Goal: Task Accomplishment & Management: Manage account settings

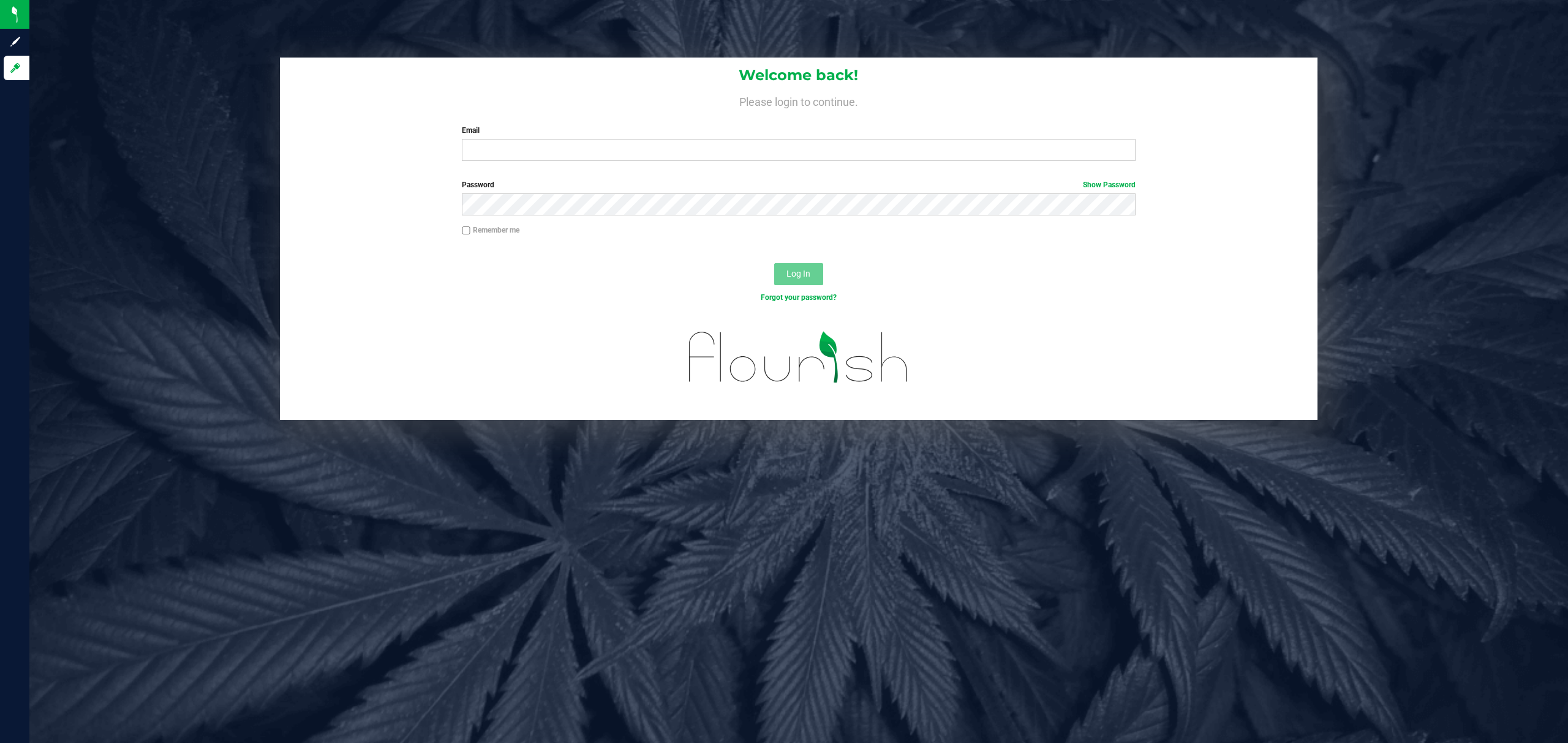
click at [513, 154] on input "Email" at bounding box center [798, 150] width 674 height 22
type input "jlitwins@liveparallel.com"
click at [774, 263] on button "Log In" at bounding box center [798, 274] width 49 height 22
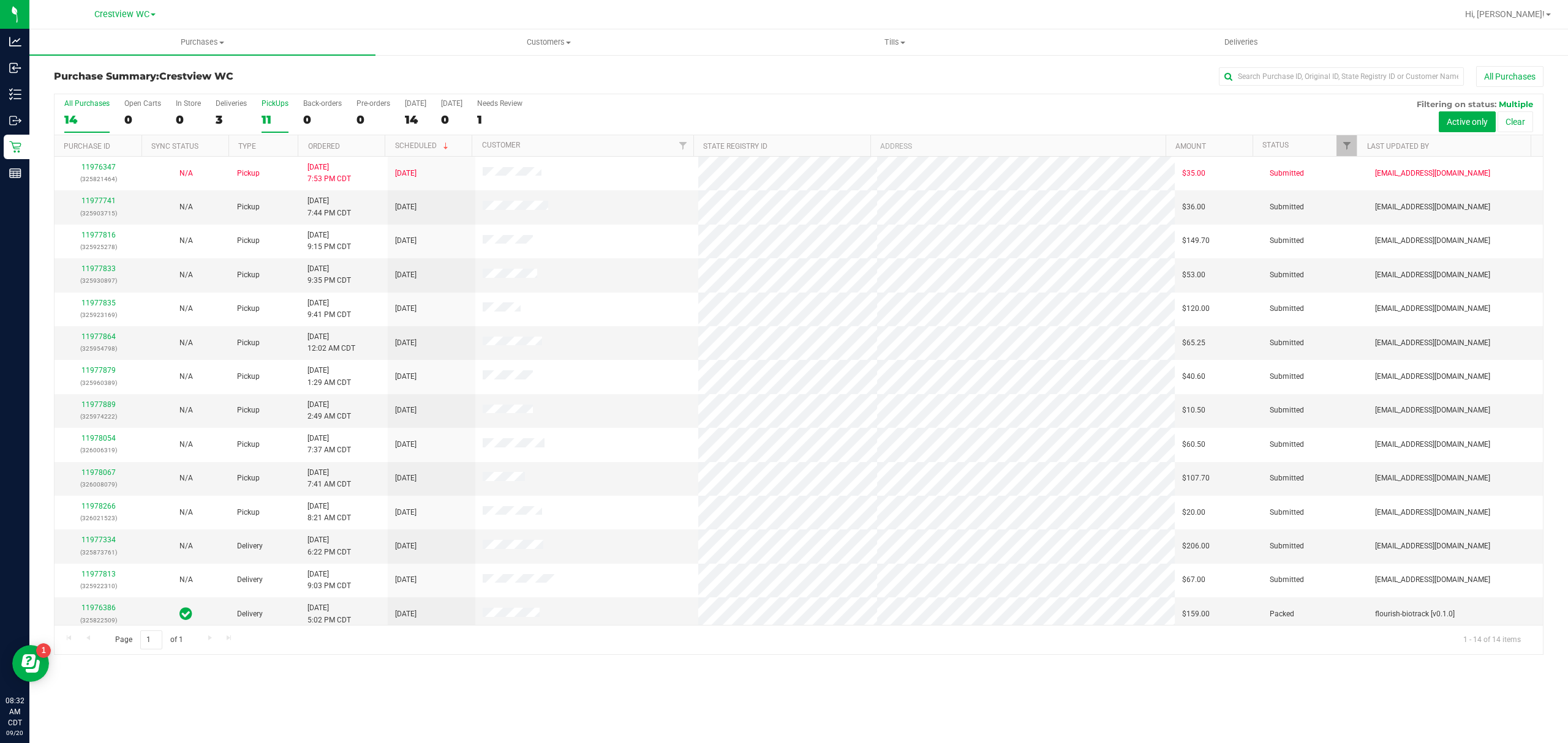
click at [263, 123] on div "11" at bounding box center [275, 119] width 27 height 14
click at [0, 0] on input "PickUps 11" at bounding box center [0, 0] width 0 height 0
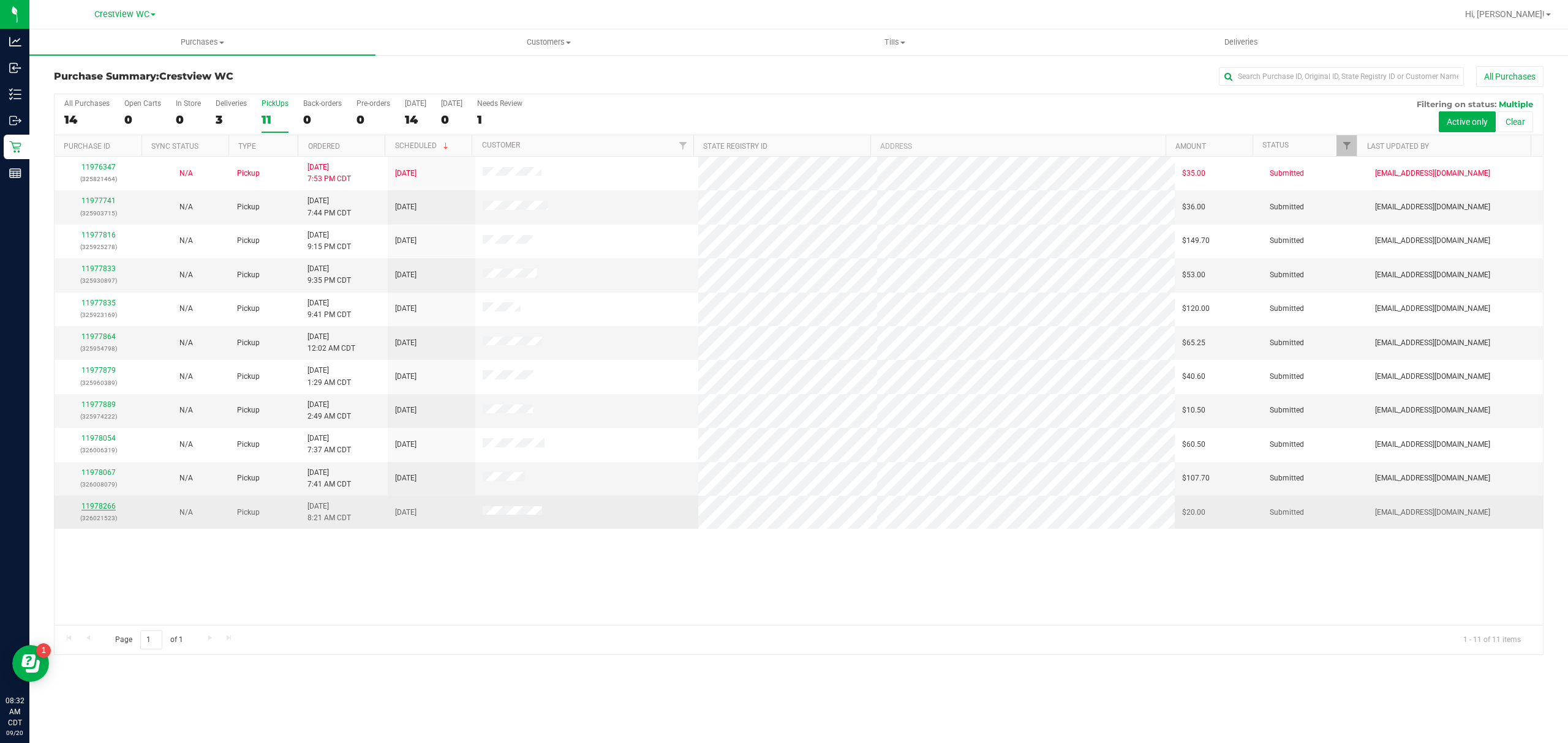
click at [97, 511] on link "11978266" at bounding box center [98, 506] width 34 height 9
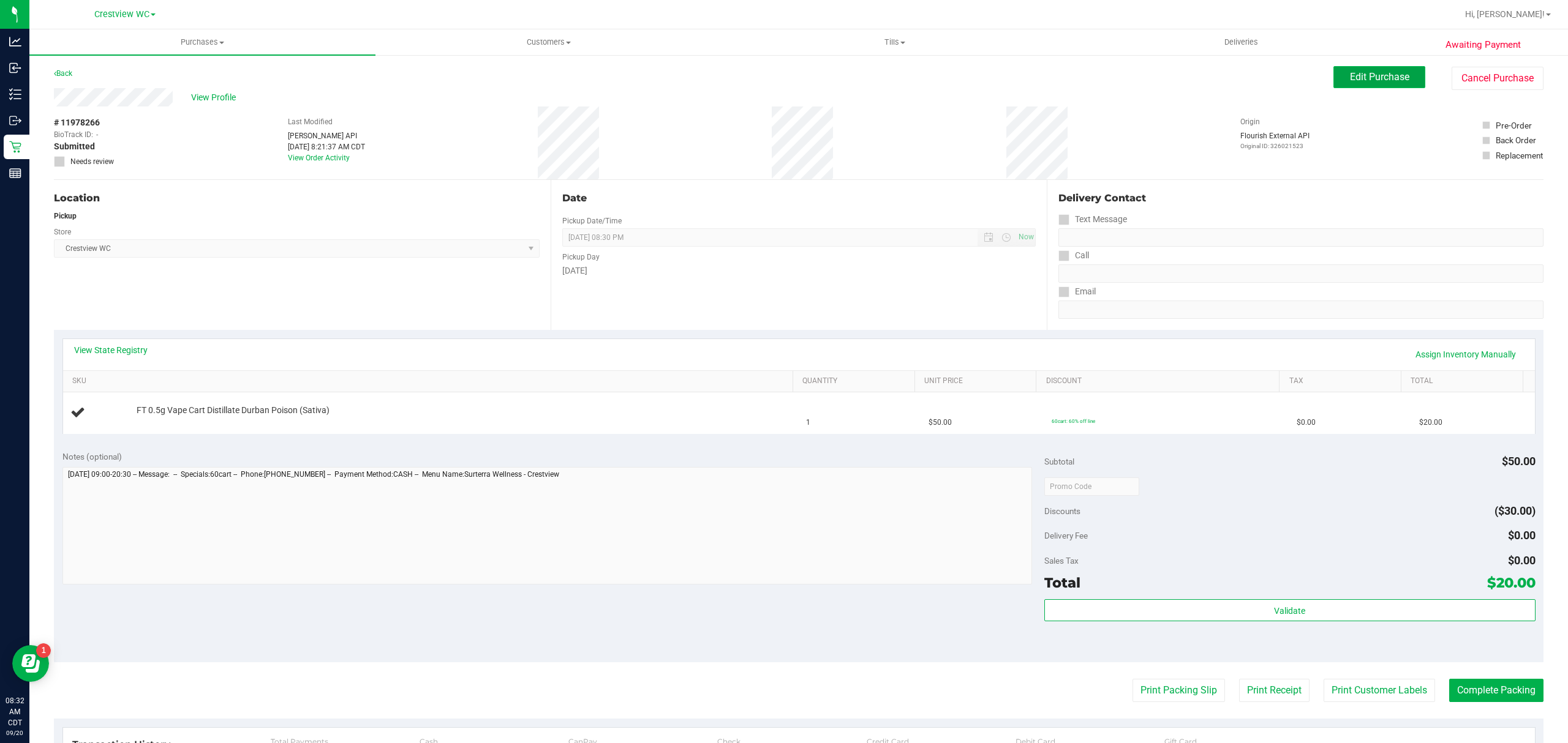
click at [1385, 75] on span "Edit Purchase" at bounding box center [1380, 77] width 59 height 12
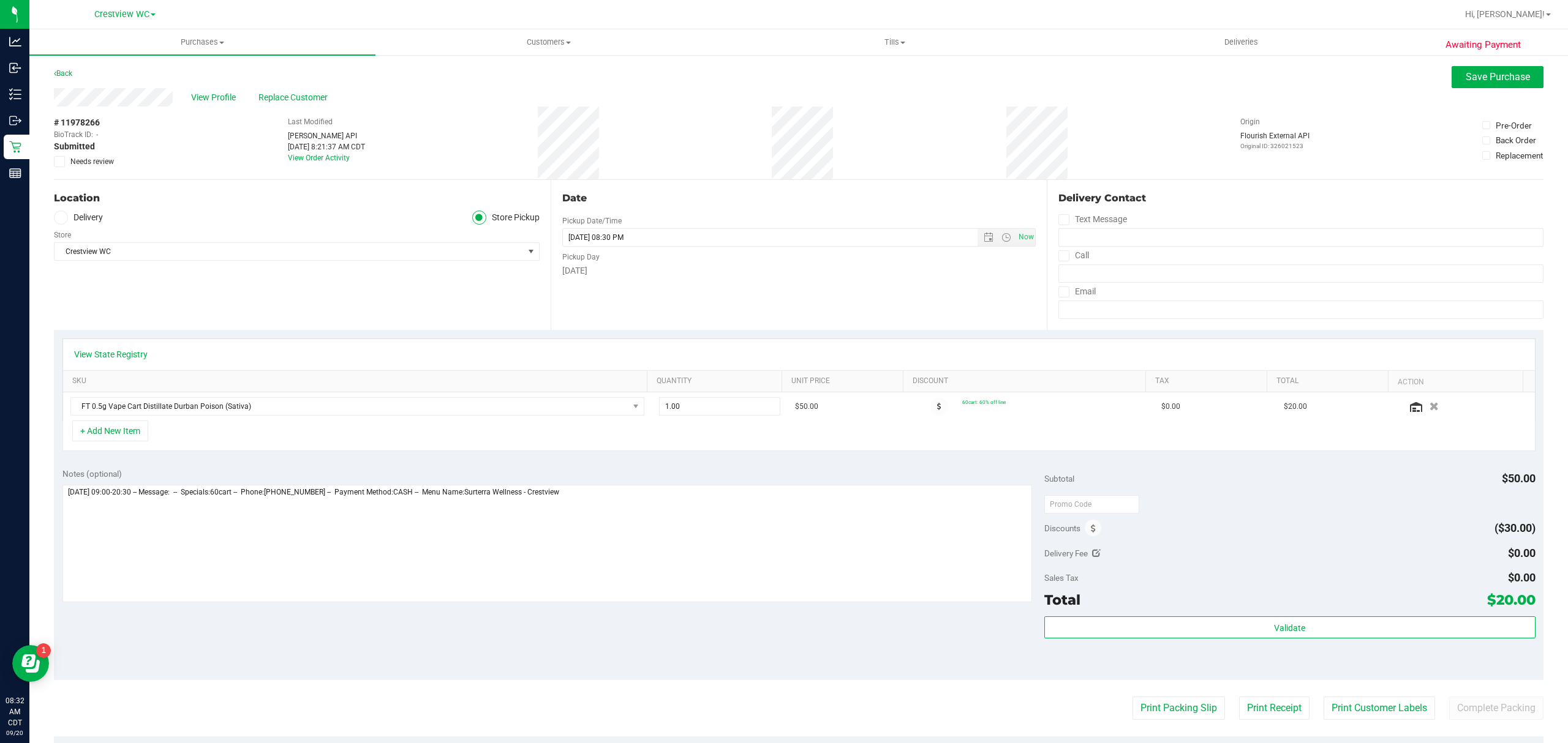
click at [82, 162] on span "Needs review" at bounding box center [92, 161] width 43 height 11
click at [0, 0] on input "Needs review" at bounding box center [0, 0] width 0 height 0
click at [774, 561] on textarea at bounding box center [547, 543] width 969 height 117
type textarea "Saturday 09/20/2025 09:00-20:30 -- Message: -- Specials:60cart -- Phone:8508550…"
click at [1506, 76] on span "Save Purchase" at bounding box center [1498, 77] width 64 height 12
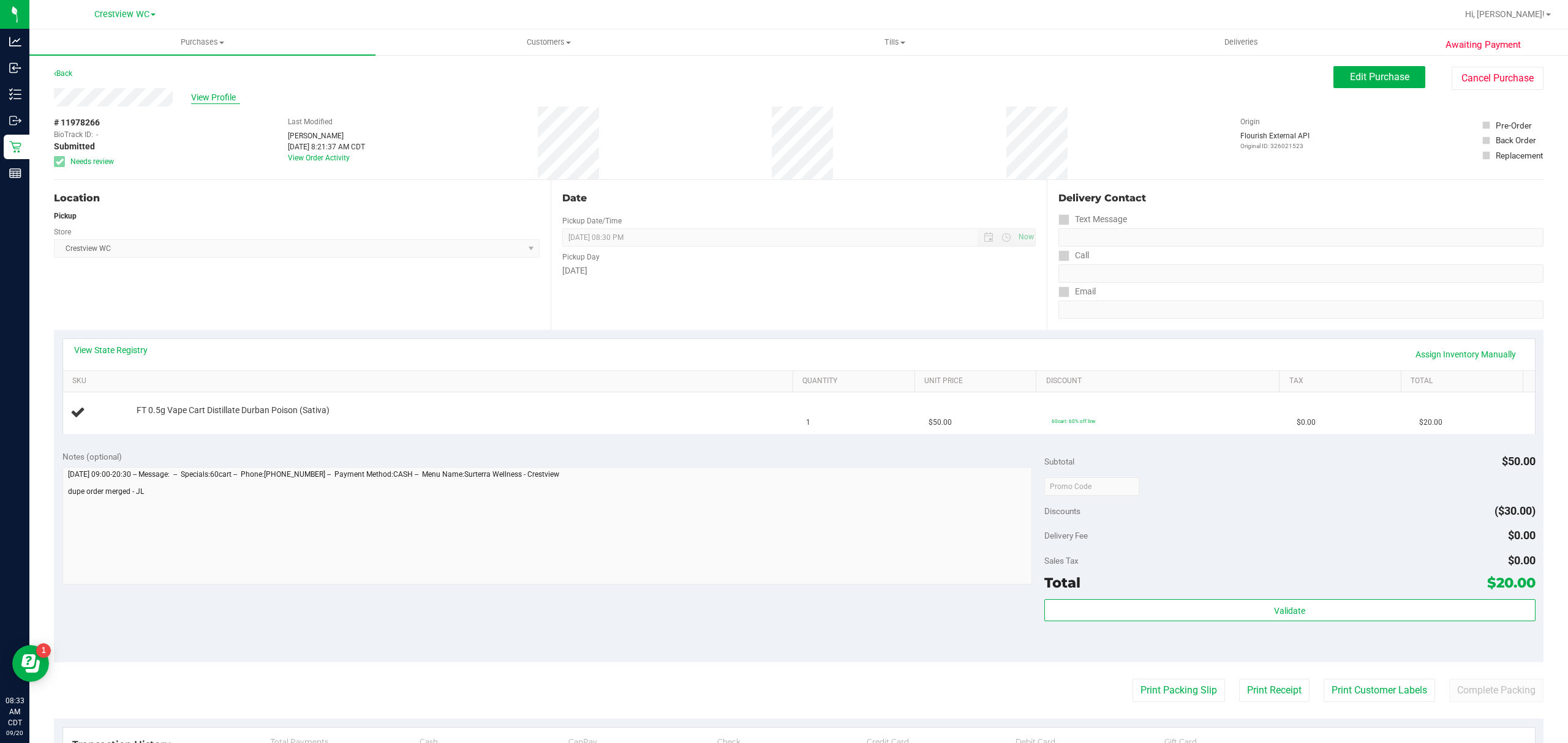
click at [224, 101] on span "View Profile" at bounding box center [216, 98] width 49 height 13
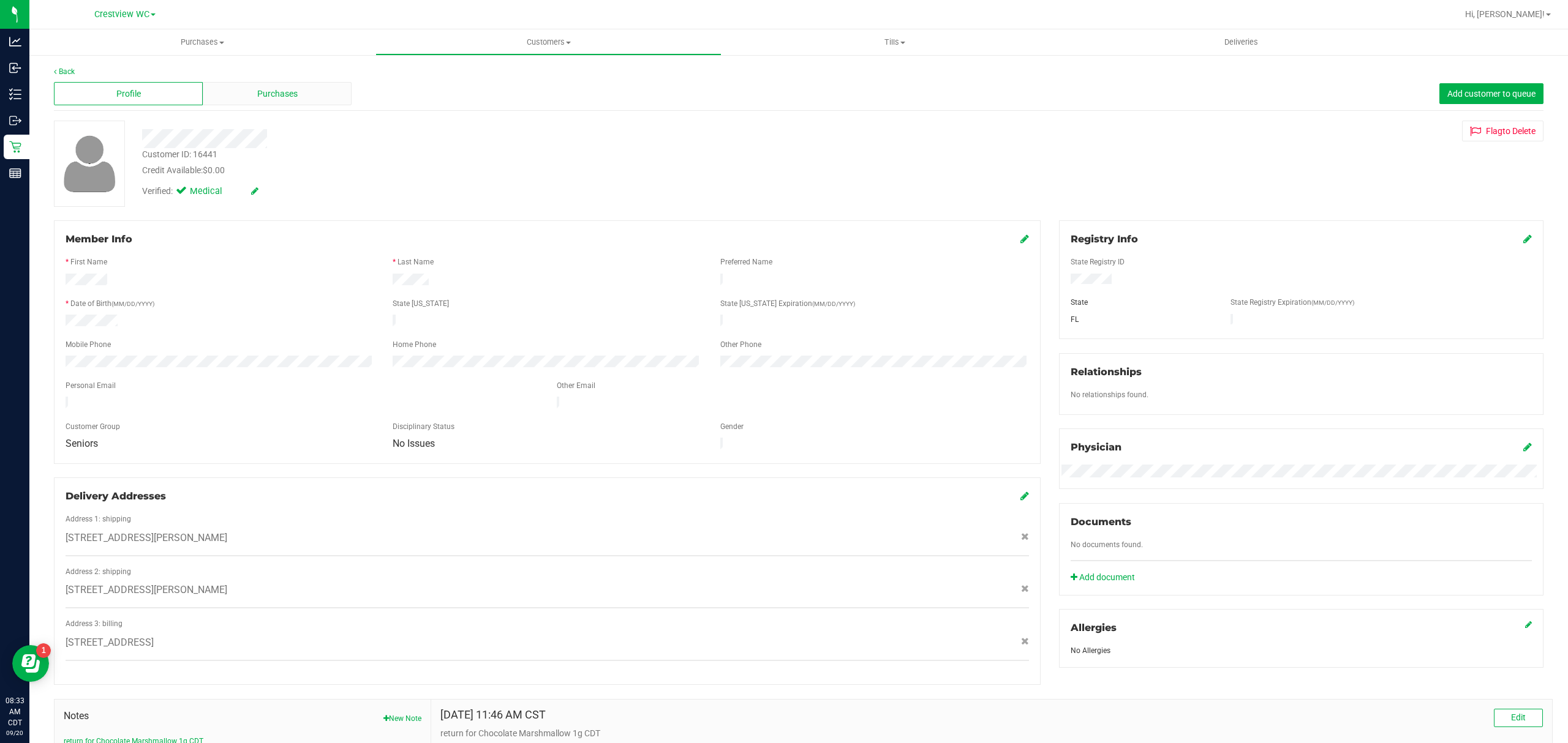
click at [238, 96] on div "Purchases" at bounding box center [277, 93] width 149 height 23
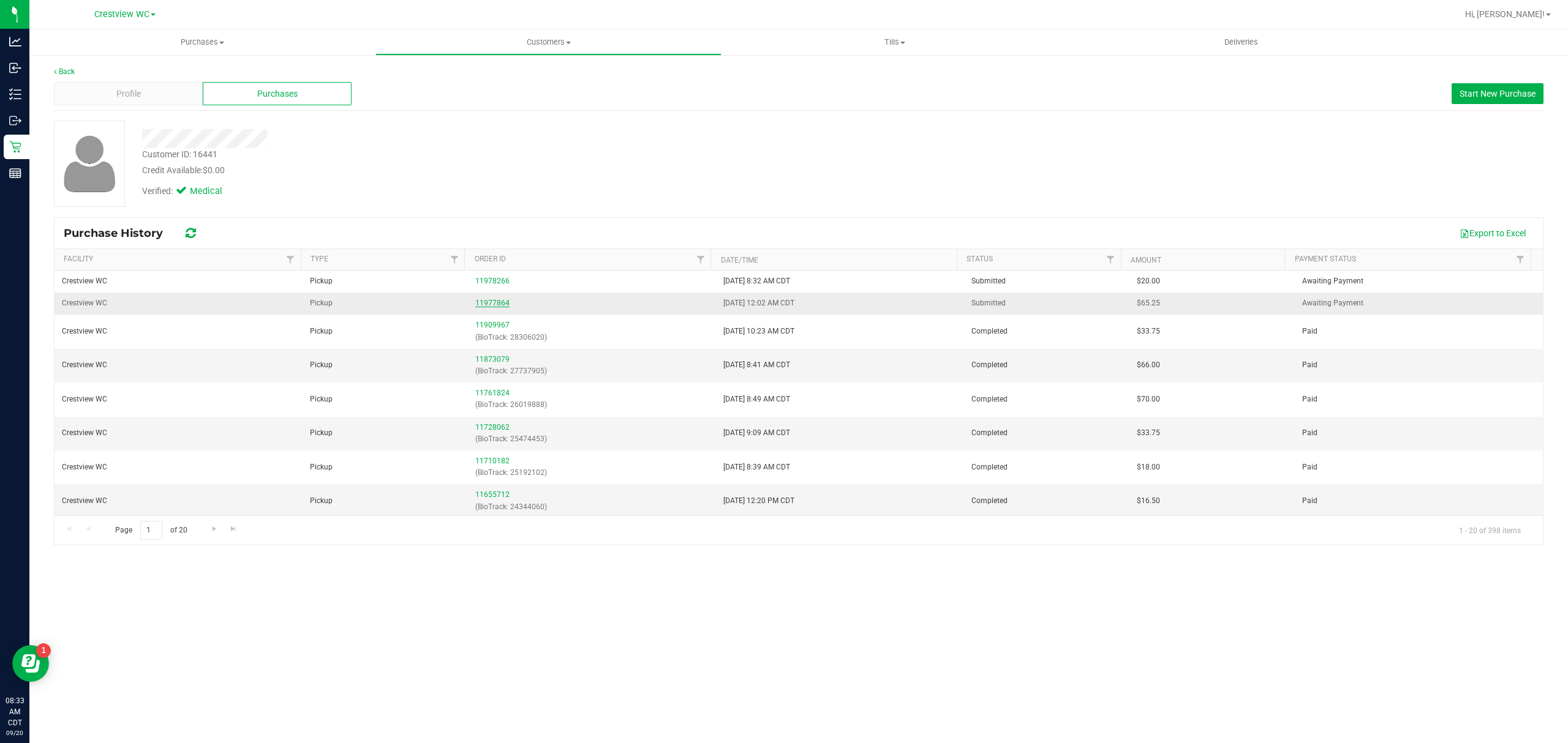
click at [488, 306] on link "11977864" at bounding box center [492, 303] width 34 height 9
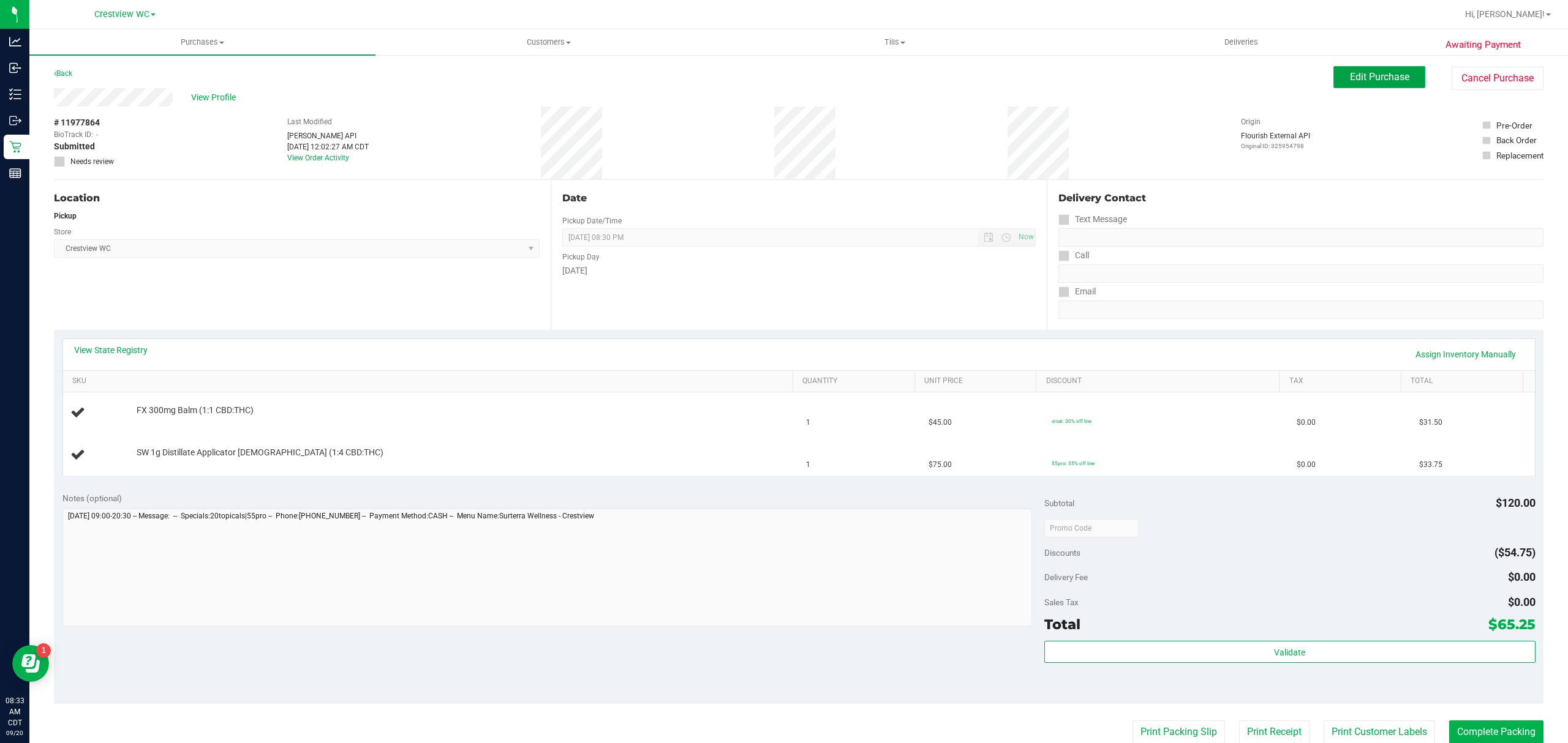
click at [1383, 74] on span "Edit Purchase" at bounding box center [1380, 77] width 59 height 12
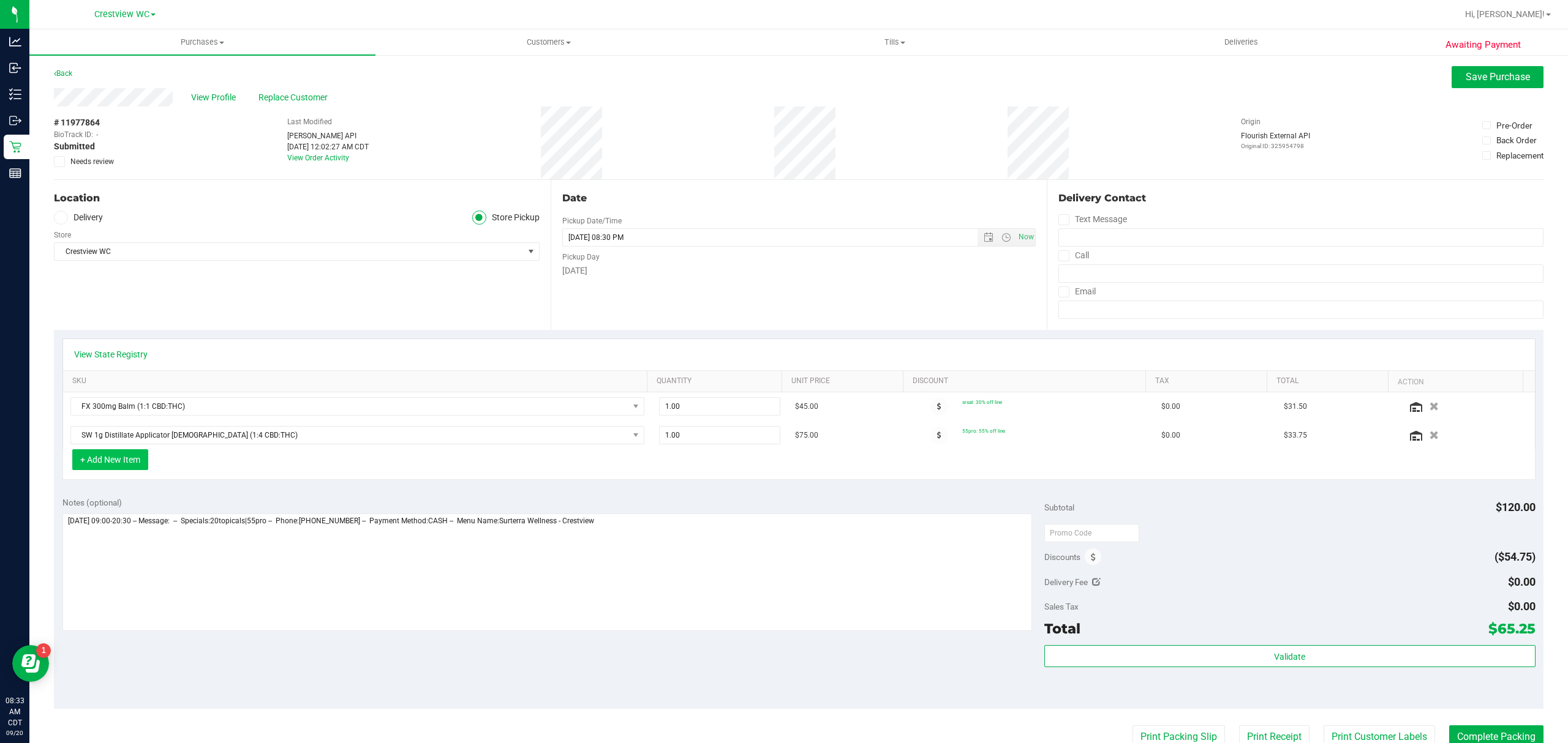
click at [117, 457] on button "+ Add New Item" at bounding box center [110, 459] width 76 height 21
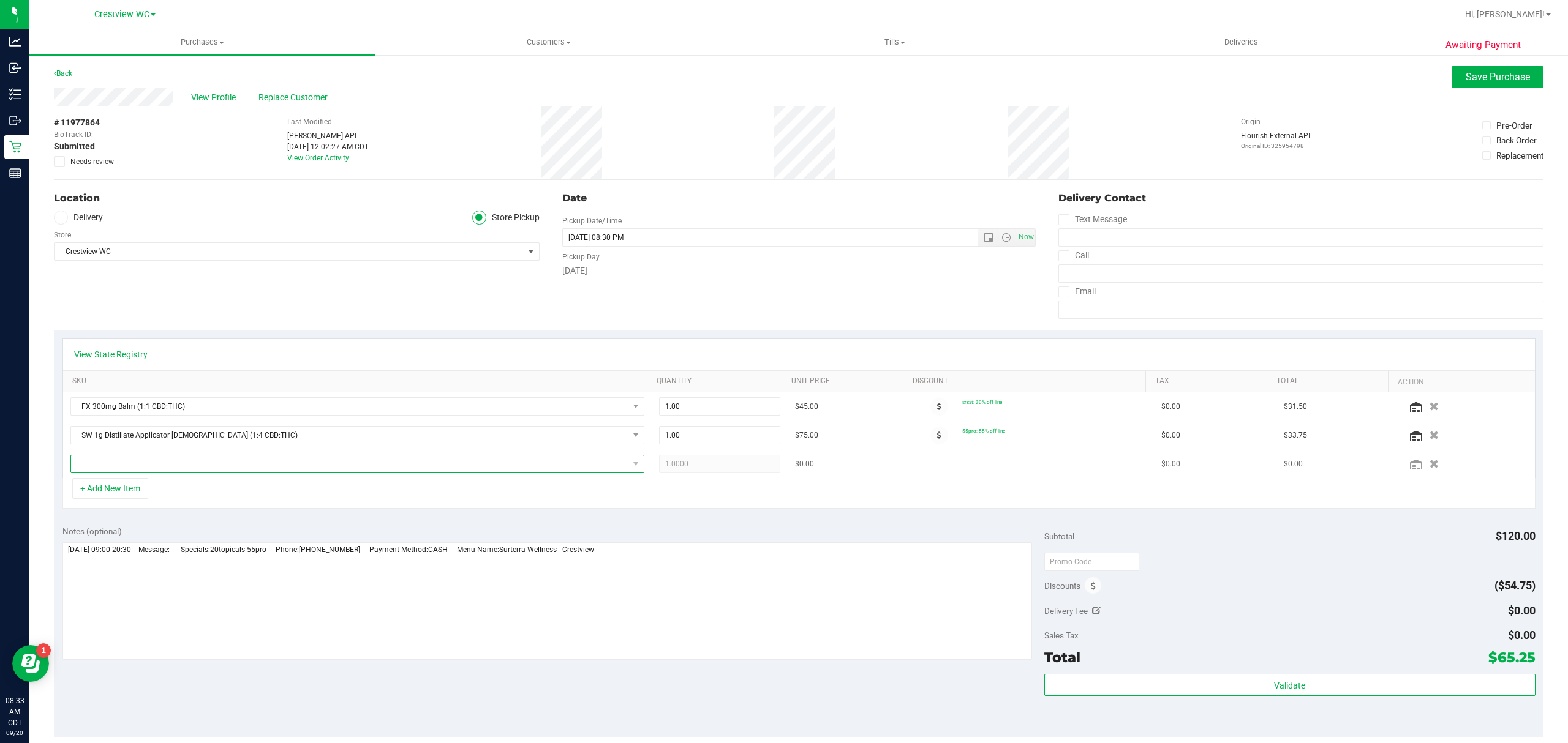
click at [180, 466] on span "NO DATA FOUND" at bounding box center [349, 464] width 557 height 17
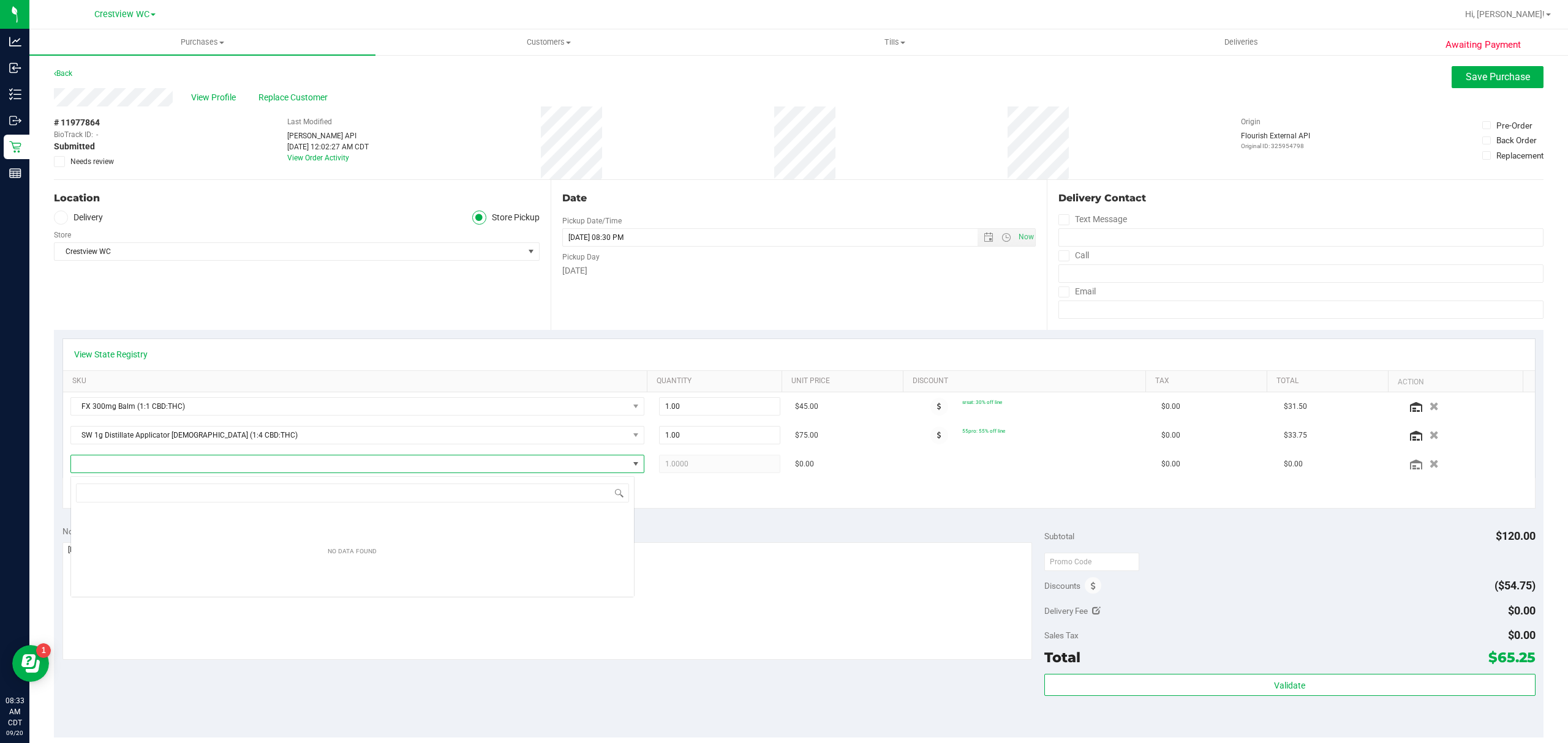
scroll to position [18, 564]
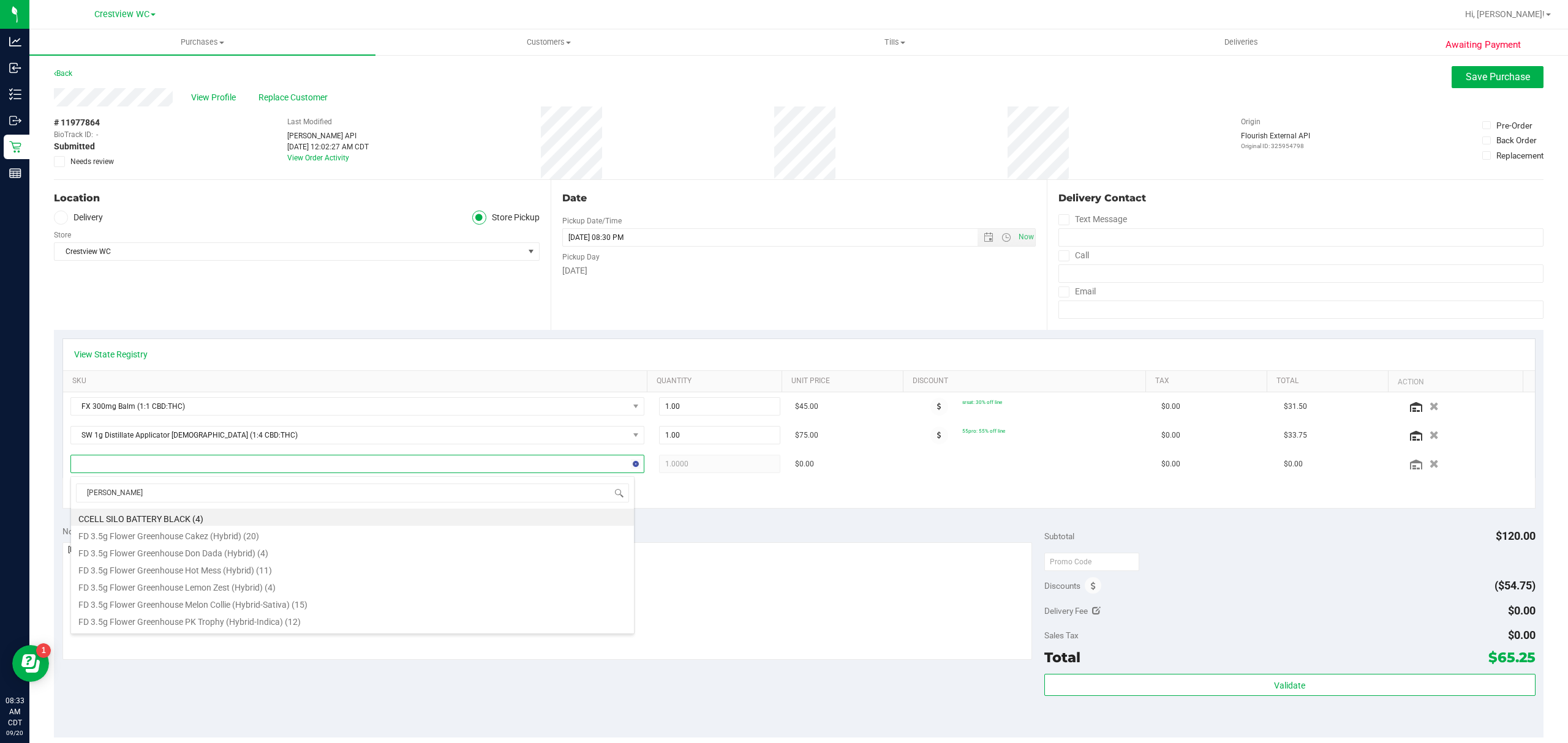
type input "durban"
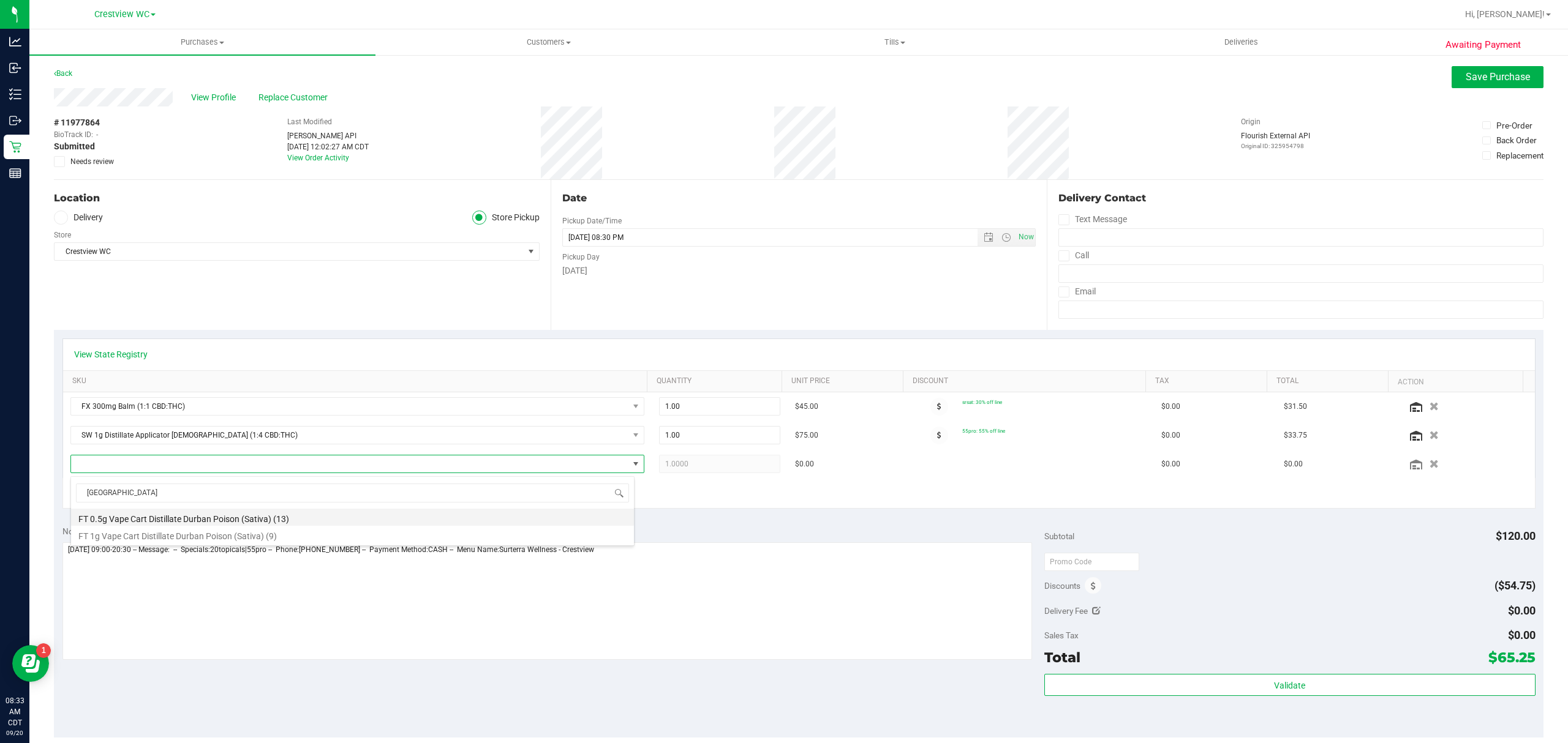
click at [201, 520] on li "FT 0.5g Vape Cart Distillate Durban Poison (Sativa) (13)" at bounding box center [352, 517] width 563 height 17
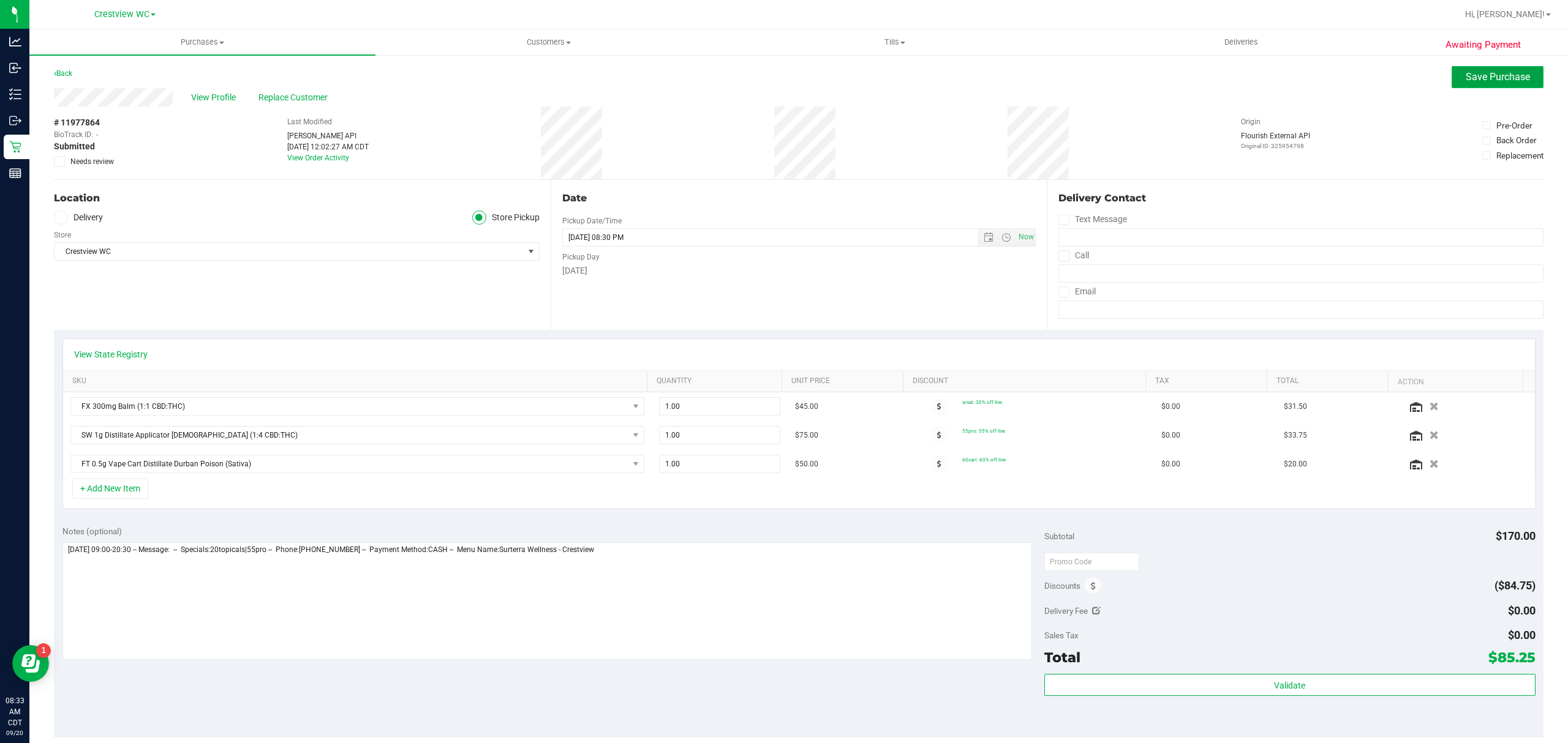
click at [1478, 74] on span "Save Purchase" at bounding box center [1498, 77] width 64 height 12
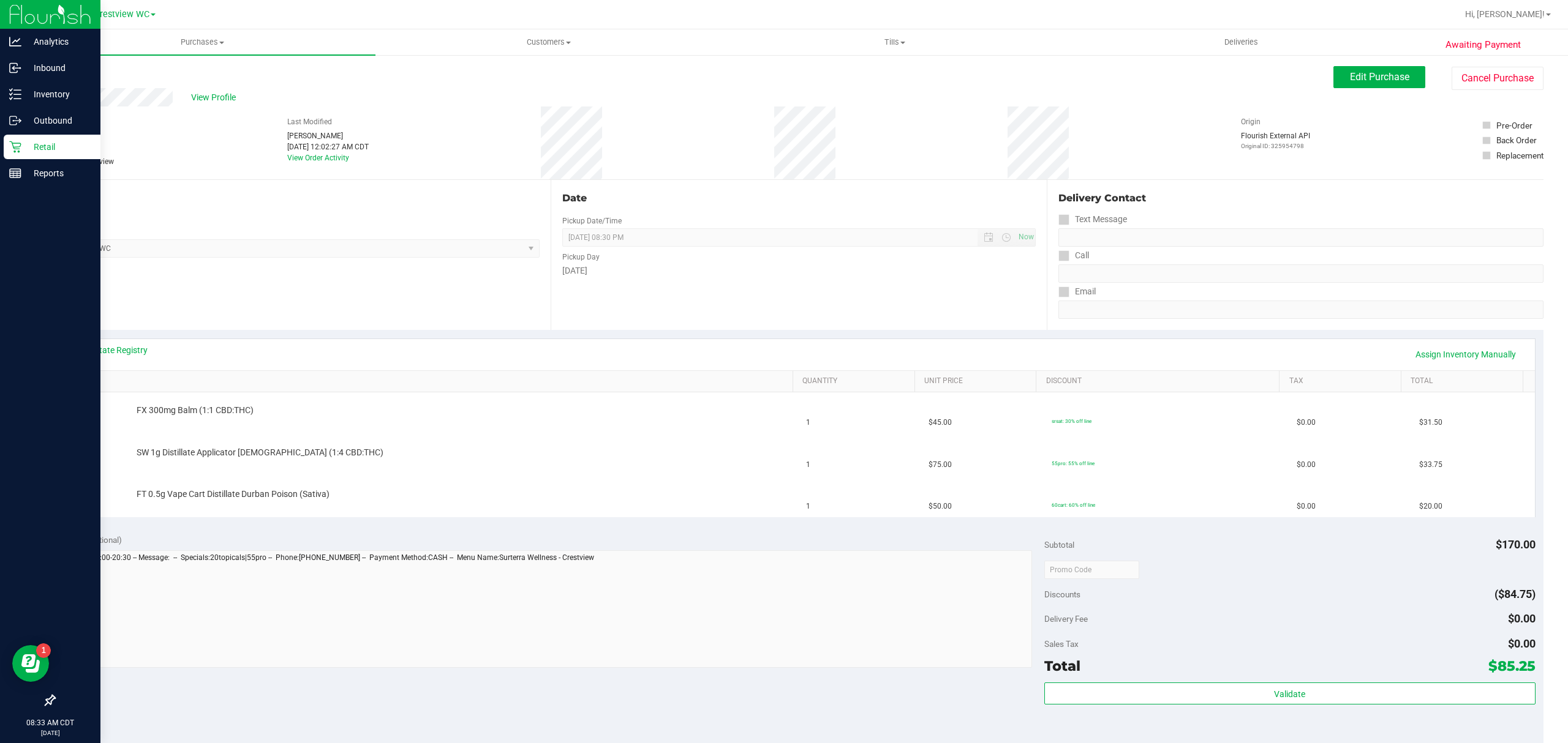
click at [18, 142] on icon at bounding box center [15, 146] width 12 height 12
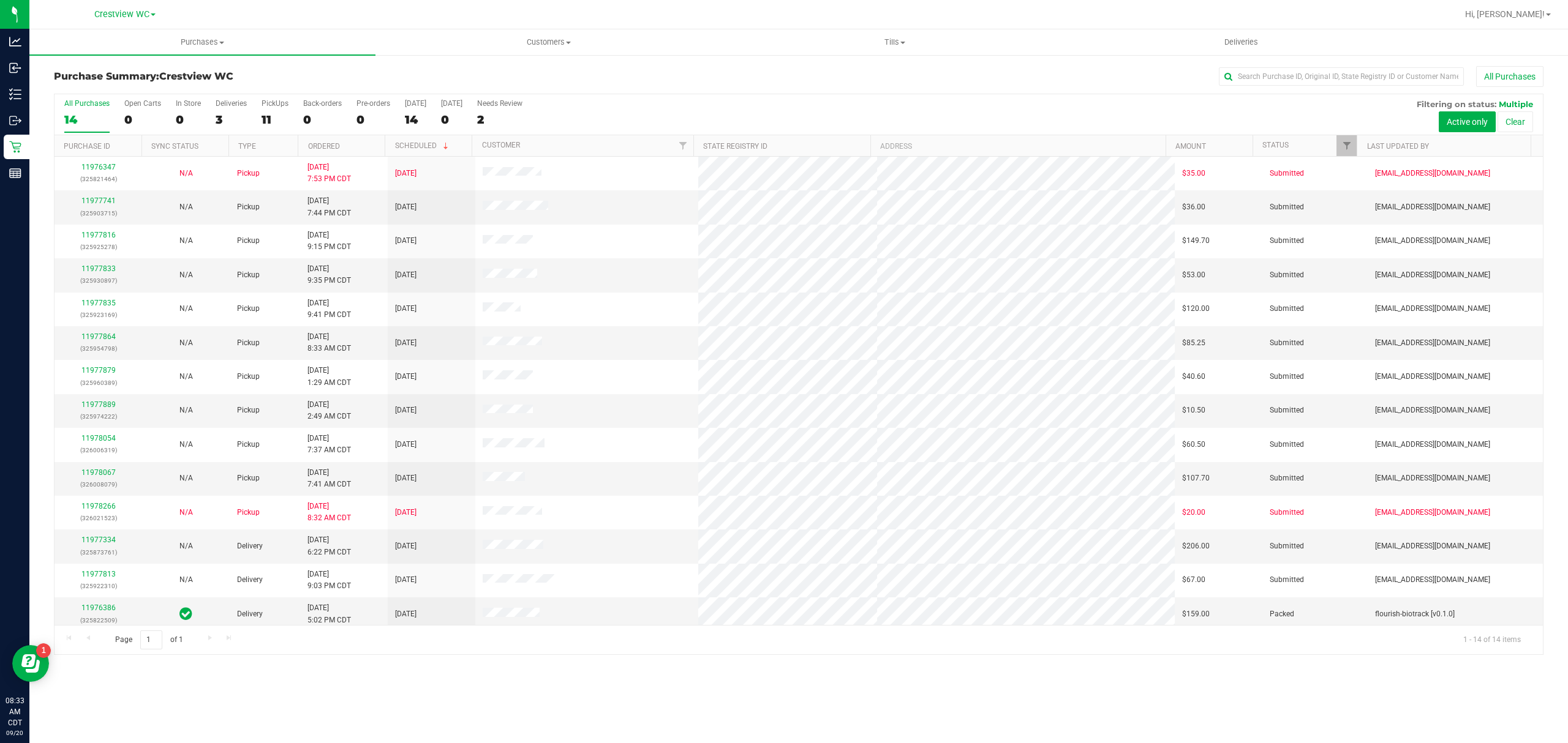
click at [273, 106] on div "PickUps" at bounding box center [275, 104] width 27 height 9
click at [0, 0] on input "PickUps 11" at bounding box center [0, 0] width 0 height 0
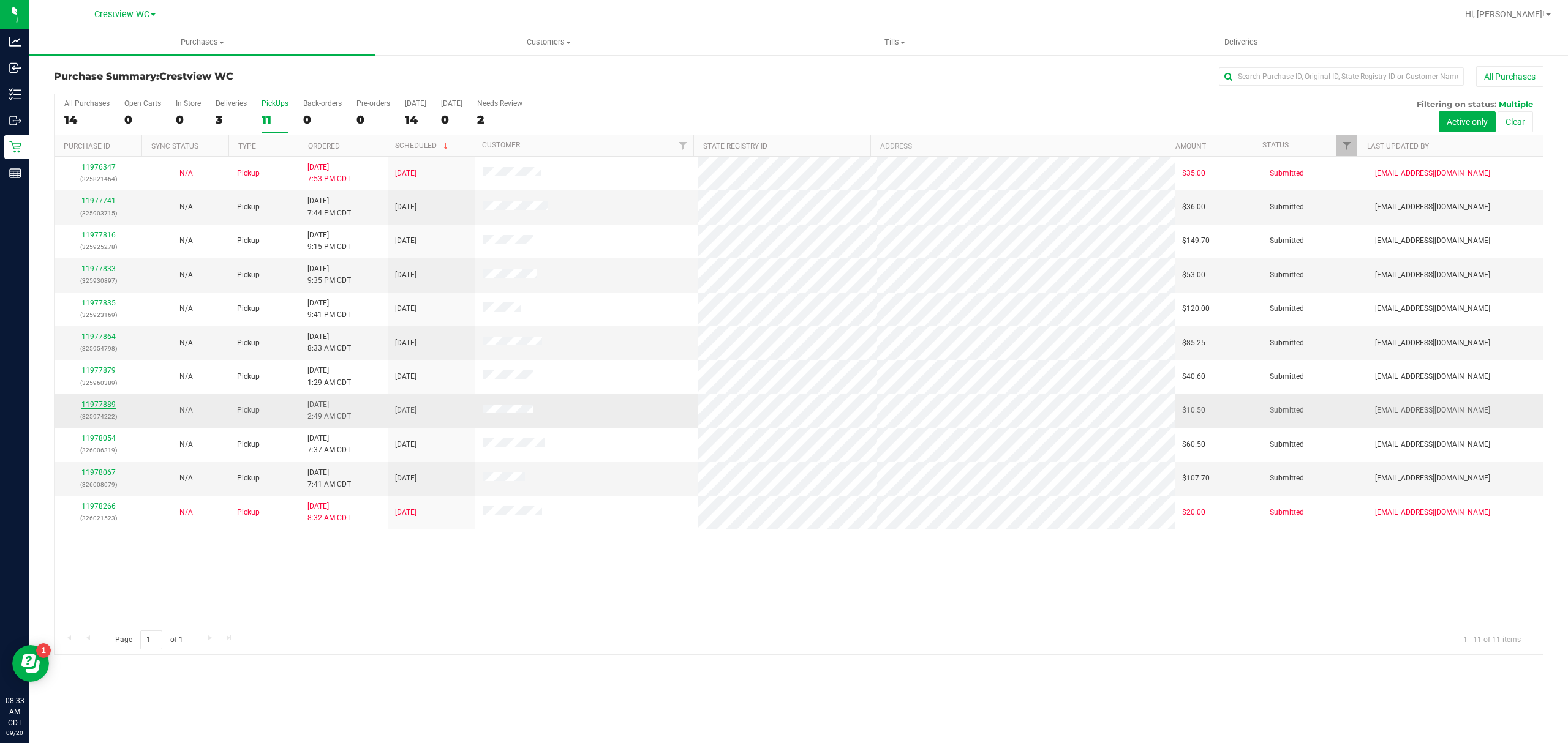
click at [104, 405] on link "11977889" at bounding box center [98, 405] width 34 height 9
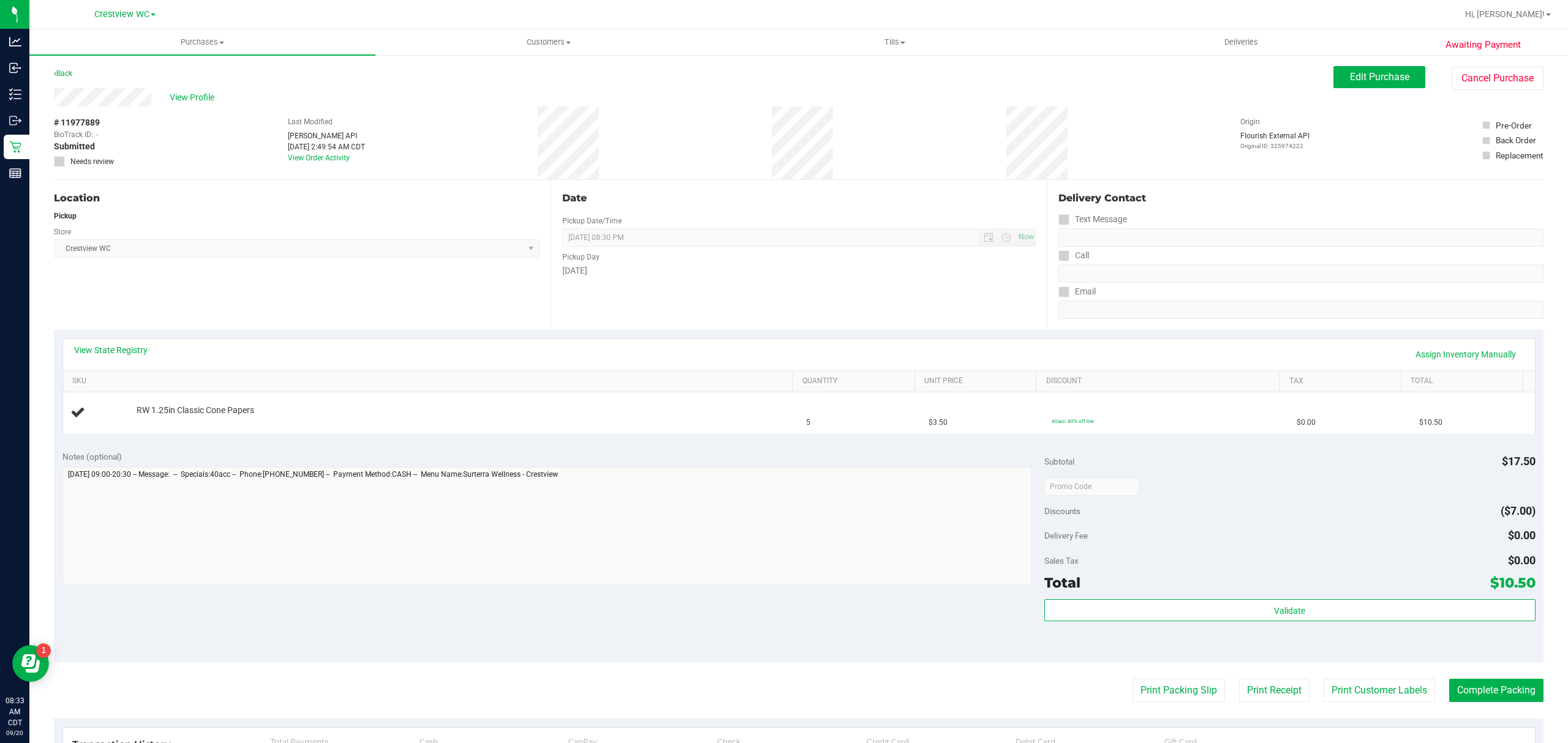
click at [1369, 88] on div "Edit Purchase Cancel Purchase" at bounding box center [1438, 77] width 210 height 24
click at [1368, 81] on span "Edit Purchase" at bounding box center [1380, 77] width 59 height 12
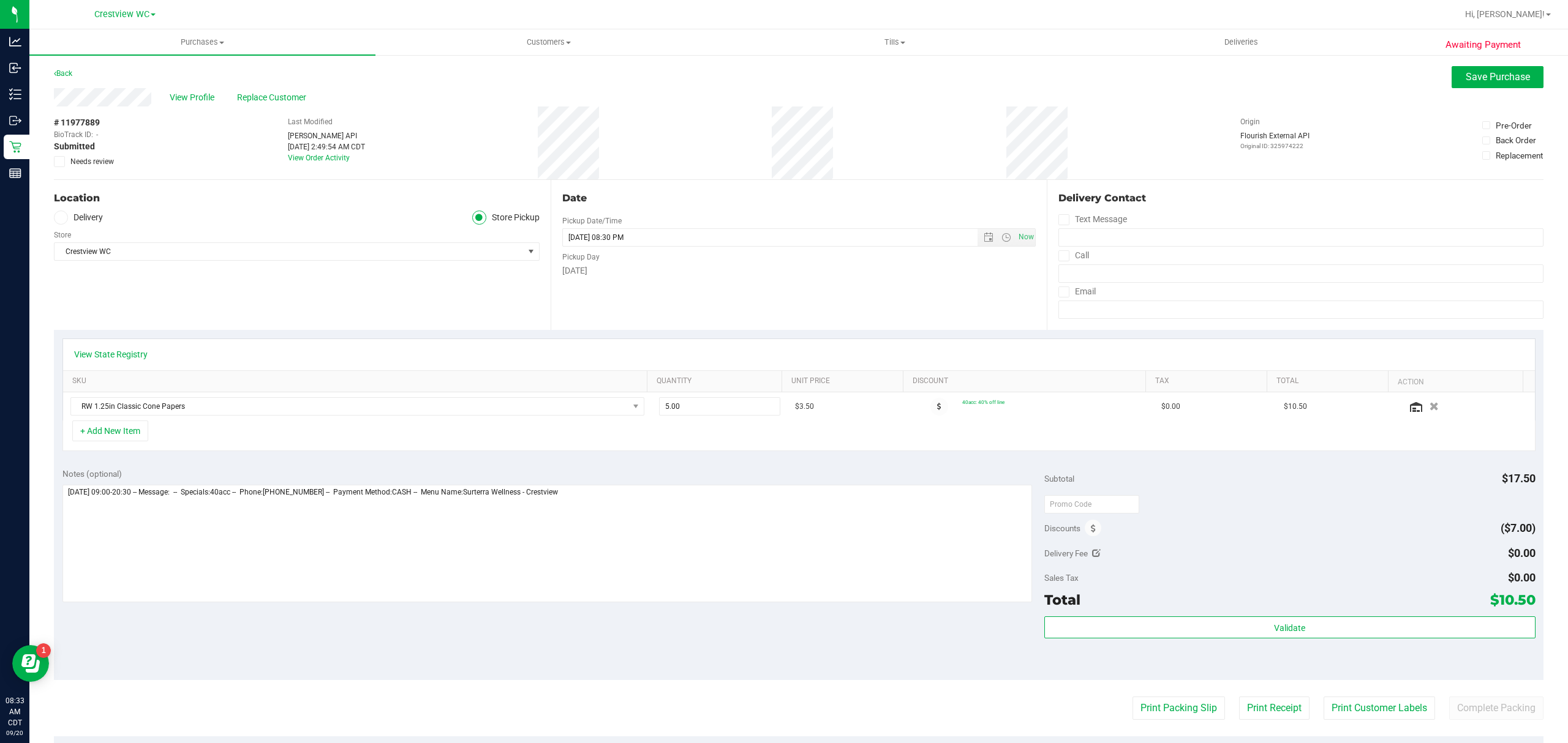
click at [59, 161] on icon at bounding box center [59, 161] width 8 height 0
click at [0, 0] on input "Needs review" at bounding box center [0, 0] width 0 height 0
click at [648, 516] on textarea at bounding box center [547, 543] width 969 height 117
type textarea "Saturday 09/20/2025 09:00-20:30 -- Message: -- Specials:40acc -- Phone:31583661…"
click at [1466, 81] on span "Save Purchase" at bounding box center [1498, 77] width 64 height 12
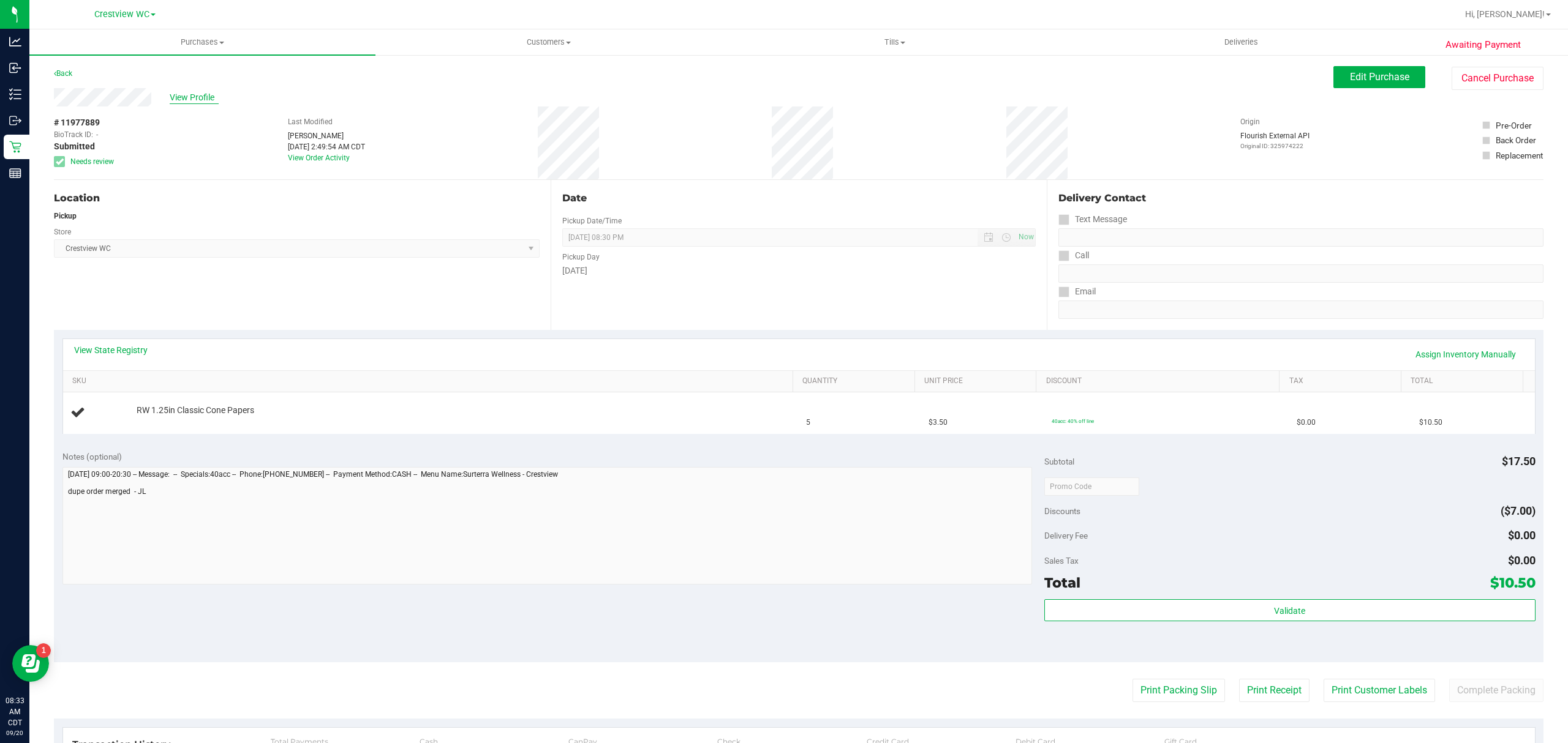
click at [193, 93] on span "View Profile" at bounding box center [194, 98] width 49 height 13
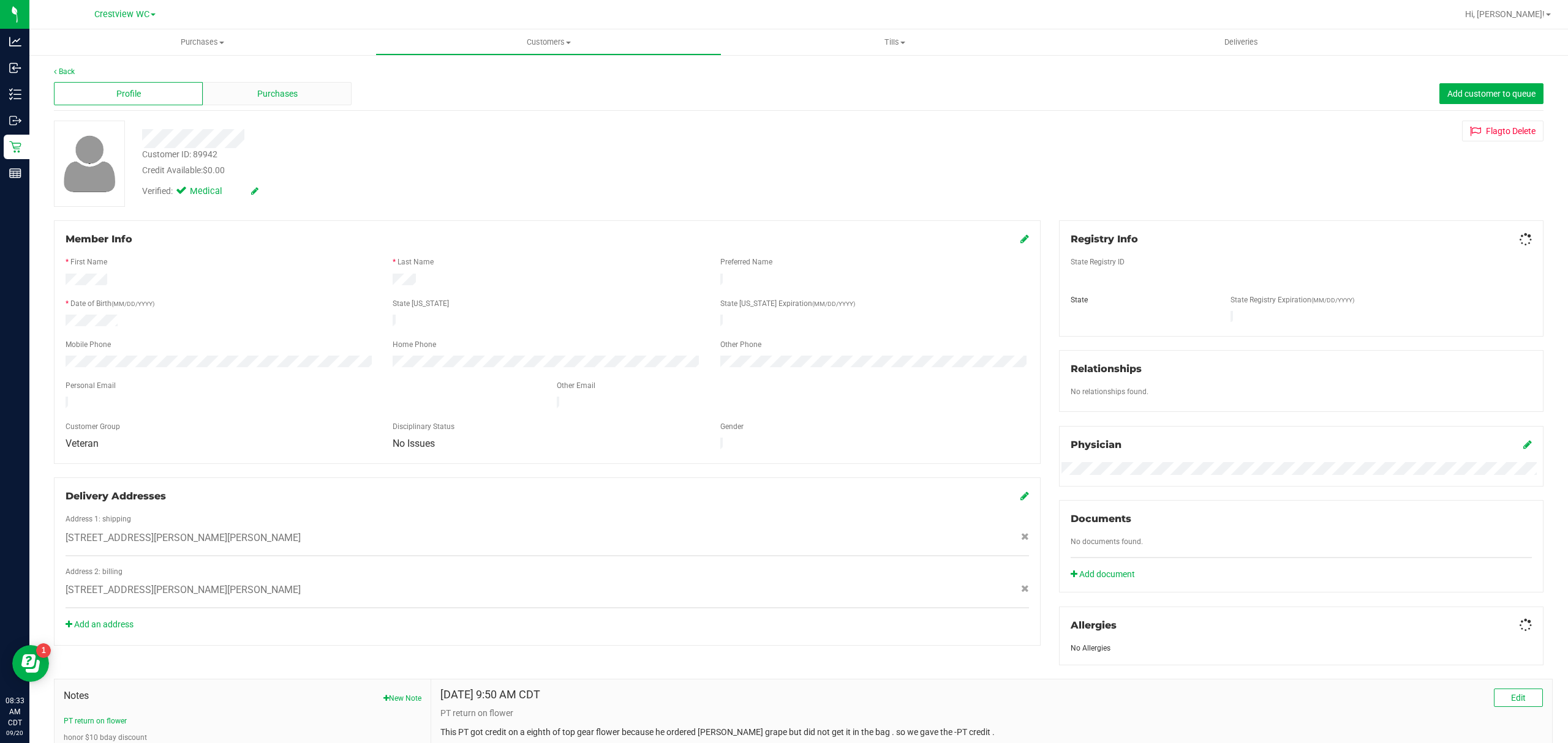
click at [208, 89] on div "Purchases" at bounding box center [277, 93] width 149 height 23
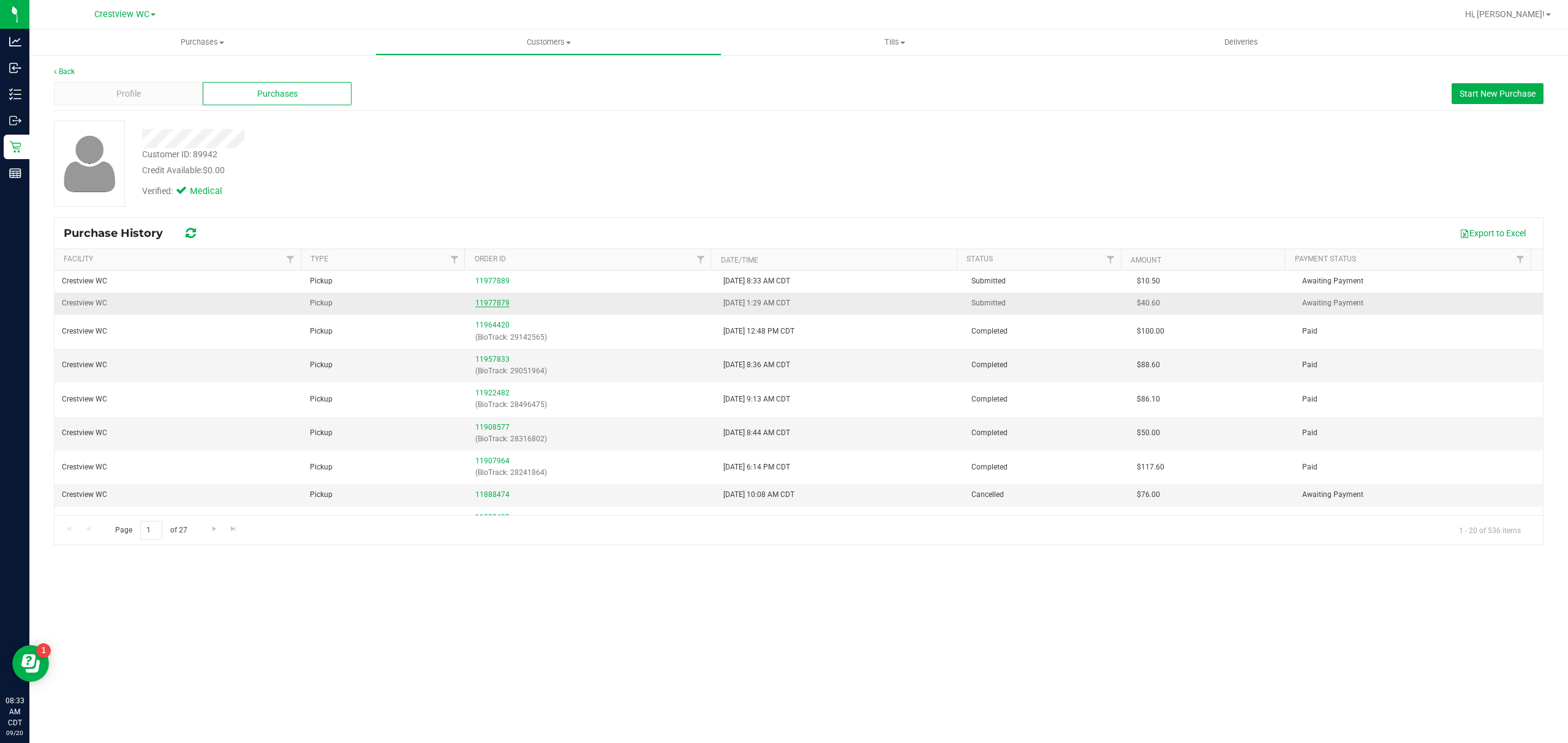
click at [489, 300] on link "11977879" at bounding box center [492, 303] width 34 height 9
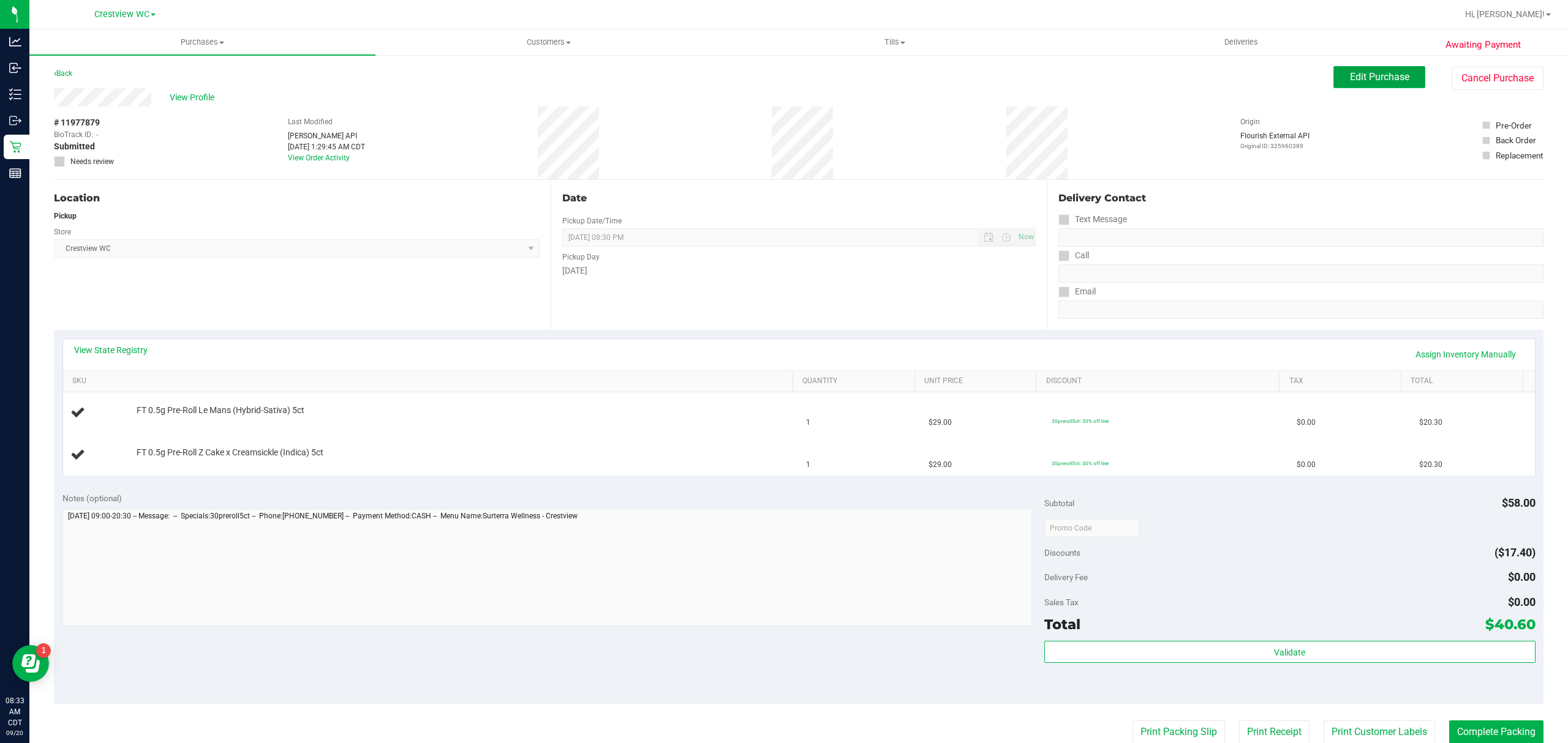
click at [1377, 82] on span "Edit Purchase" at bounding box center [1380, 77] width 59 height 12
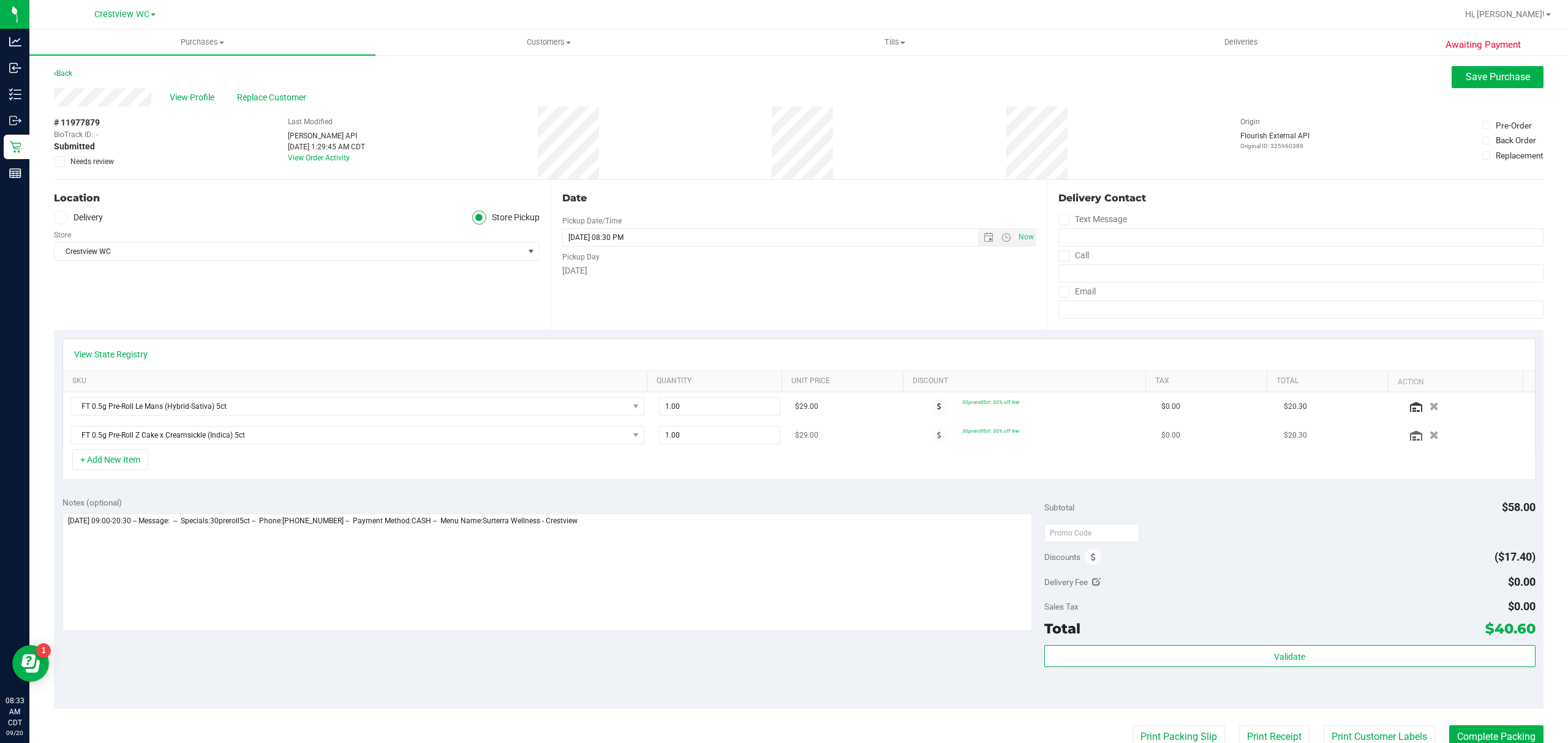
click at [118, 449] on td "FT 0.5g Pre-Roll Z Cake x Creamsickle (Indica) 5ct" at bounding box center [357, 435] width 588 height 28
click at [117, 458] on button "+ Add New Item" at bounding box center [110, 459] width 76 height 21
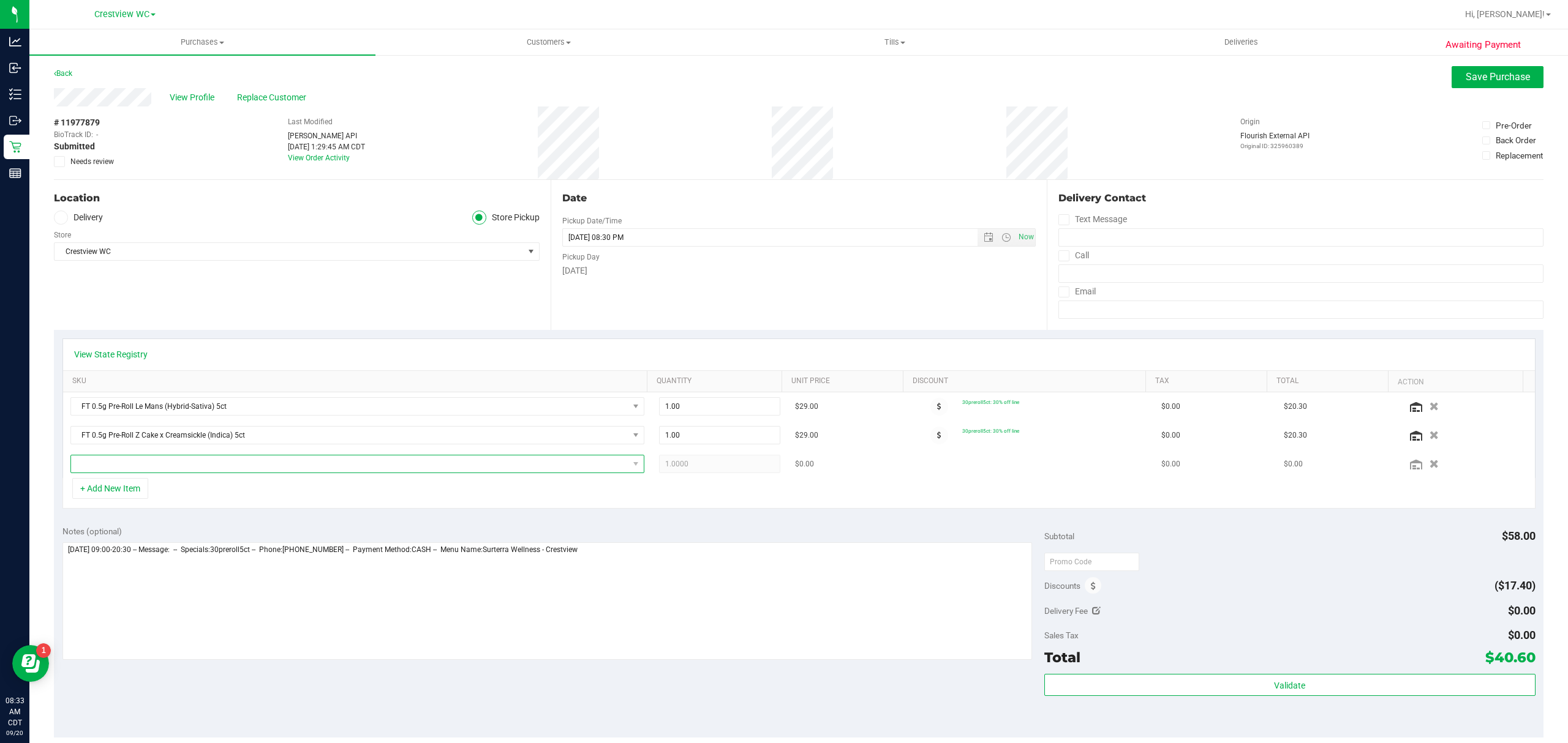
click at [202, 468] on span "NO DATA FOUND" at bounding box center [349, 464] width 557 height 17
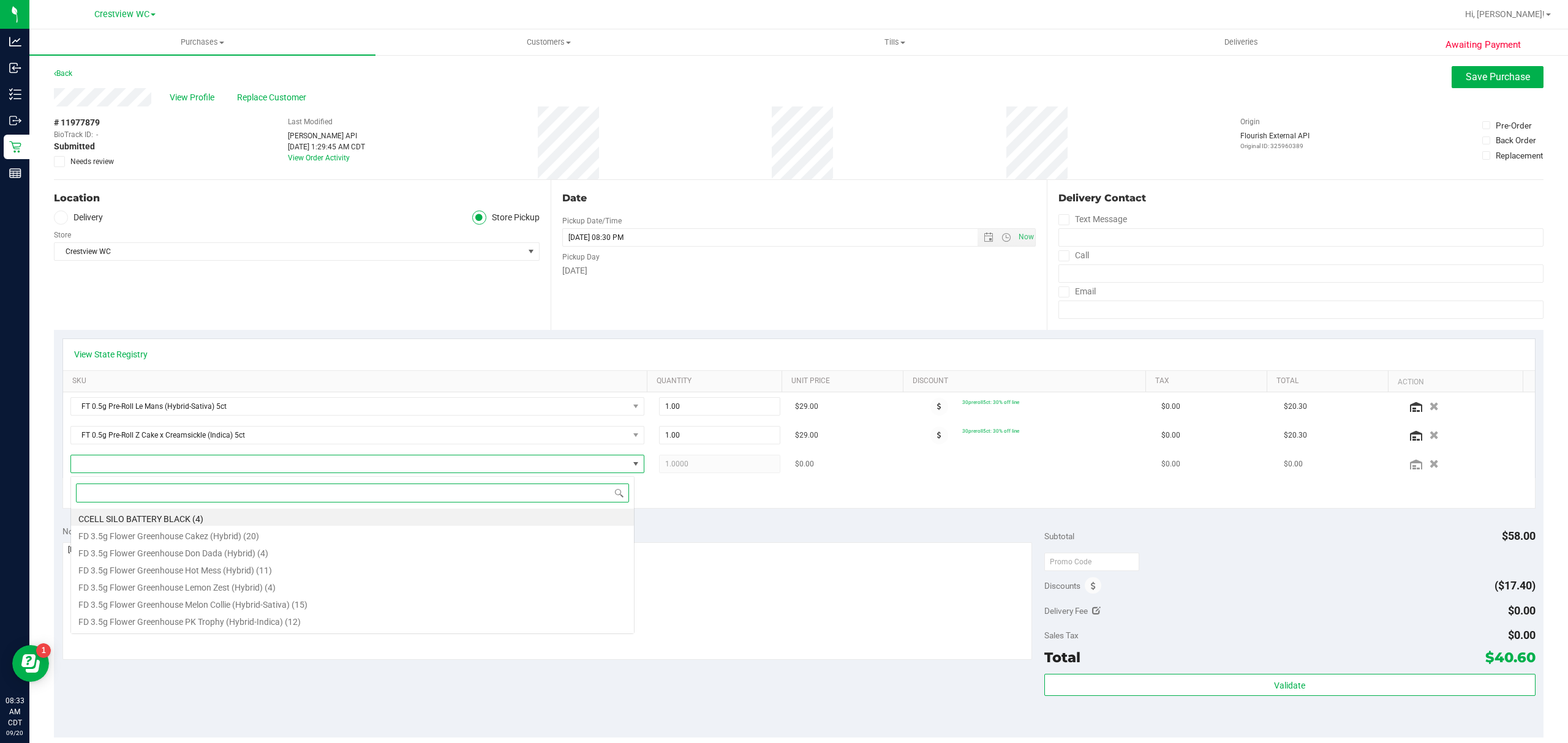
scroll to position [18, 564]
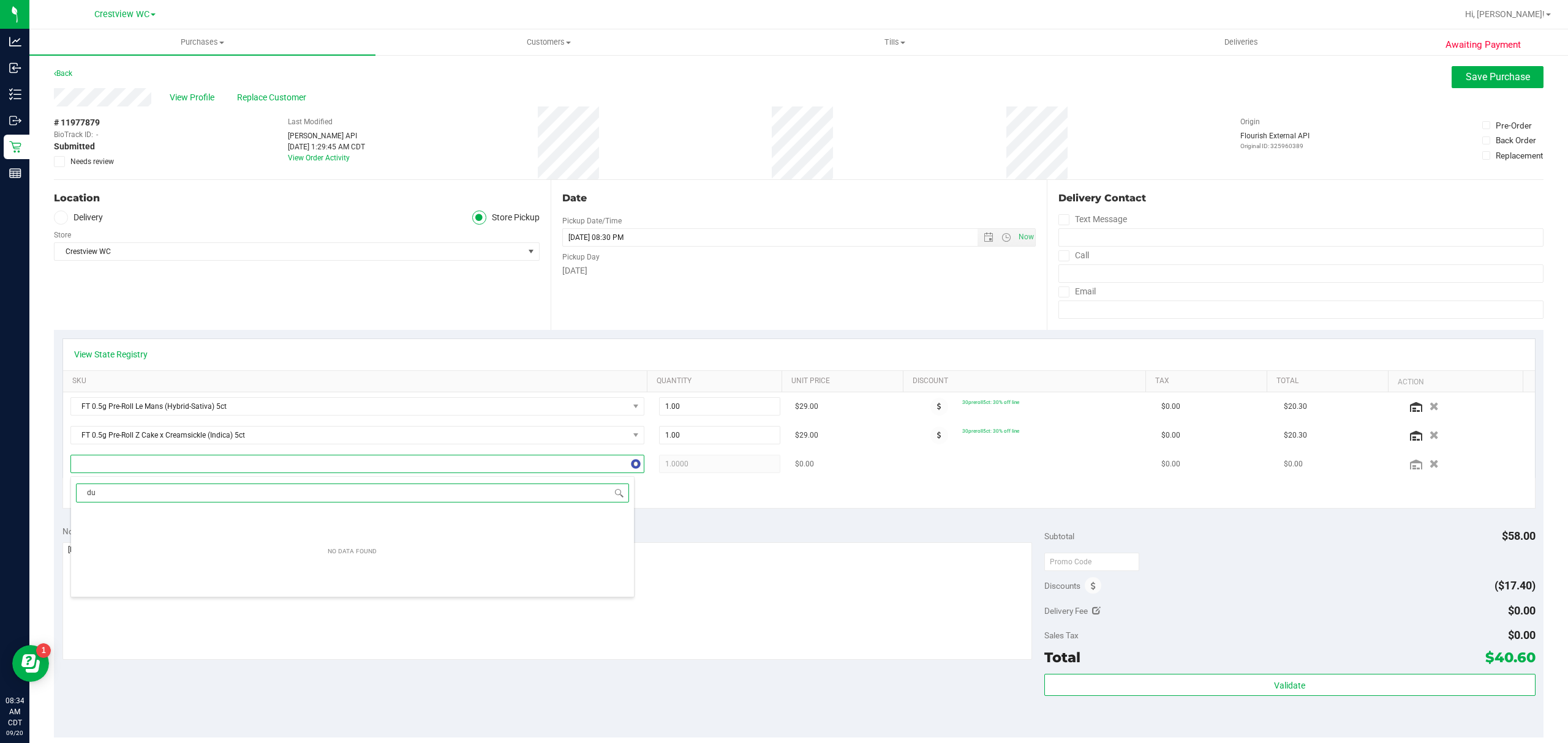
type input "d"
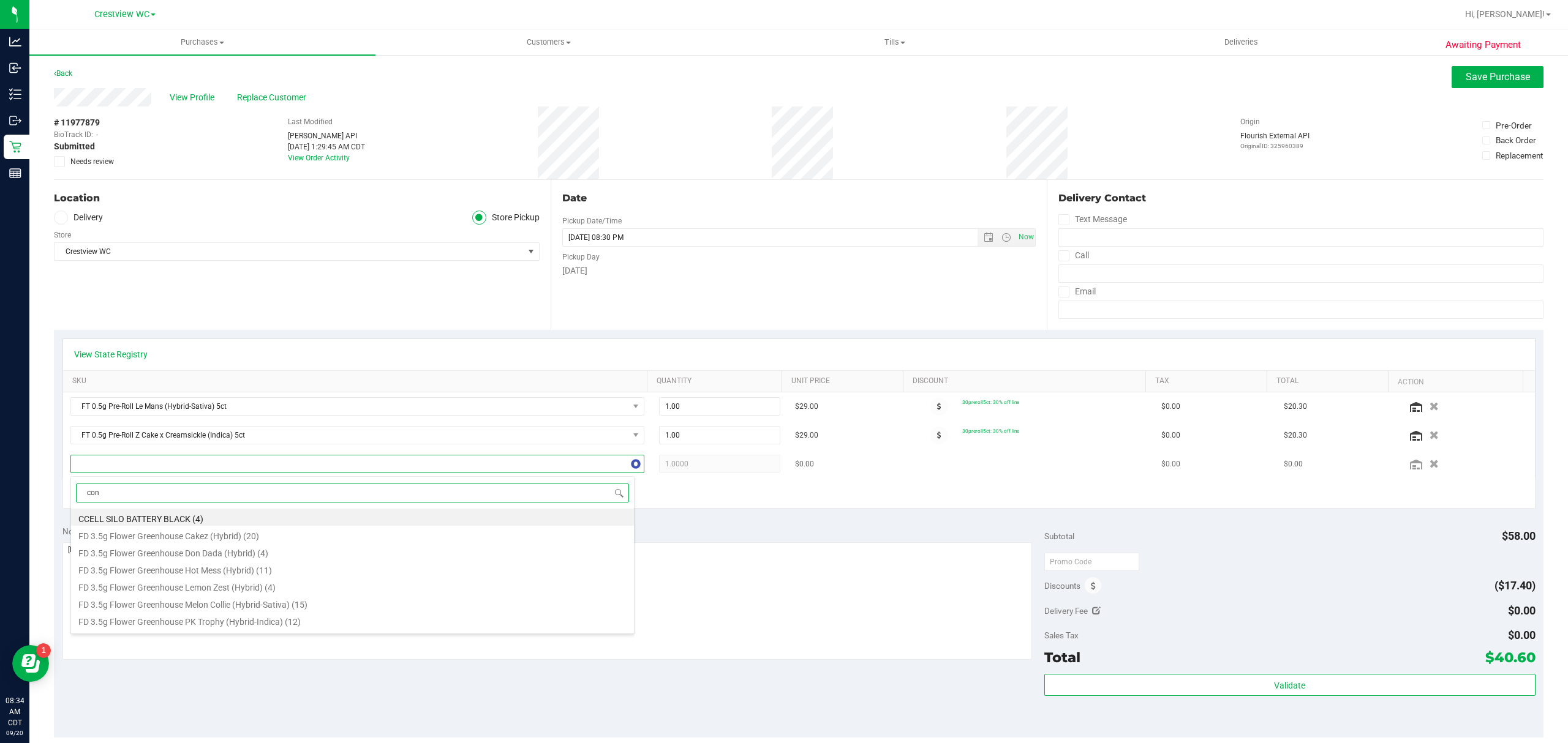
type input "cone"
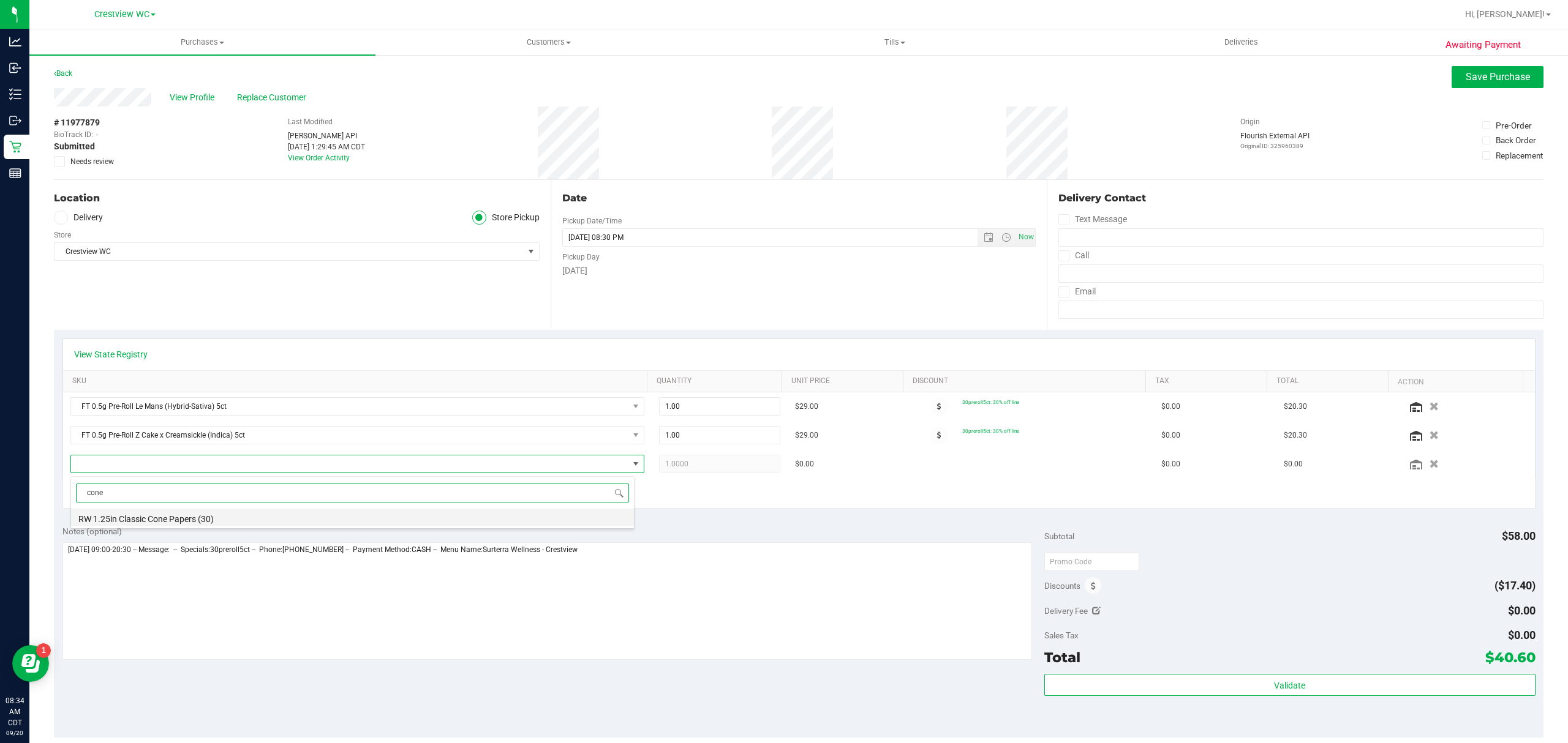
click at [199, 516] on li "RW 1.25in Classic Cone Papers (30)" at bounding box center [352, 517] width 563 height 17
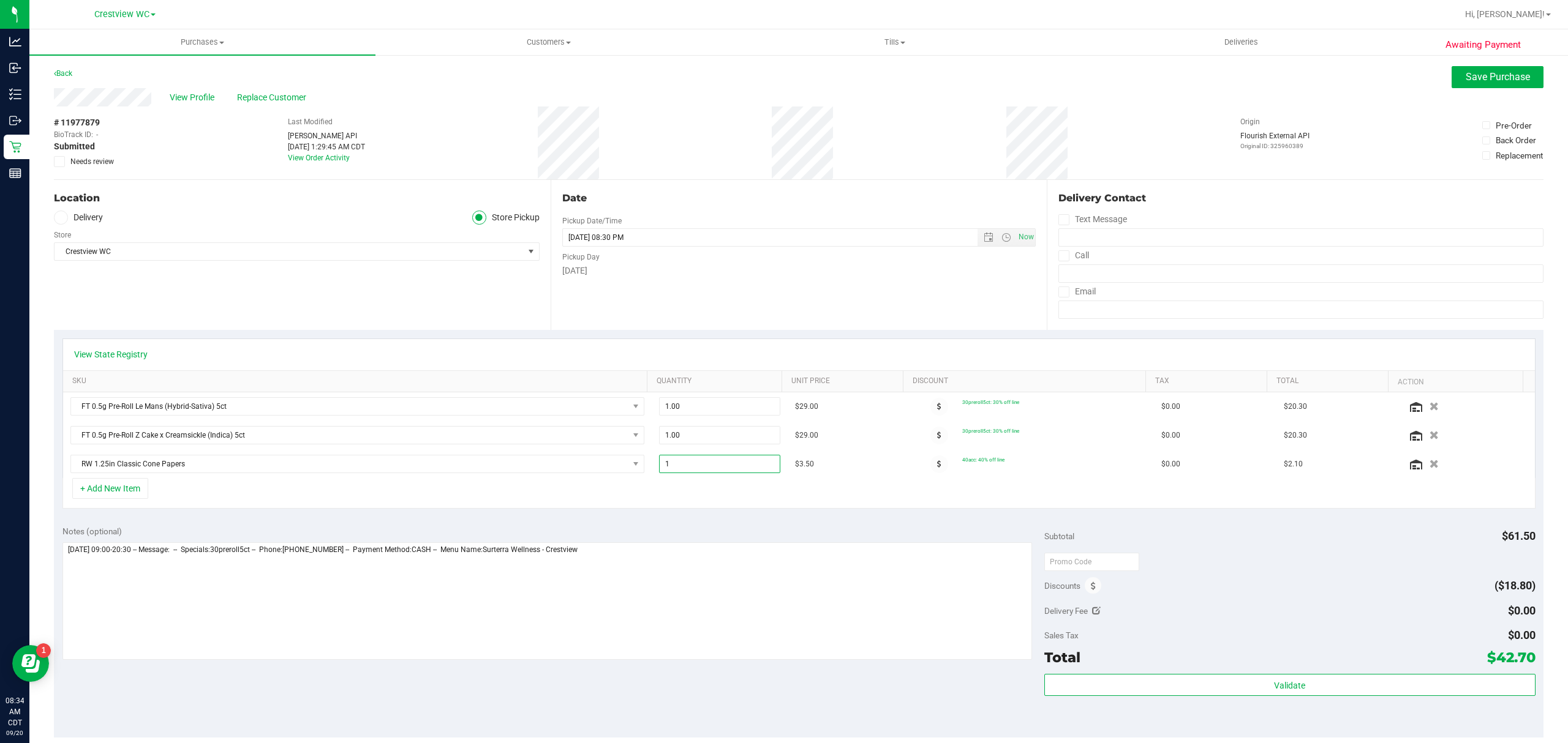
click at [676, 466] on span "1.00 1" at bounding box center [720, 463] width 121 height 18
click at [676, 466] on input "1" at bounding box center [720, 464] width 120 height 17
type input "5"
type input "5.00"
click at [728, 505] on div "+ Add New Item" at bounding box center [798, 493] width 1473 height 30
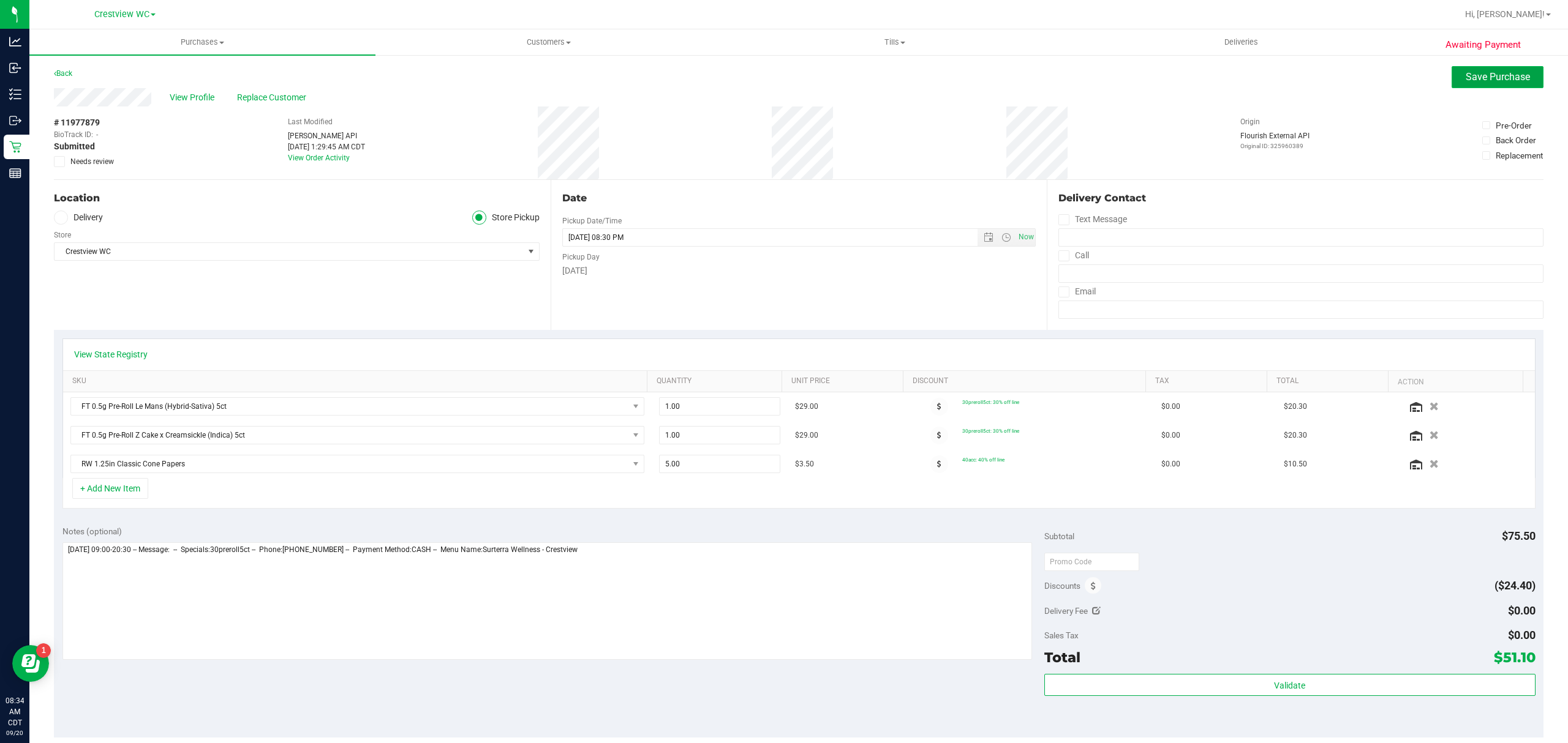
click at [1482, 77] on span "Save Purchase" at bounding box center [1498, 77] width 64 height 12
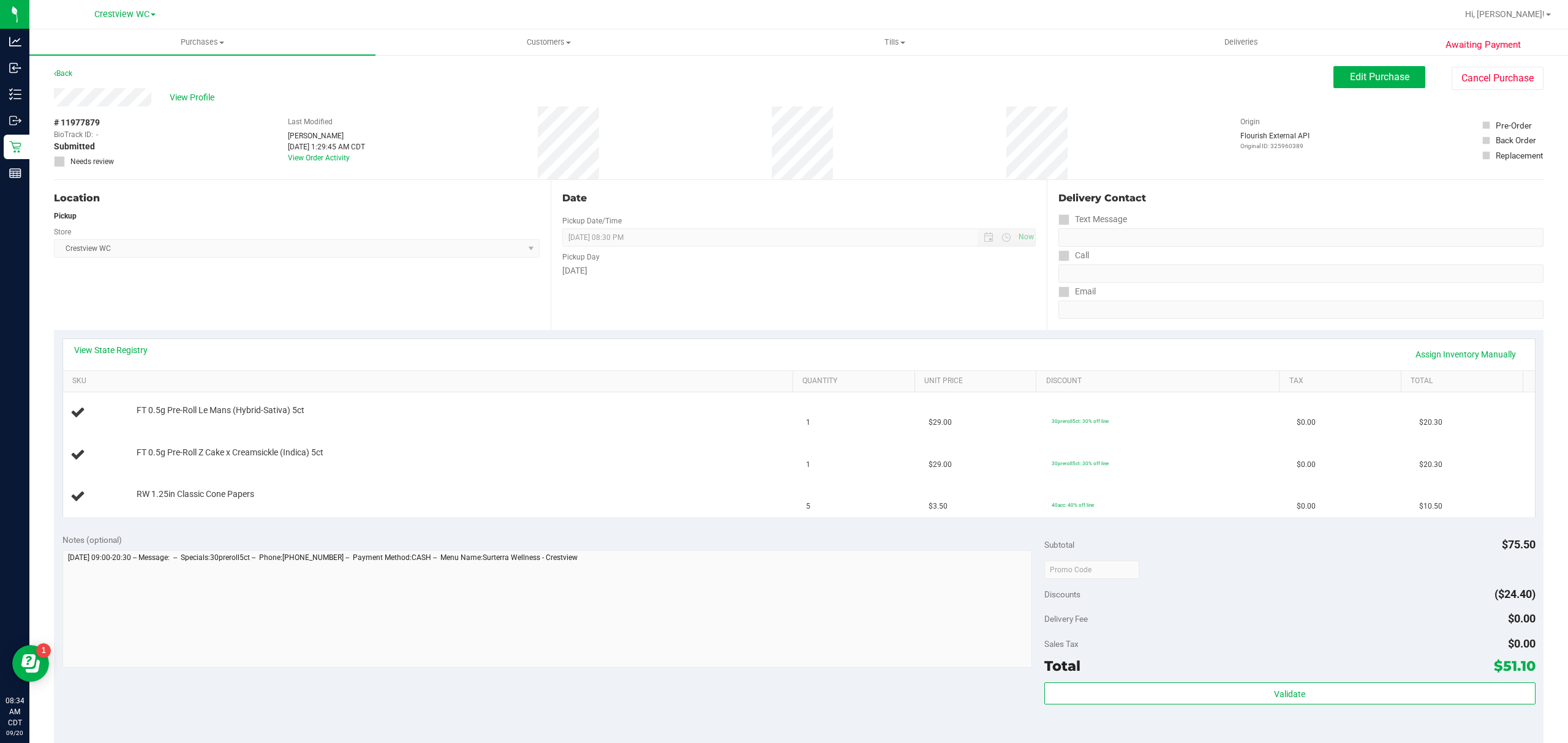
click at [338, 293] on div "Location Pickup Store Crestview WC Select Store Bonita Springs WC Boynton Beach…" at bounding box center [302, 255] width 497 height 150
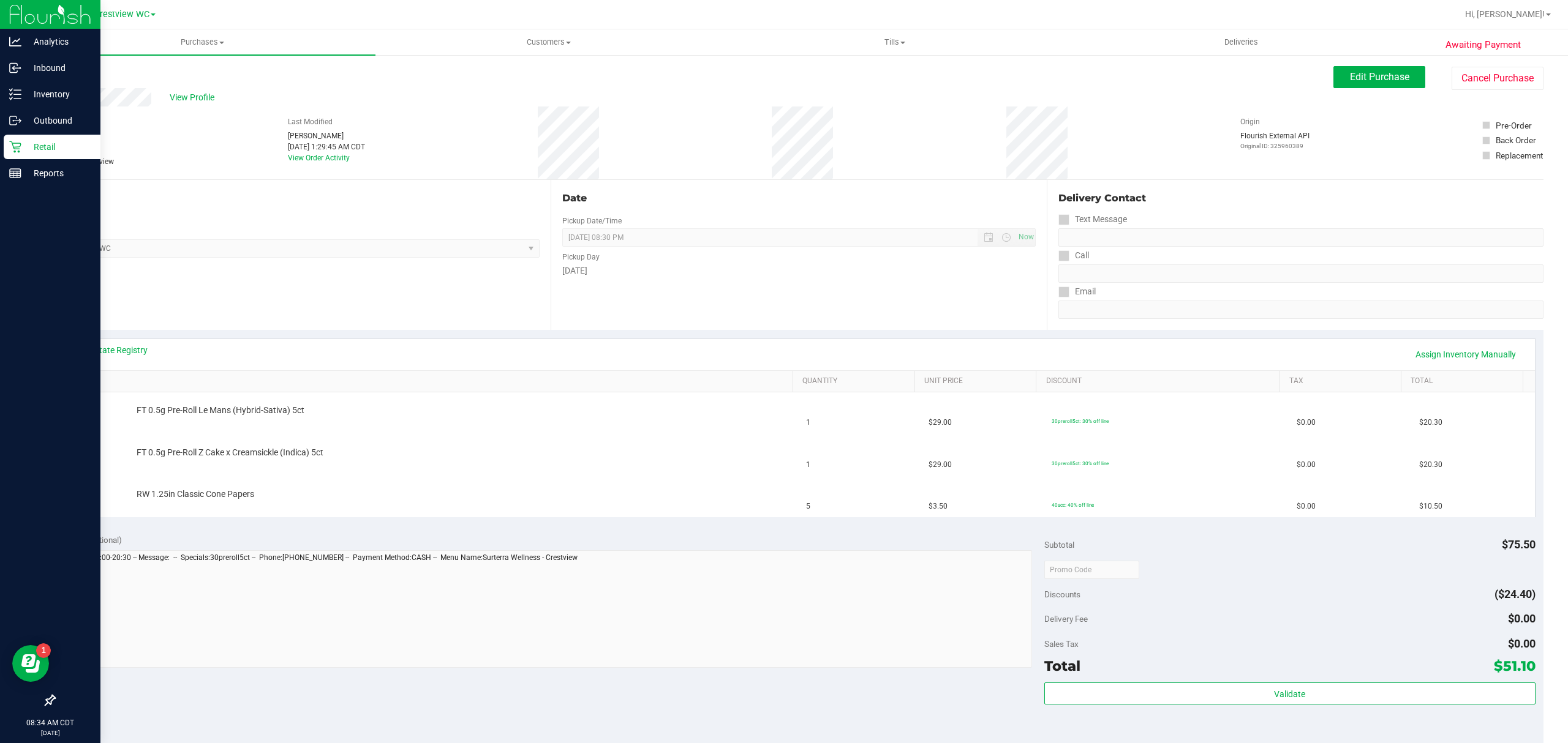
click at [18, 143] on icon at bounding box center [15, 146] width 12 height 12
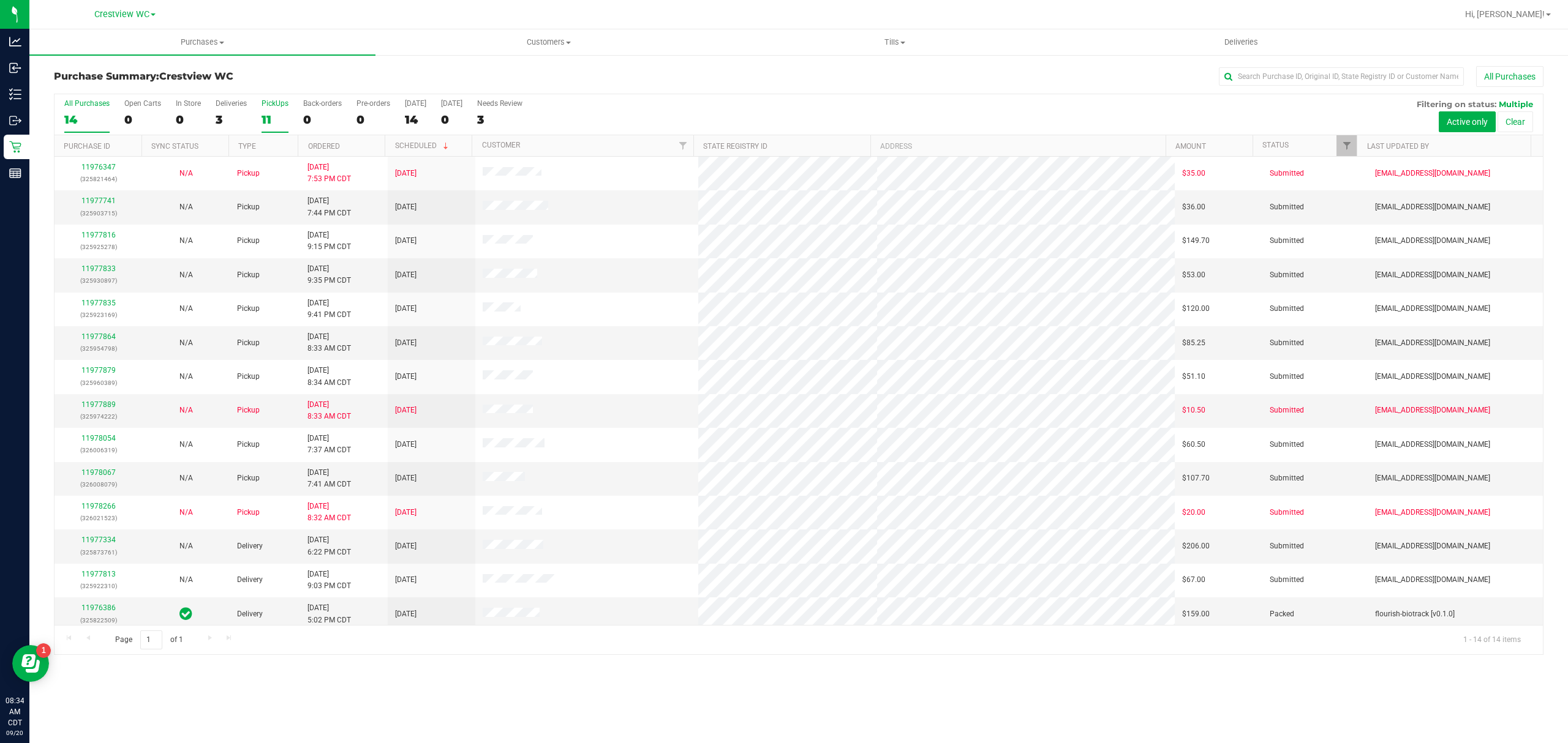
click at [262, 113] on div "11" at bounding box center [275, 119] width 27 height 14
click at [0, 0] on input "PickUps 11" at bounding box center [0, 0] width 0 height 0
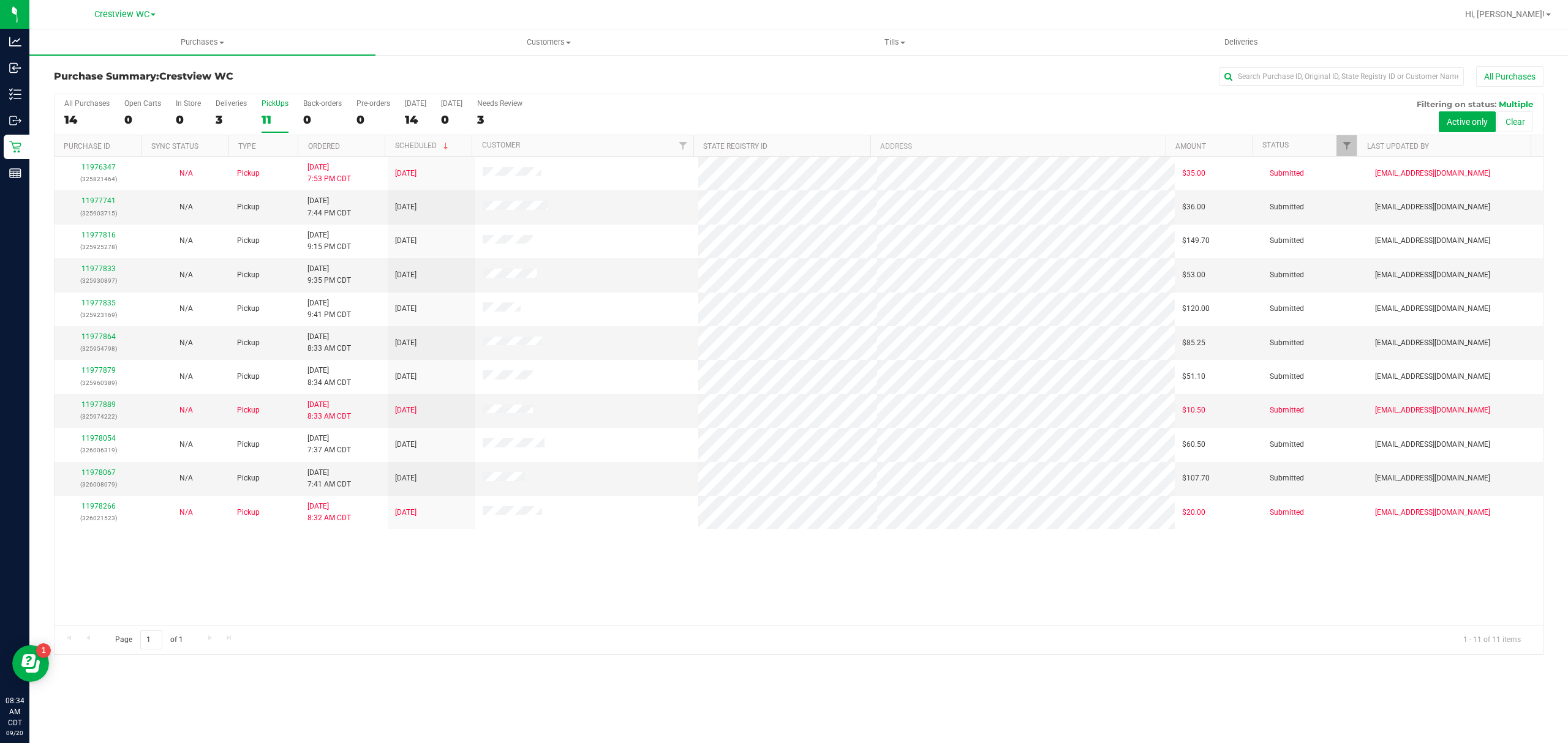
click at [369, 140] on th "Ordered" at bounding box center [341, 146] width 87 height 22
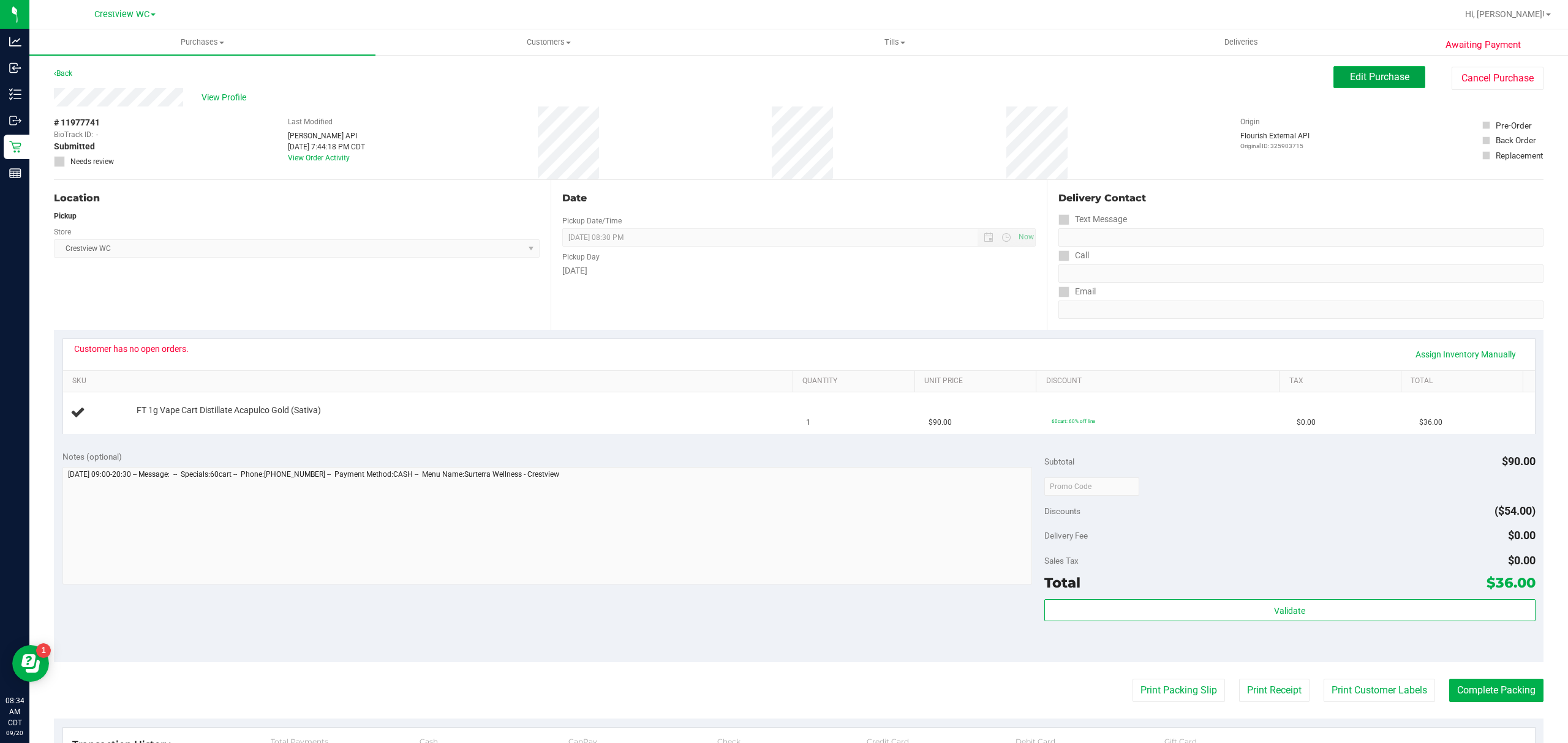
drag, startPoint x: 1387, startPoint y: 73, endPoint x: 1380, endPoint y: 72, distance: 7.1
click at [1387, 73] on span "Edit Purchase" at bounding box center [1380, 77] width 59 height 12
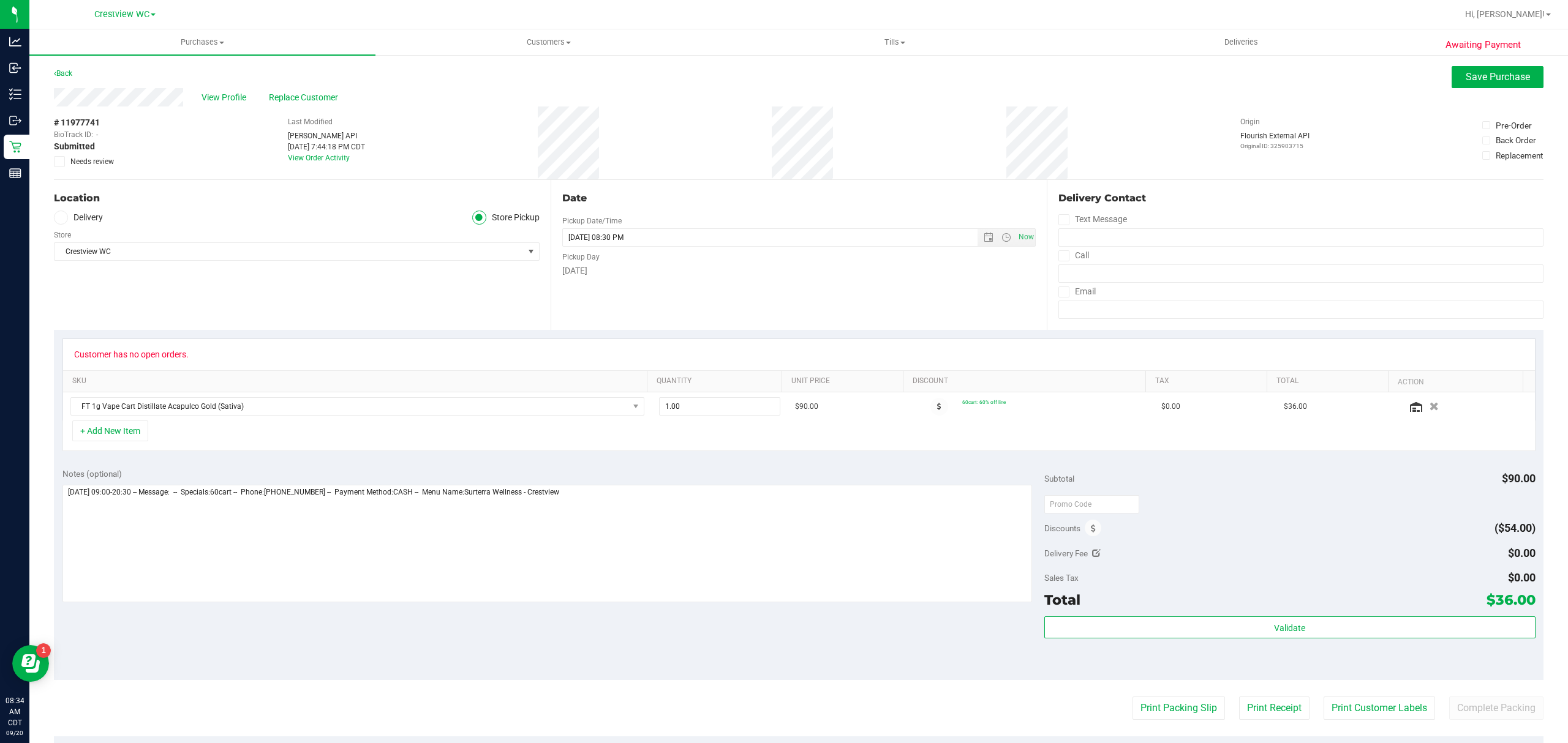
click at [69, 161] on label "Needs review" at bounding box center [84, 161] width 62 height 11
click at [0, 0] on input "Needs review" at bounding box center [0, 0] width 0 height 0
click at [785, 490] on textarea at bounding box center [547, 543] width 969 height 117
type textarea "Saturday 09/20/2025 09:00-20:30 -- Message: -- Specials:60cart -- Phone:8504199…"
click at [1490, 60] on div "Awaiting Payment Back Save Purchase View Profile Replace Customer # 11977741 Bi…" at bounding box center [798, 521] width 1538 height 936
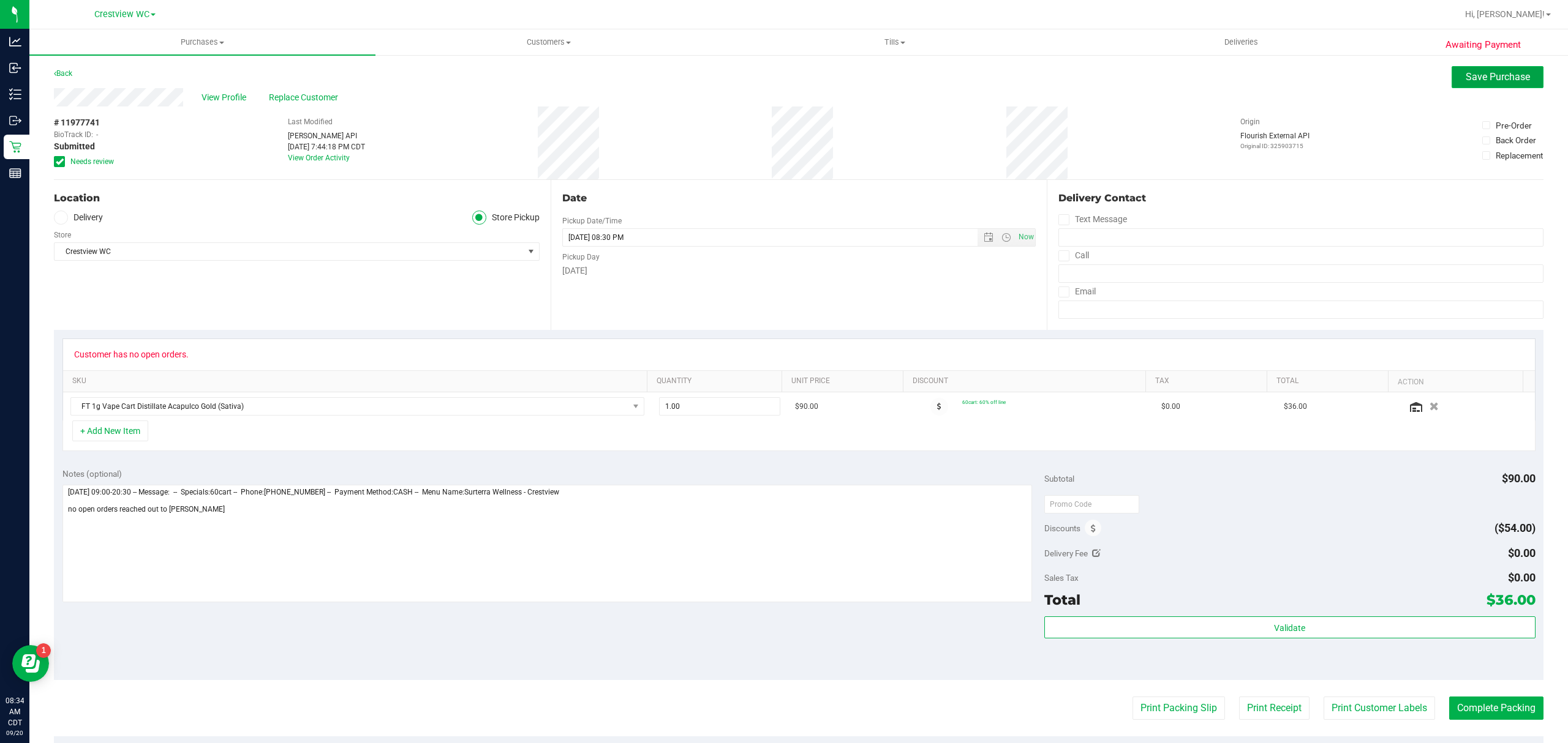
click at [1490, 69] on button "Save Purchase" at bounding box center [1497, 77] width 92 height 22
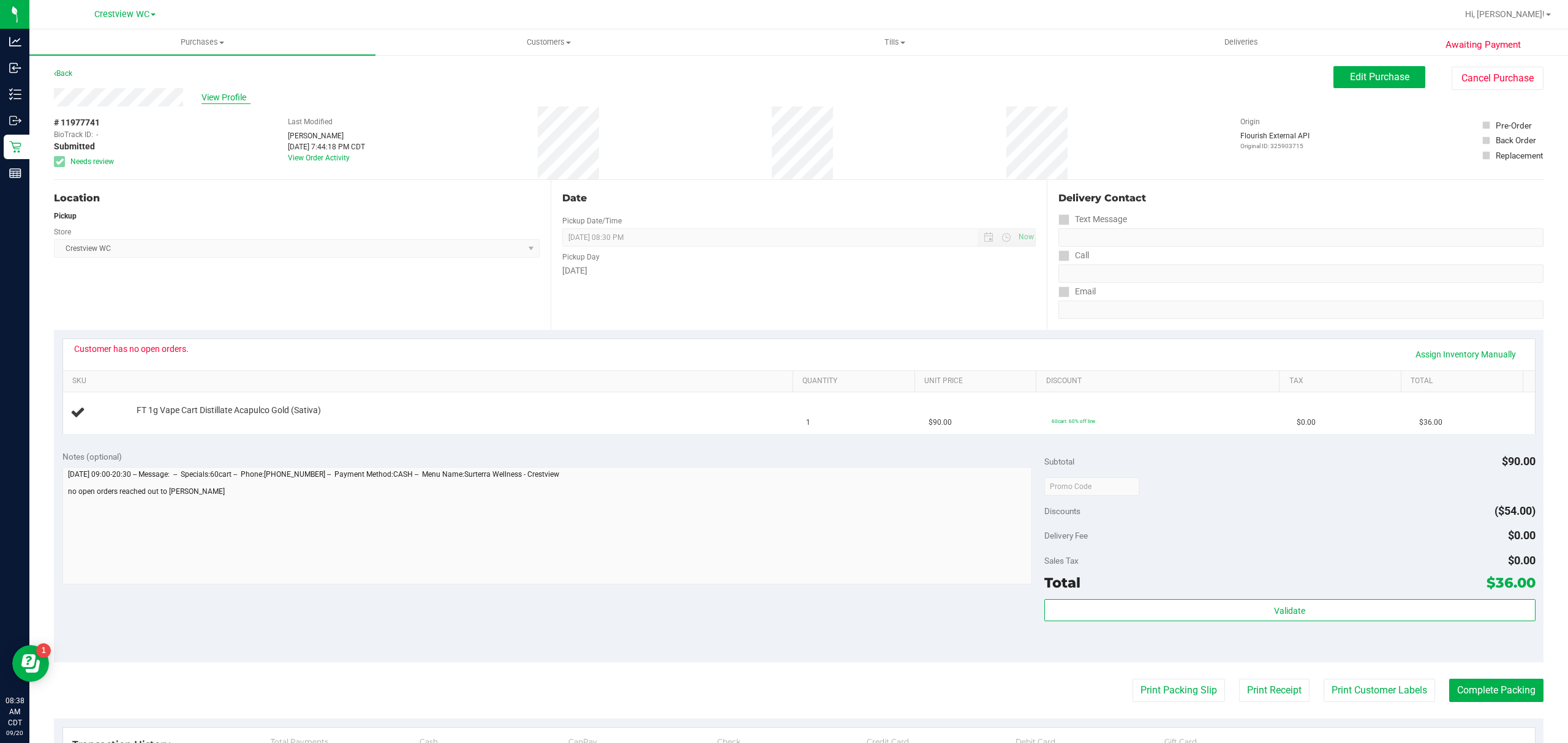
click at [229, 96] on span "View Profile" at bounding box center [226, 98] width 49 height 13
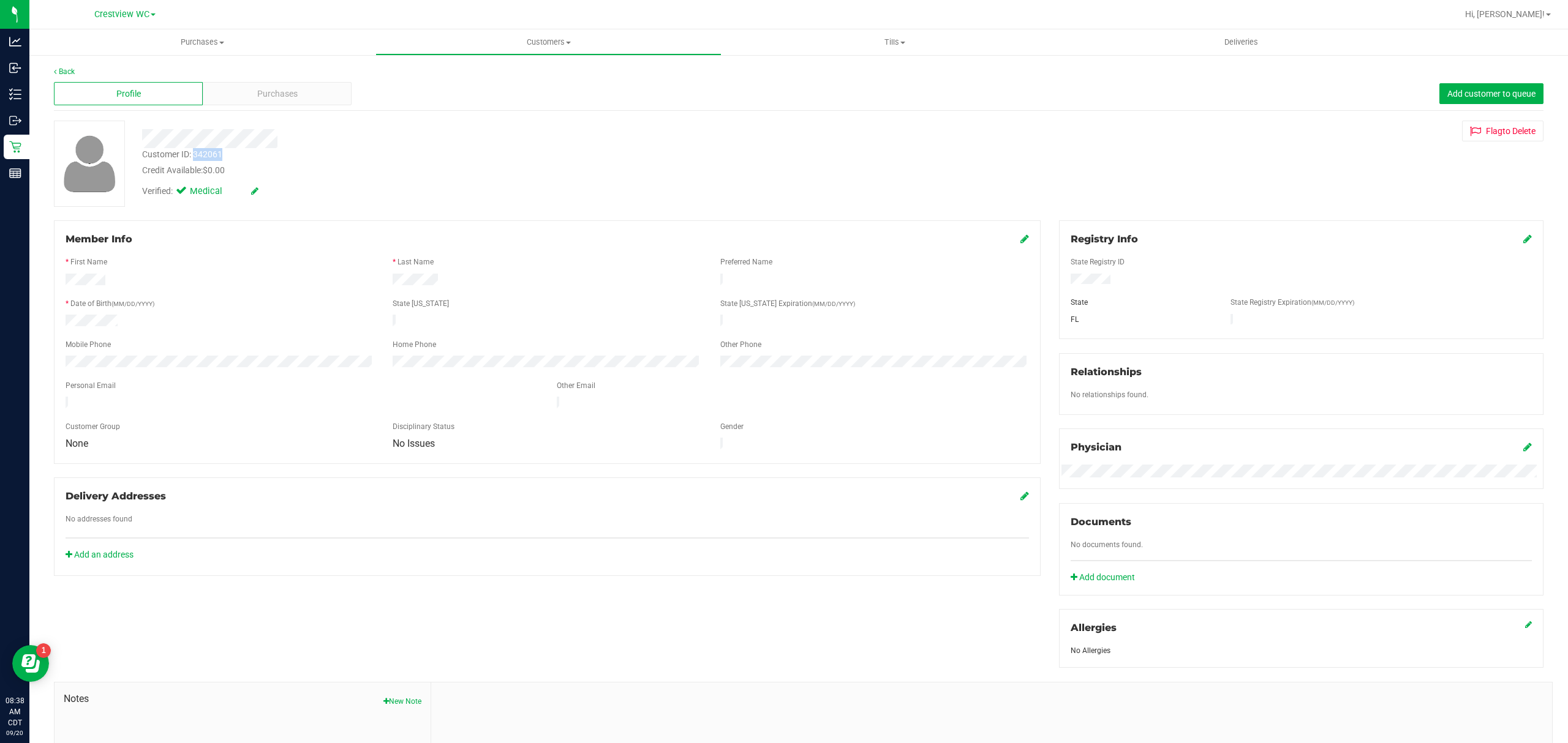
drag, startPoint x: 224, startPoint y: 158, endPoint x: 194, endPoint y: 160, distance: 30.1
click at [194, 160] on div "Customer ID: 342061 Credit Available: $0.00" at bounding box center [509, 163] width 754 height 29
copy div "342061"
click at [485, 156] on div "Customer ID: 342061 Credit Available: $0.00" at bounding box center [509, 163] width 754 height 29
click at [287, 98] on span "Purchases" at bounding box center [278, 94] width 41 height 13
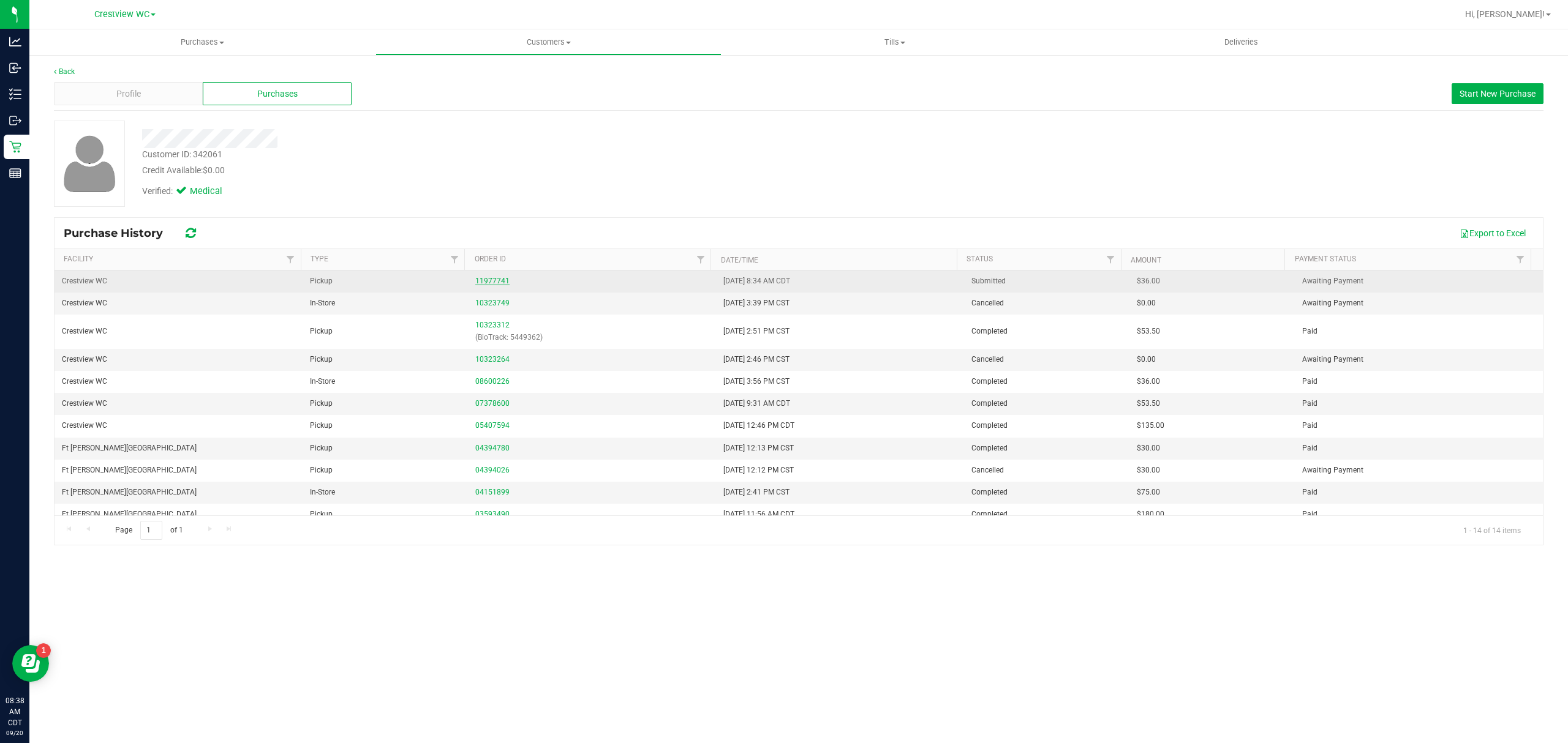
click at [488, 285] on link "11977741" at bounding box center [492, 281] width 34 height 9
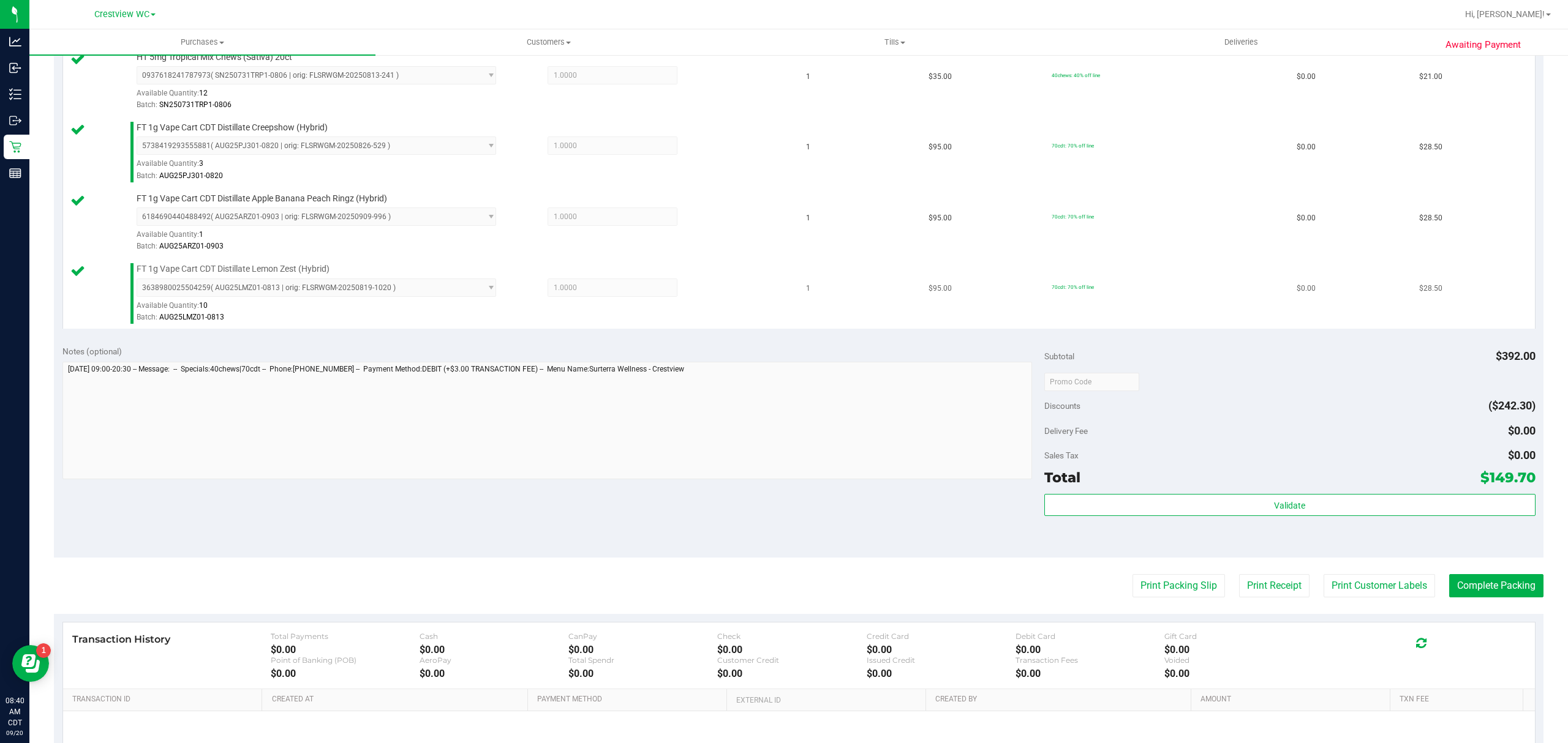
scroll to position [490, 0]
click at [1287, 529] on div "Validate" at bounding box center [1290, 520] width 491 height 55
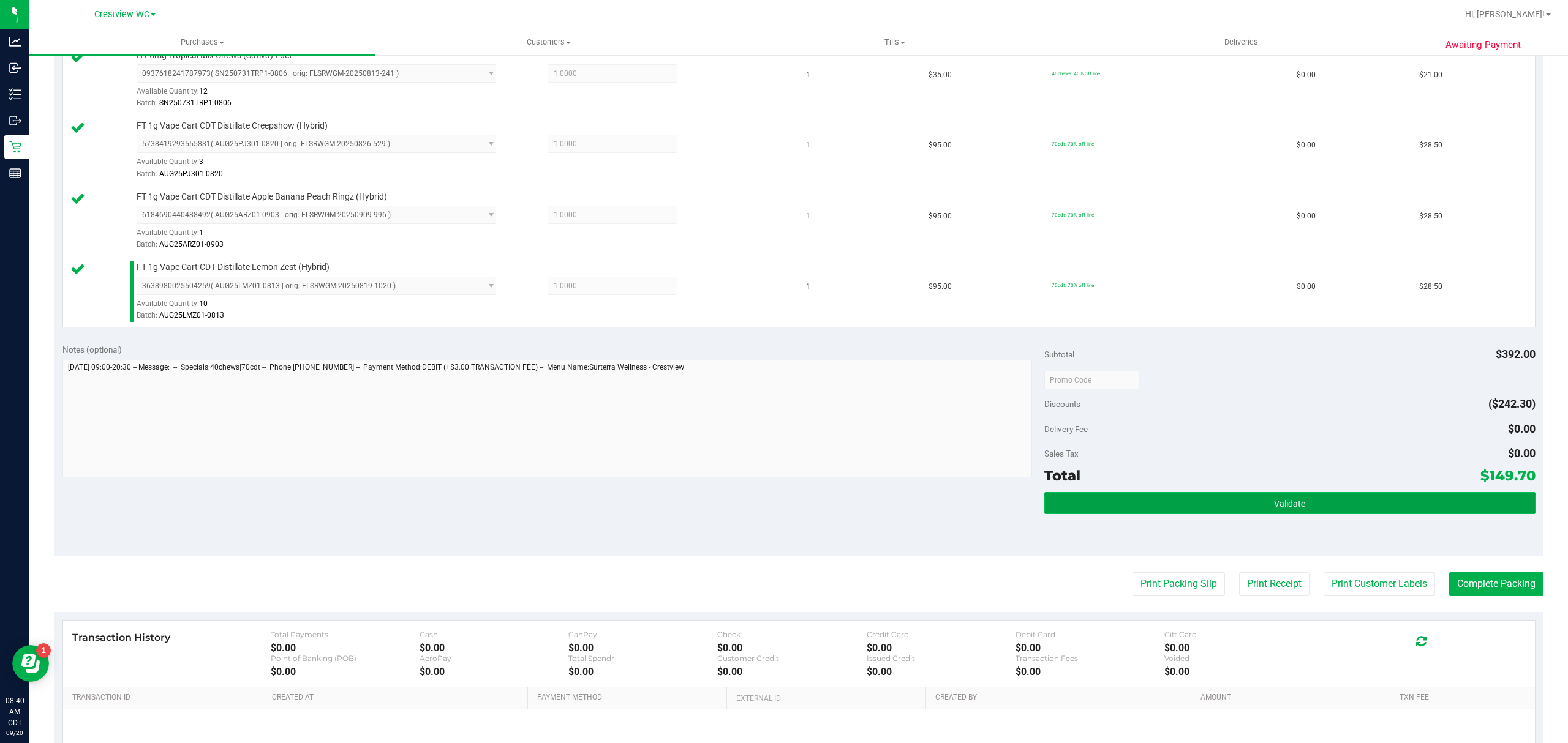
click at [1289, 508] on span "Validate" at bounding box center [1289, 504] width 31 height 10
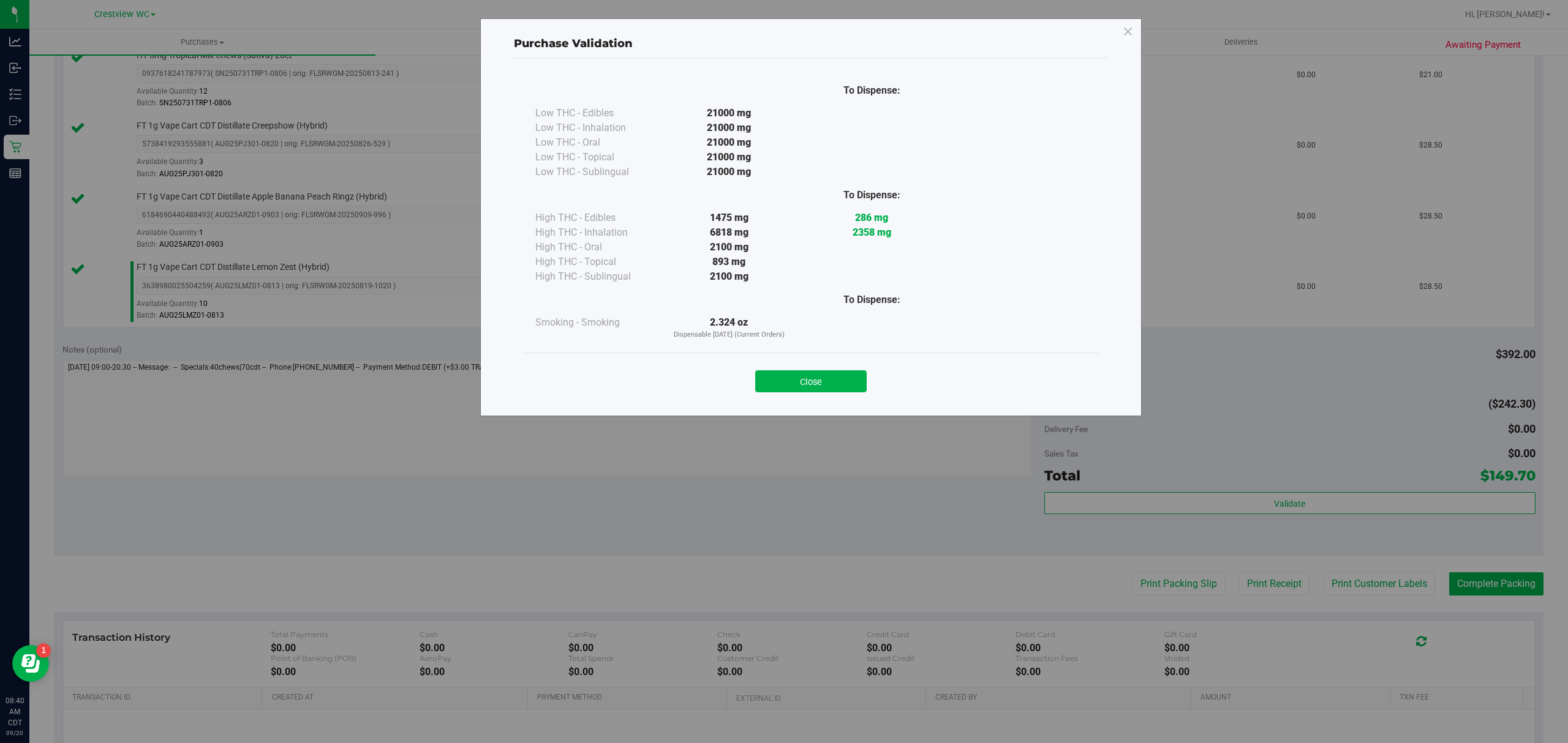
drag, startPoint x: 841, startPoint y: 378, endPoint x: 1023, endPoint y: 505, distance: 221.9
click at [841, 378] on button "Close" at bounding box center [811, 381] width 112 height 22
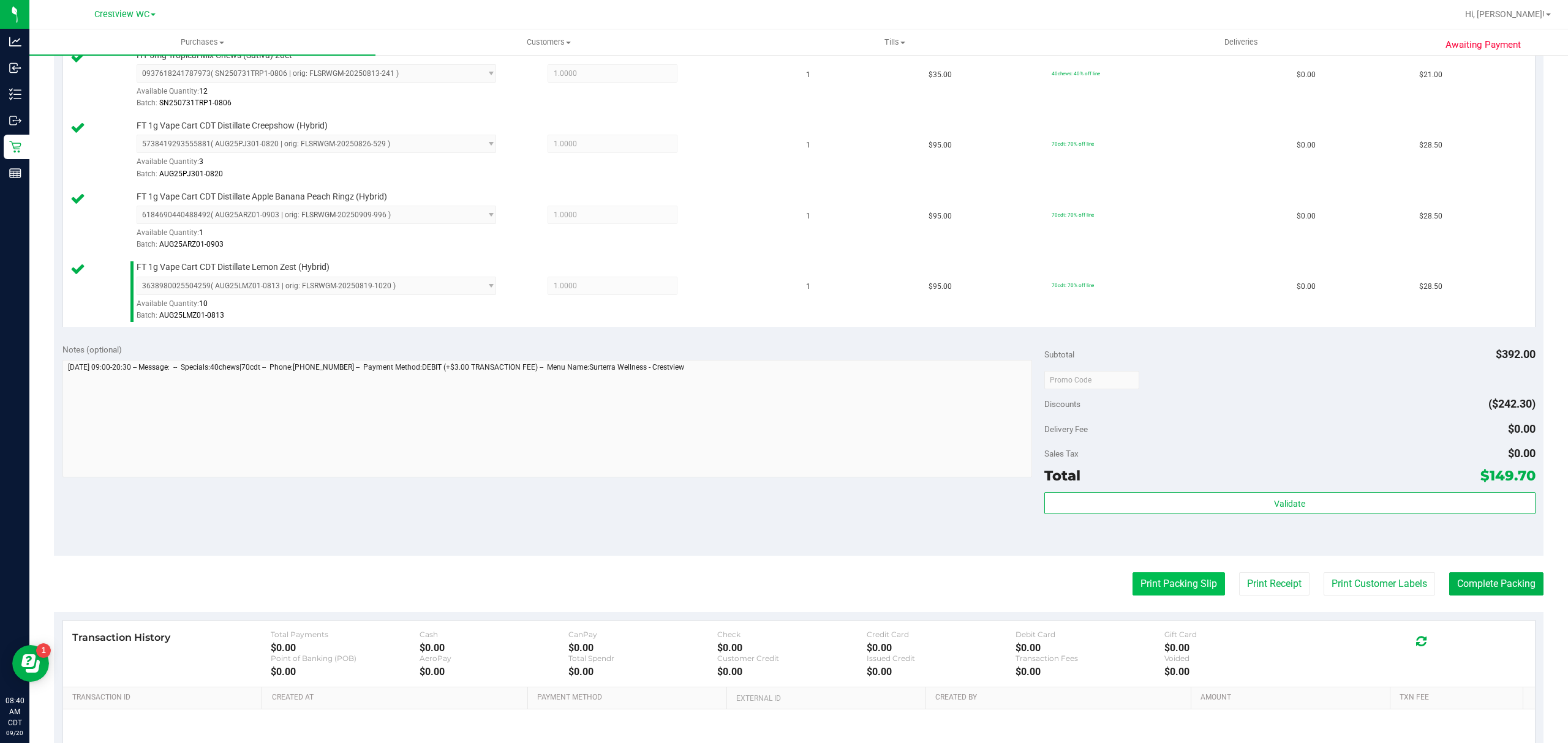
click at [1133, 580] on button "Print Packing Slip" at bounding box center [1179, 584] width 93 height 23
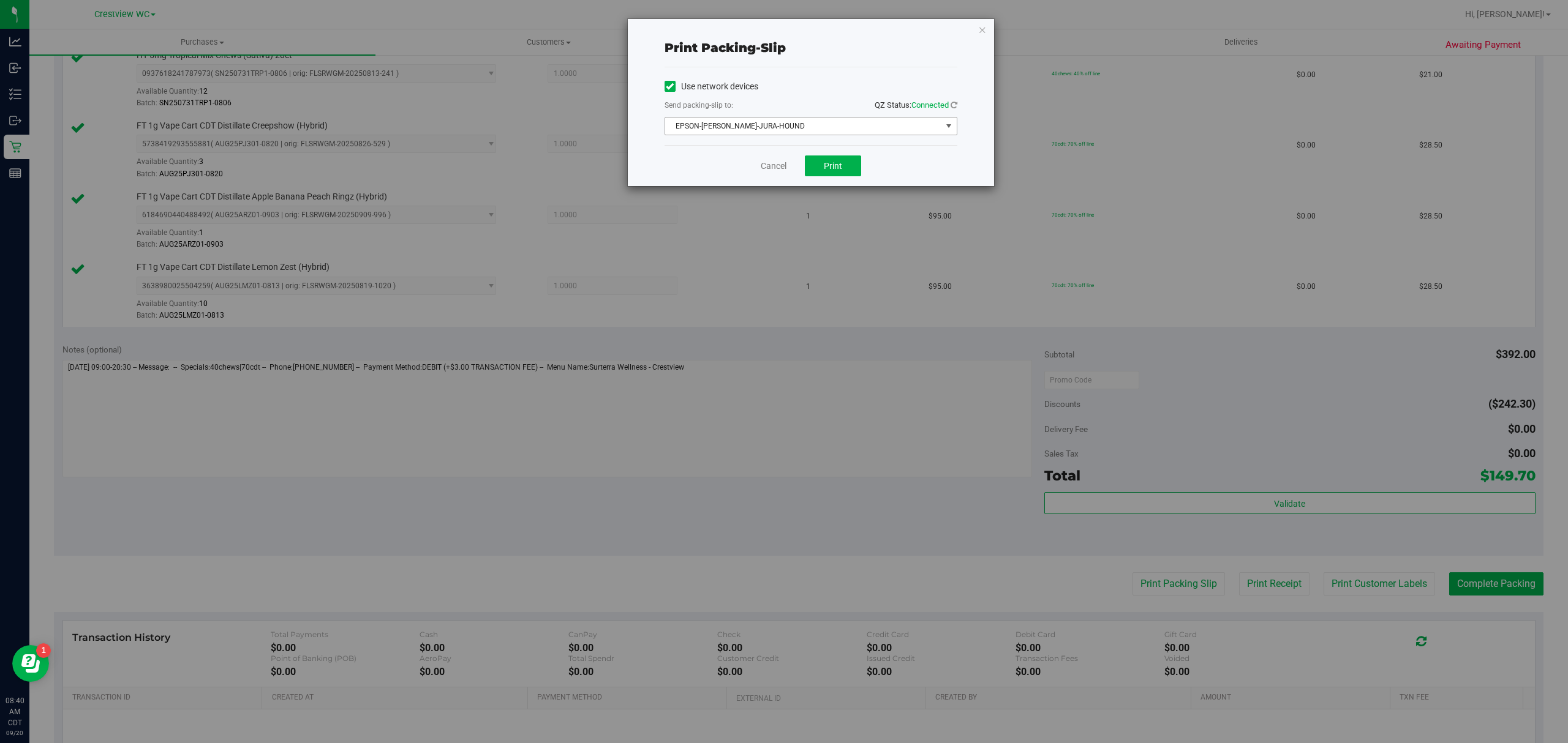
click at [812, 125] on span "EPSON-BRUNO-JURA-HOUND" at bounding box center [803, 126] width 276 height 17
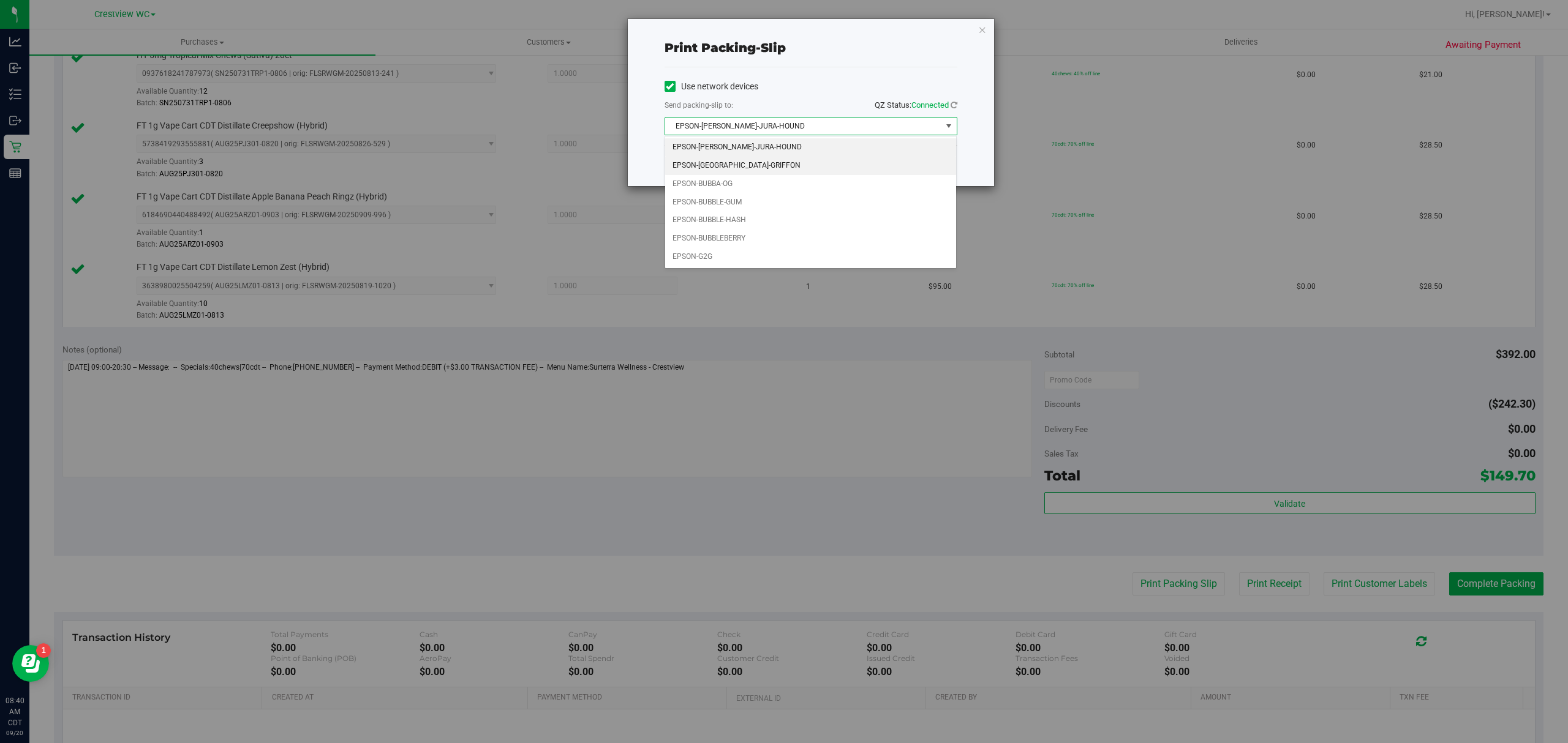
click at [785, 168] on li "EPSON-BRUSSELS-GRIFFON" at bounding box center [811, 165] width 291 height 18
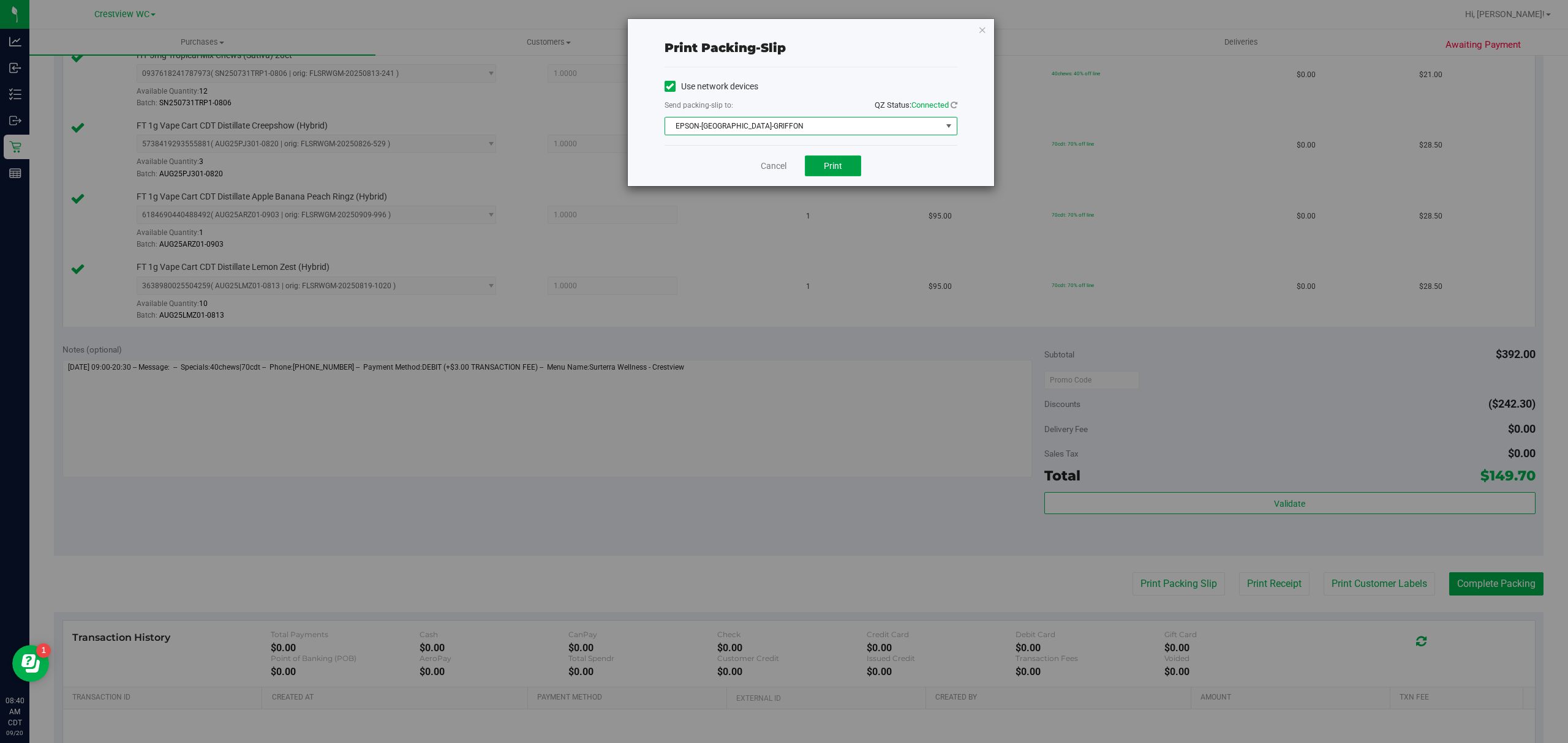
click at [821, 168] on button "Print" at bounding box center [833, 166] width 57 height 21
click at [770, 165] on link "Cancel" at bounding box center [774, 167] width 26 height 13
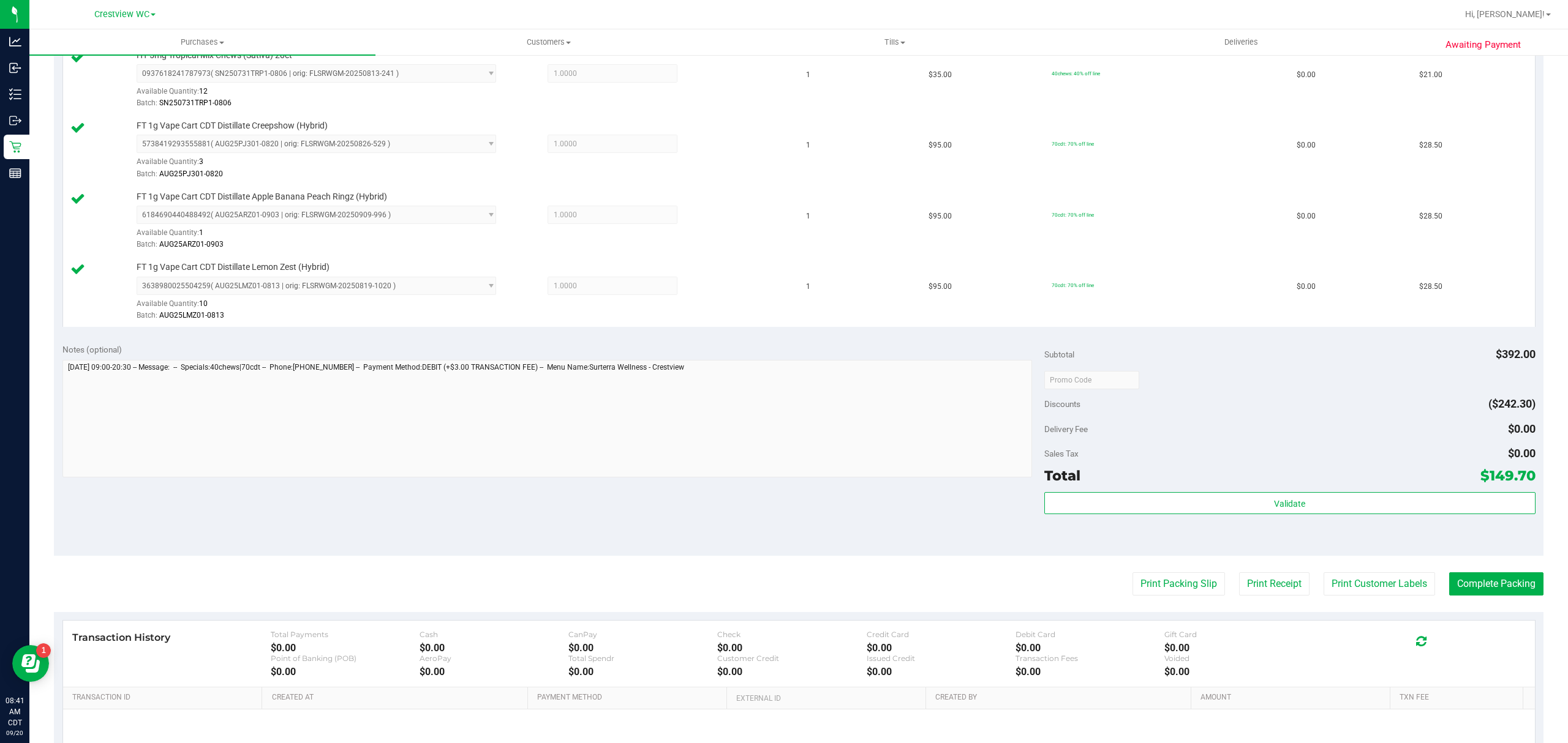
click at [1231, 492] on div "Subtotal $392.00 Discounts ($242.30) Delivery Fee $0.00 Sales Tax $0.00 Total $…" at bounding box center [1290, 445] width 491 height 203
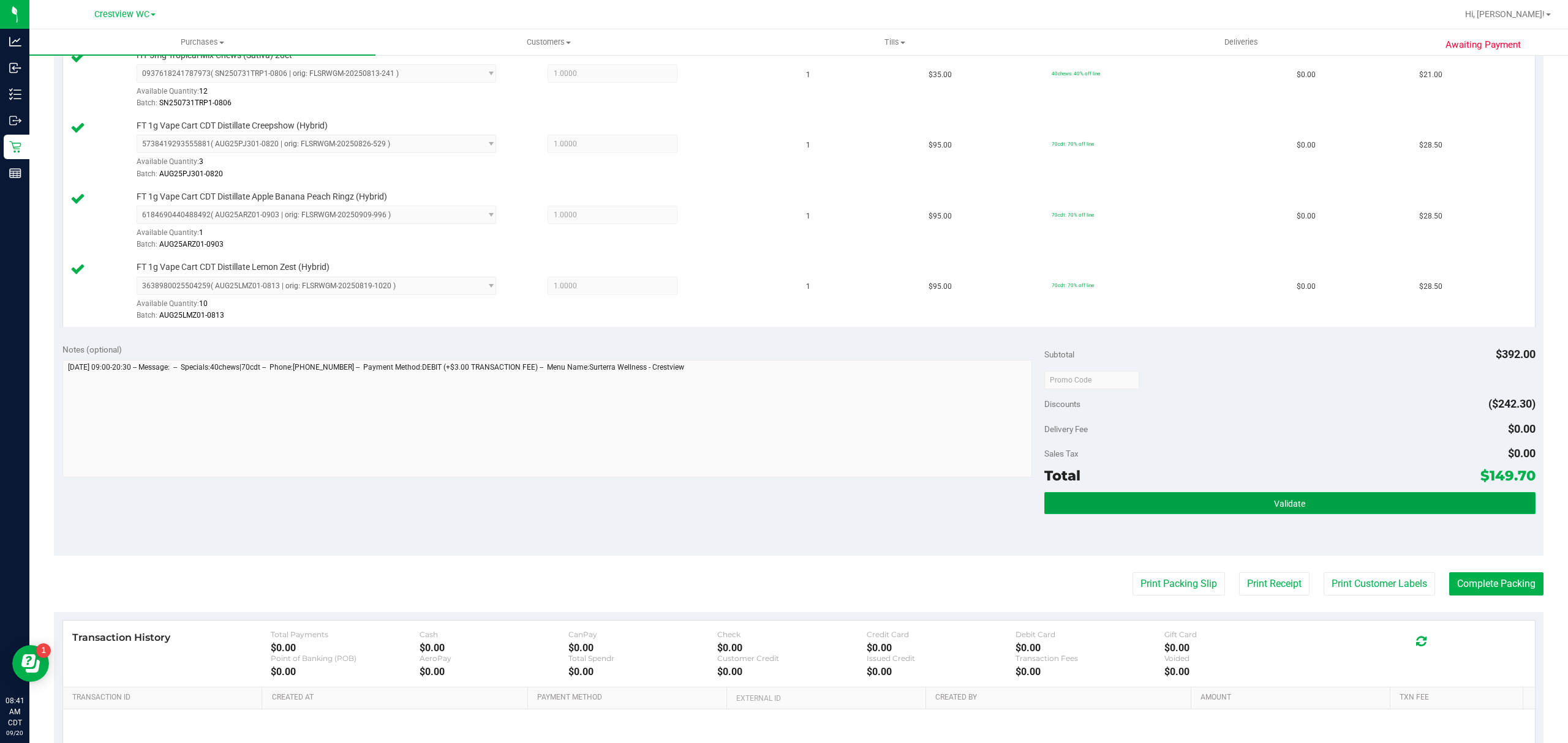
click at [1233, 509] on button "Validate" at bounding box center [1290, 503] width 491 height 22
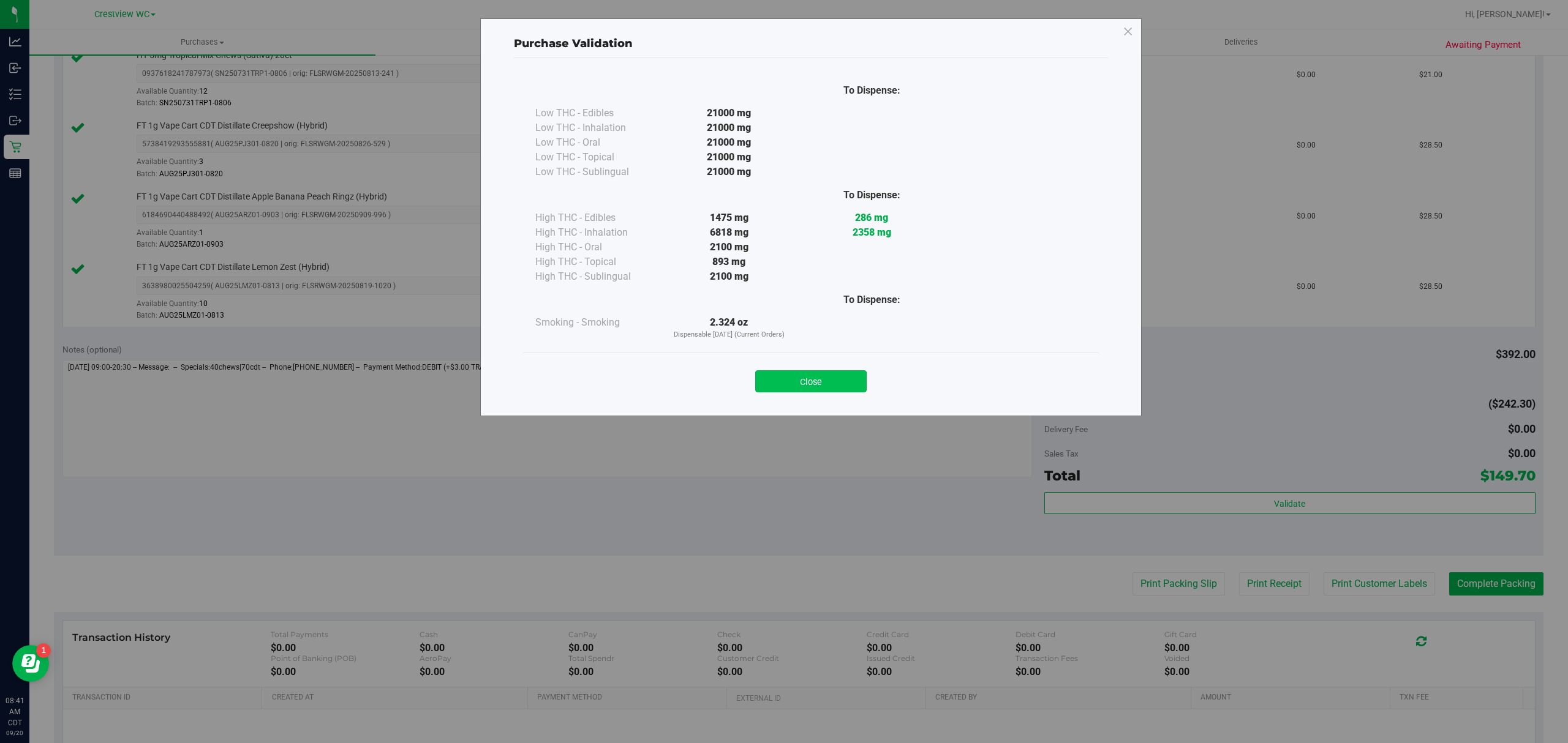
click at [821, 382] on button "Close" at bounding box center [811, 381] width 112 height 22
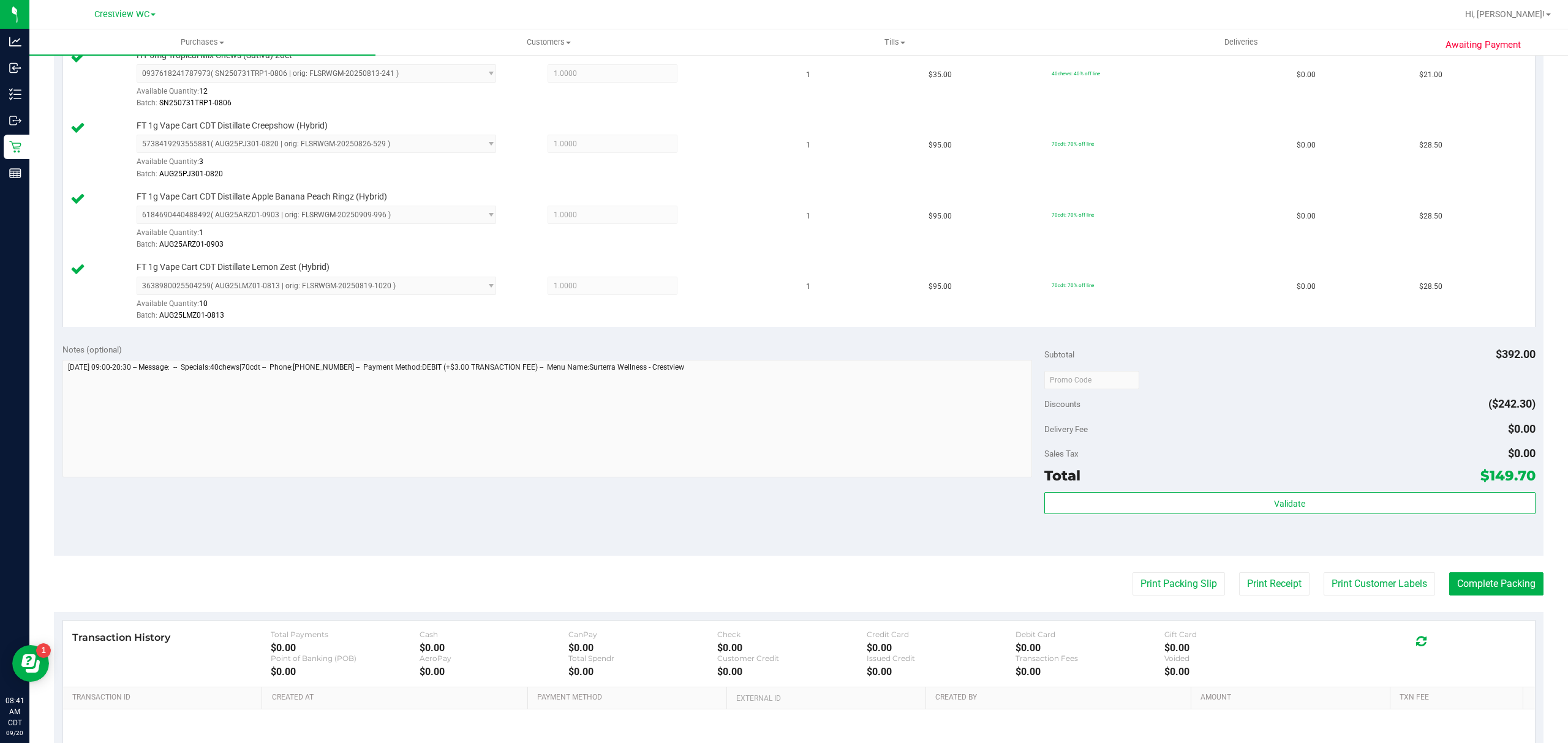
click at [1455, 568] on purchase-details "Back Edit Purchase Cancel Purchase View Profile # 11977816 BioTrack ID: - Submi…" at bounding box center [798, 209] width 1490 height 1264
click at [1456, 586] on button "Complete Packing" at bounding box center [1496, 584] width 94 height 23
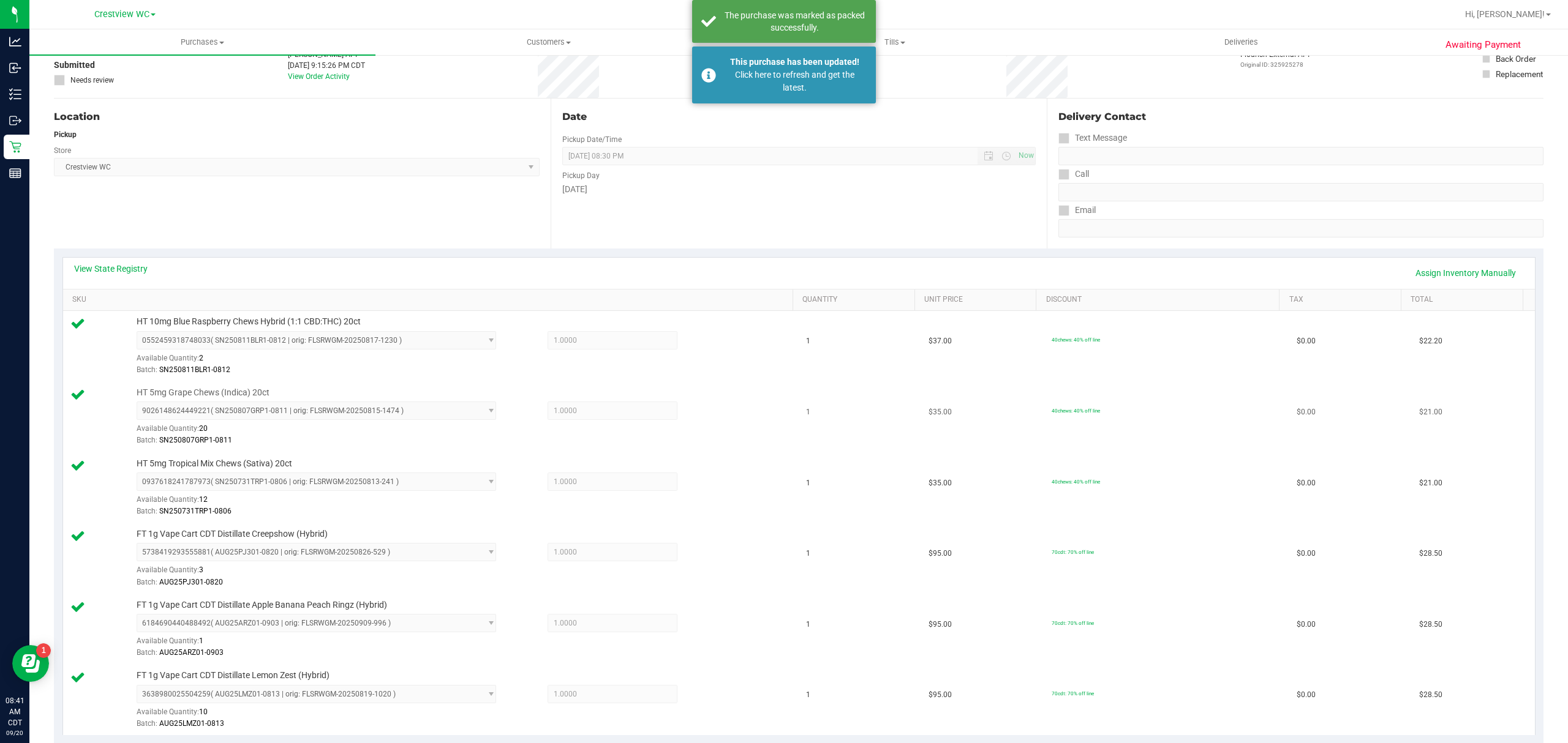
scroll to position [0, 0]
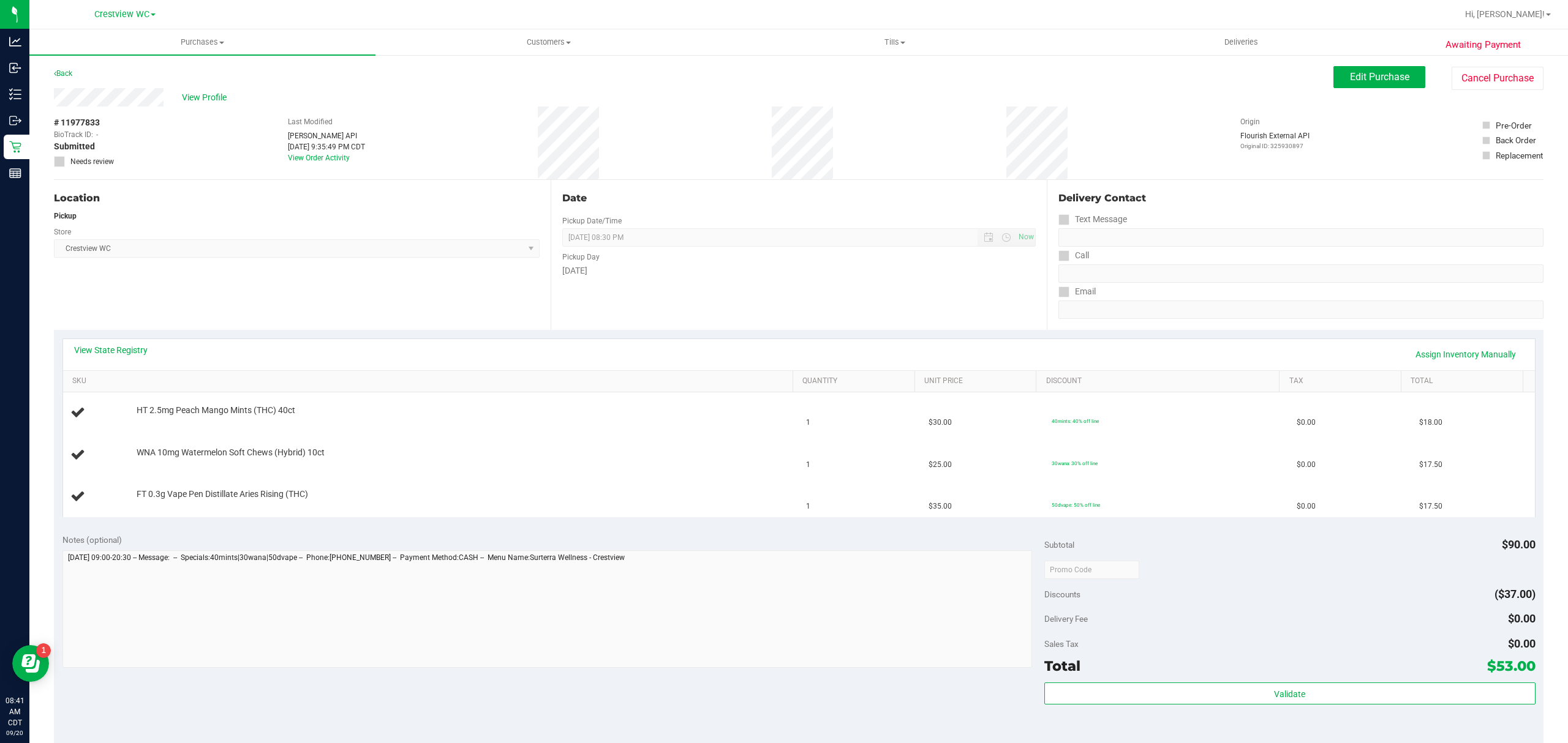
click at [105, 341] on div "View State Registry Assign Inventory Manually" at bounding box center [798, 354] width 1472 height 31
click at [105, 353] on link "View State Registry" at bounding box center [110, 350] width 73 height 12
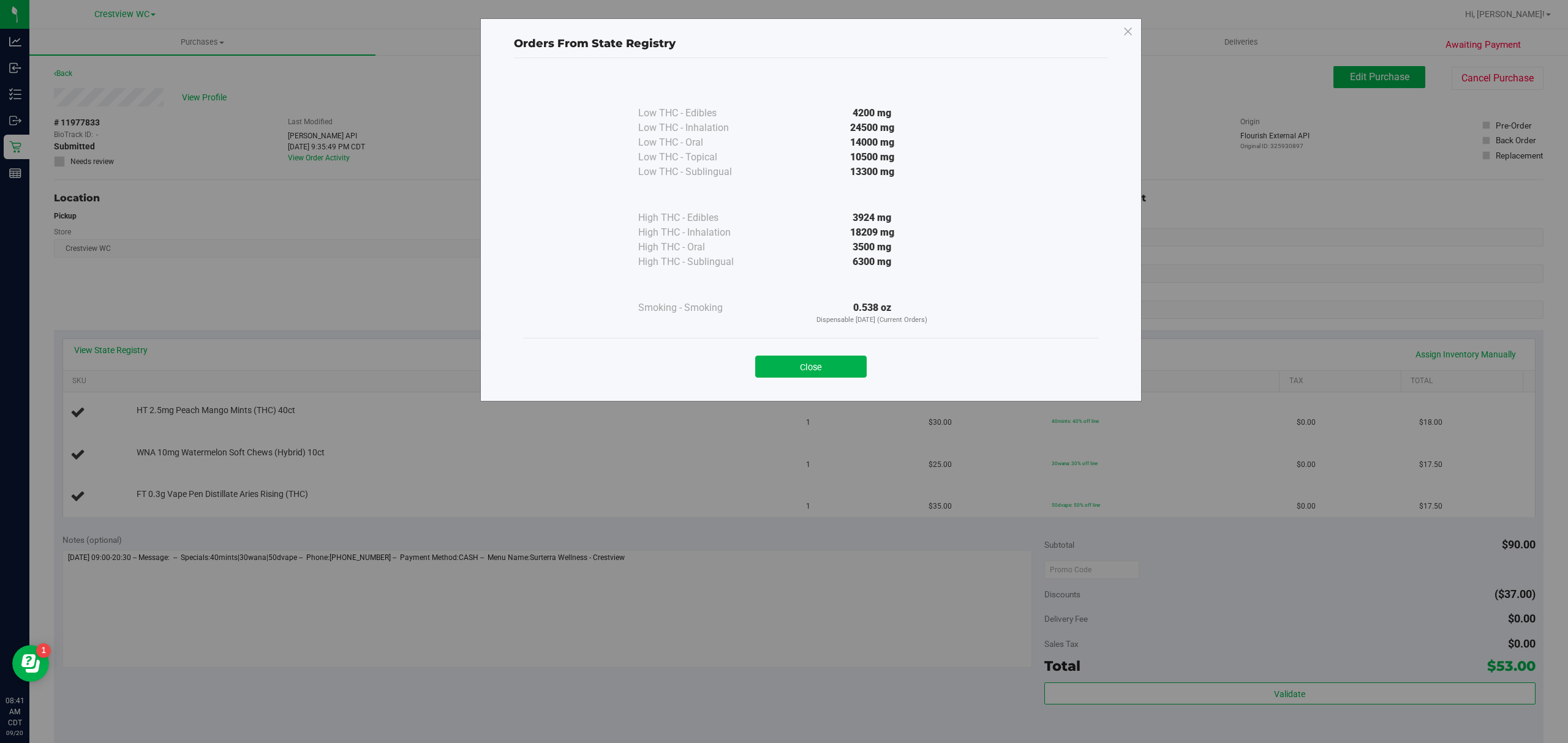
click at [819, 369] on button "Close" at bounding box center [811, 366] width 112 height 22
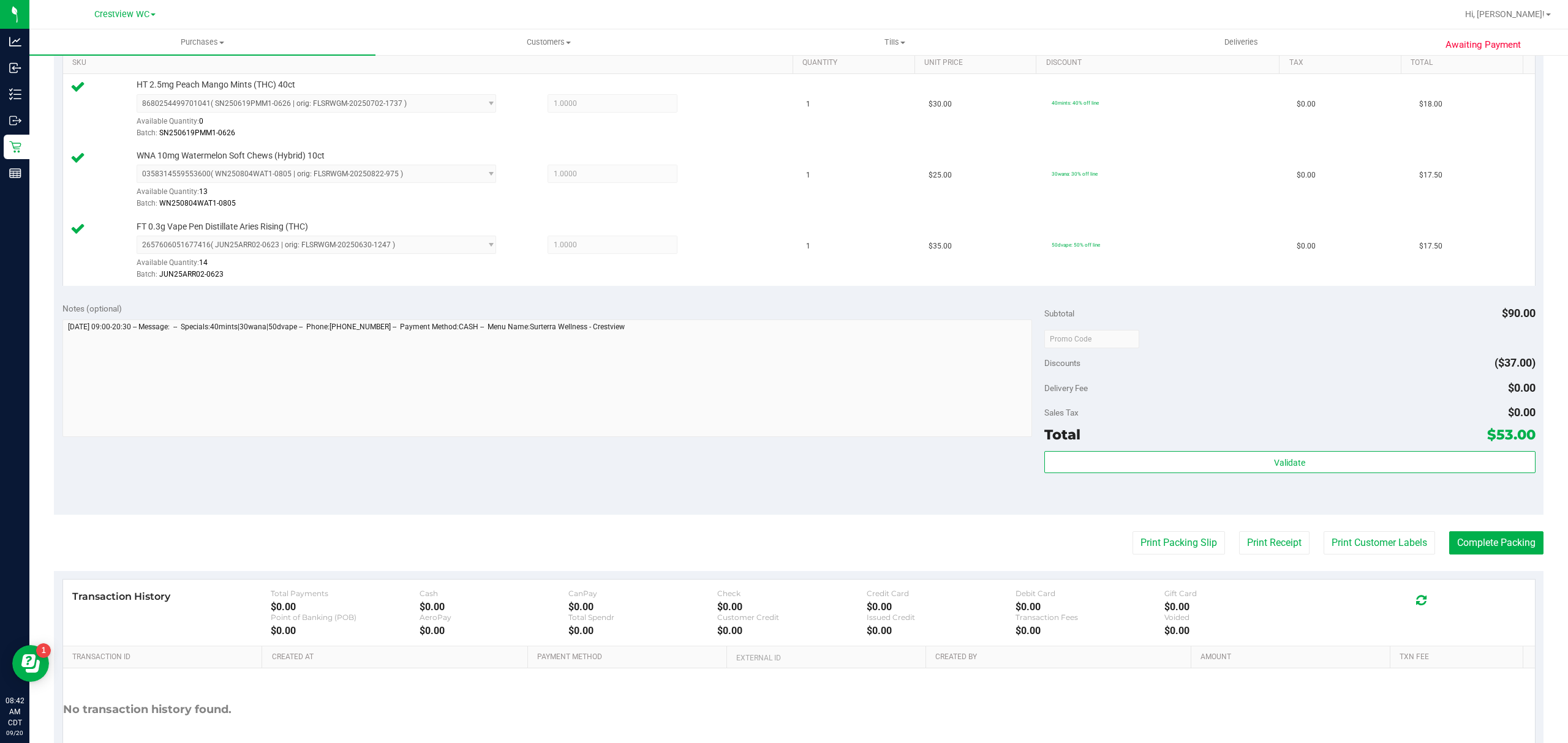
scroll to position [402, 0]
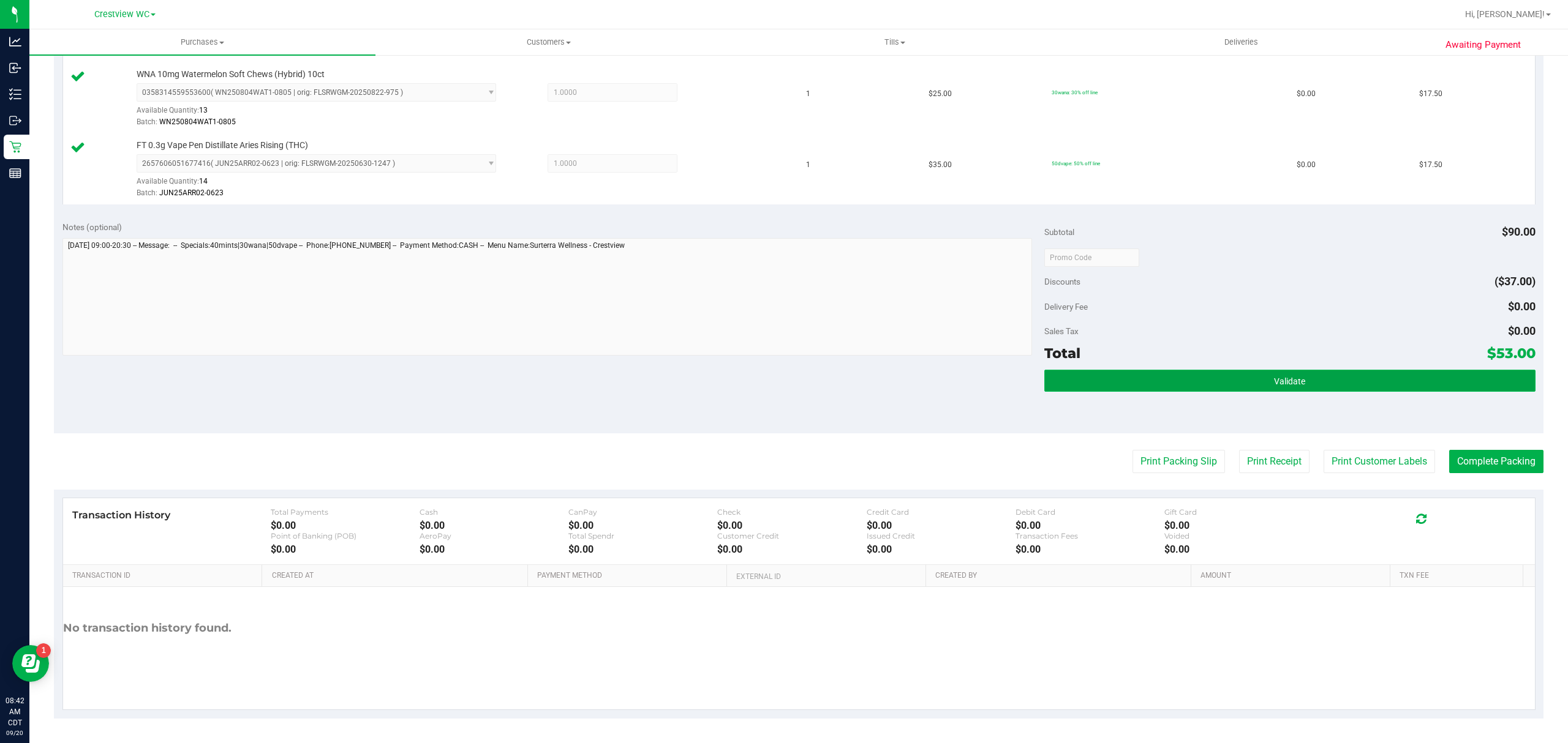
click at [1318, 370] on button "Validate" at bounding box center [1290, 381] width 491 height 22
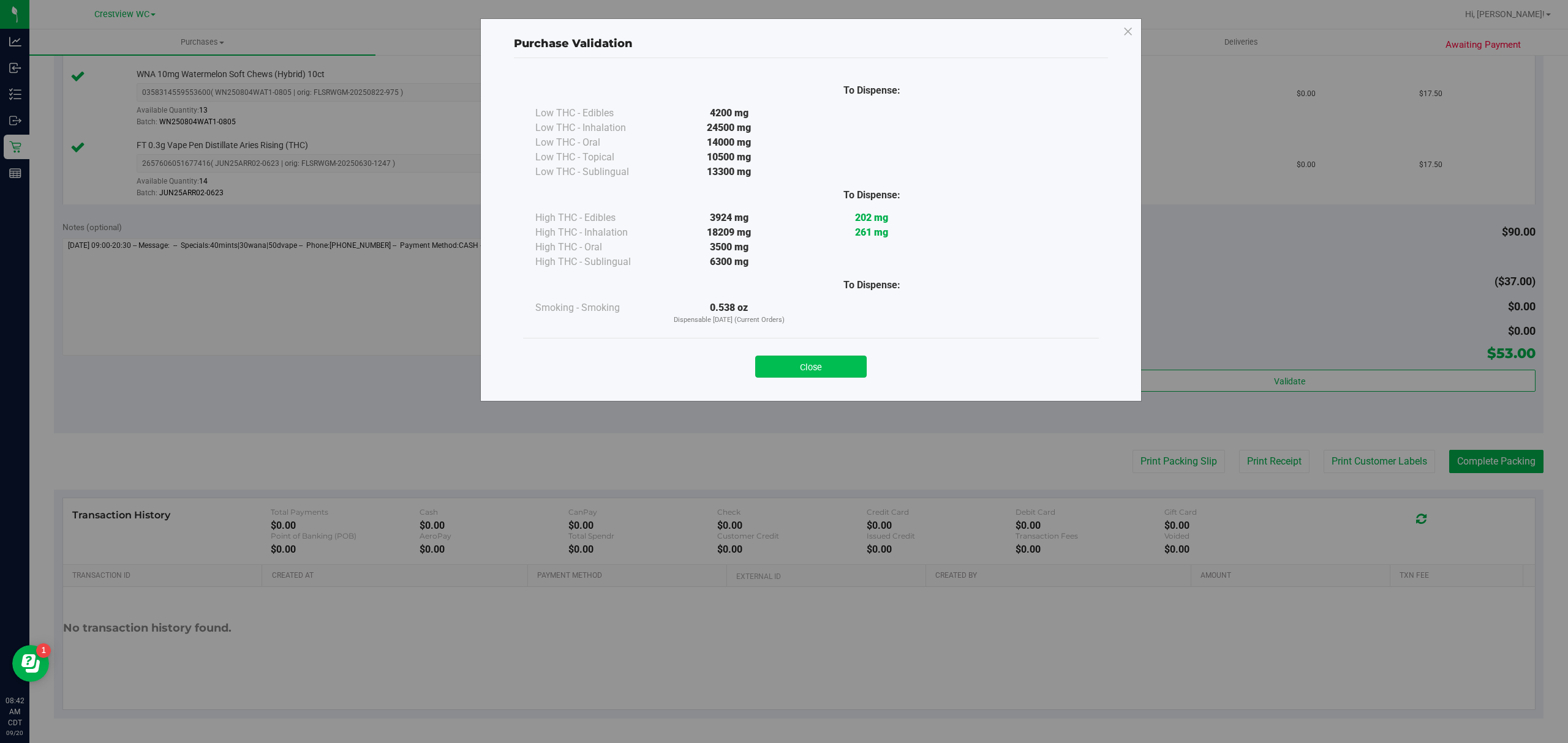
click at [830, 360] on button "Close" at bounding box center [811, 366] width 112 height 22
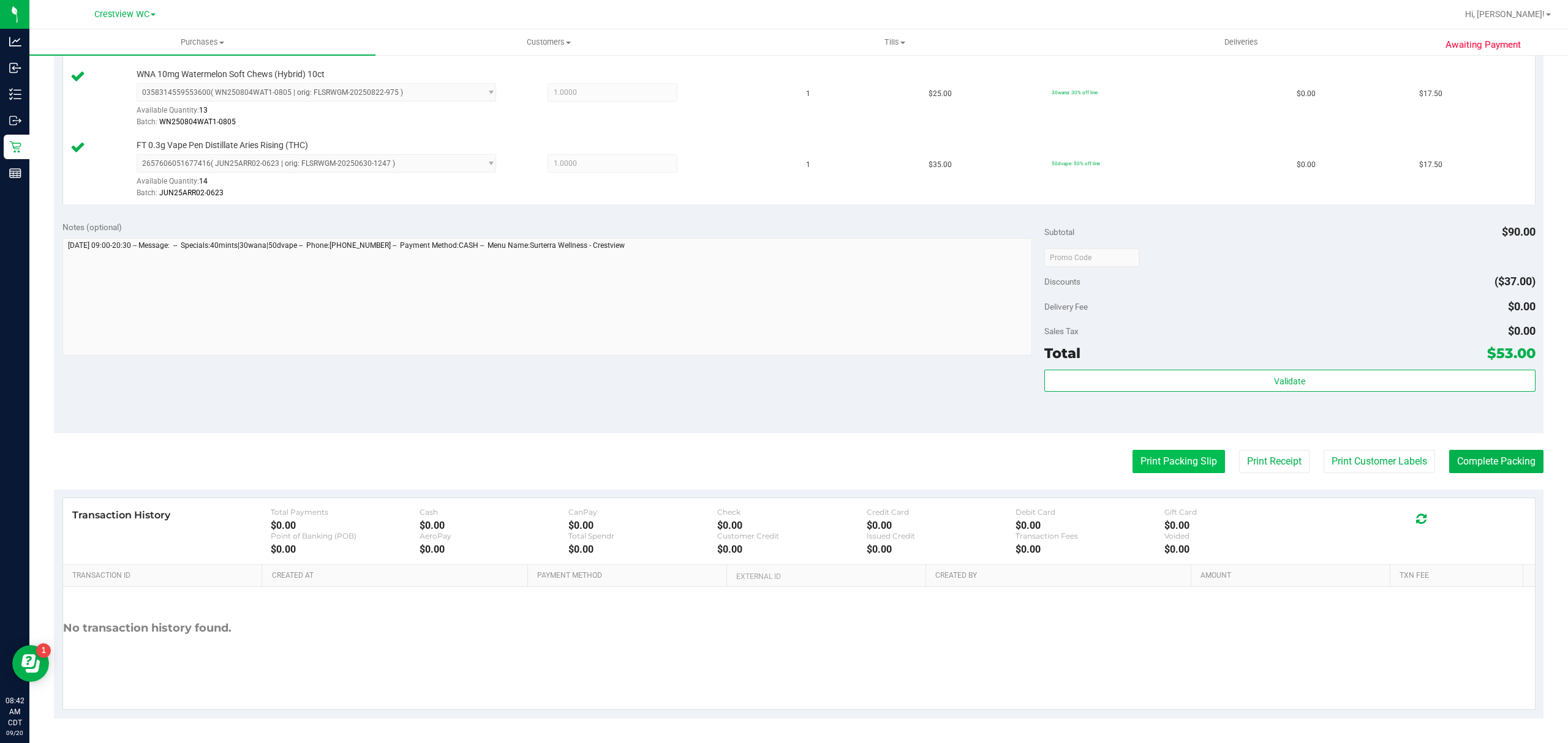
click at [1137, 459] on button "Print Packing Slip" at bounding box center [1179, 461] width 93 height 23
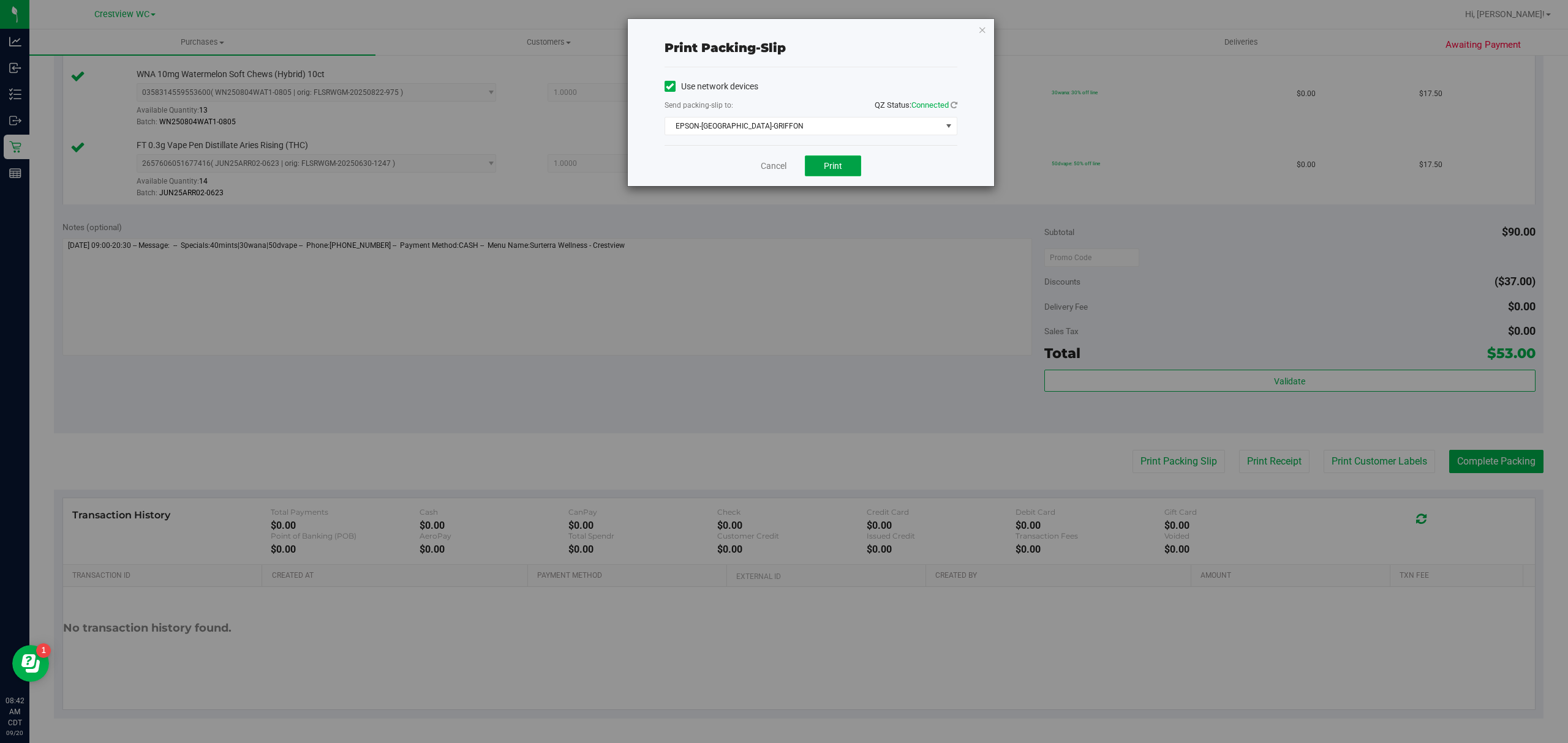
click at [831, 174] on button "Print" at bounding box center [833, 166] width 57 height 21
click at [780, 167] on link "Cancel" at bounding box center [774, 167] width 26 height 13
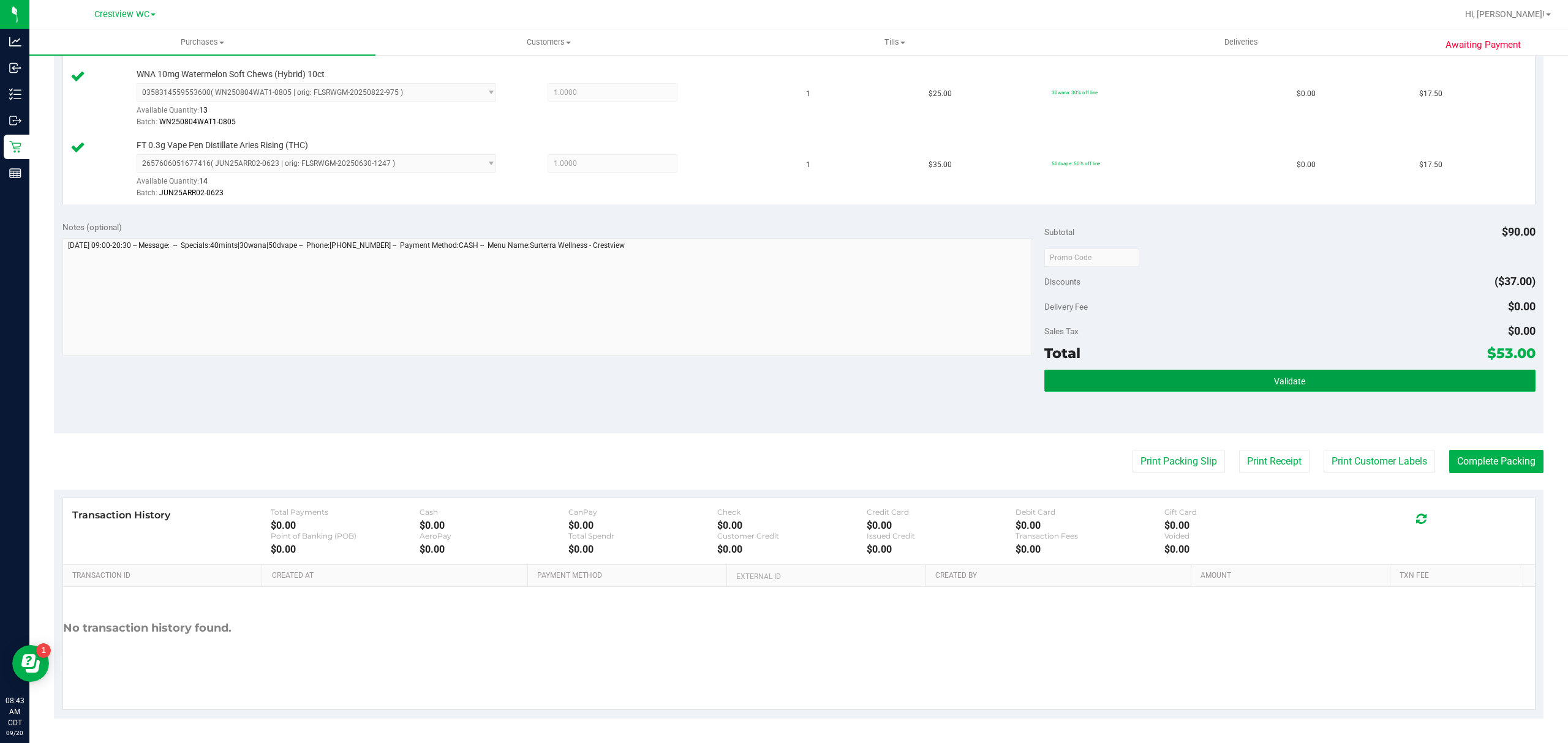
click at [1284, 370] on button "Validate" at bounding box center [1290, 381] width 491 height 22
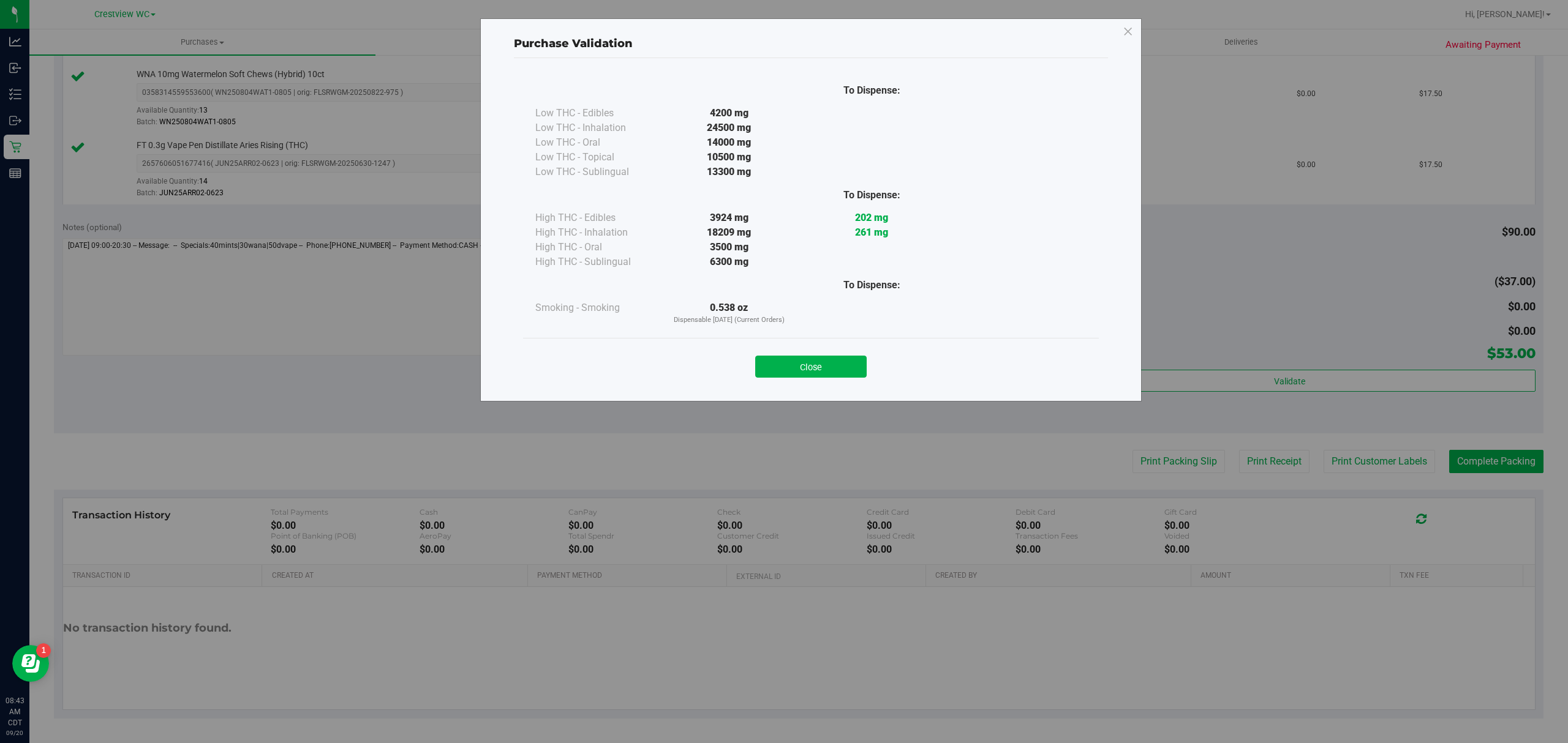
click at [827, 374] on button "Close" at bounding box center [811, 366] width 112 height 22
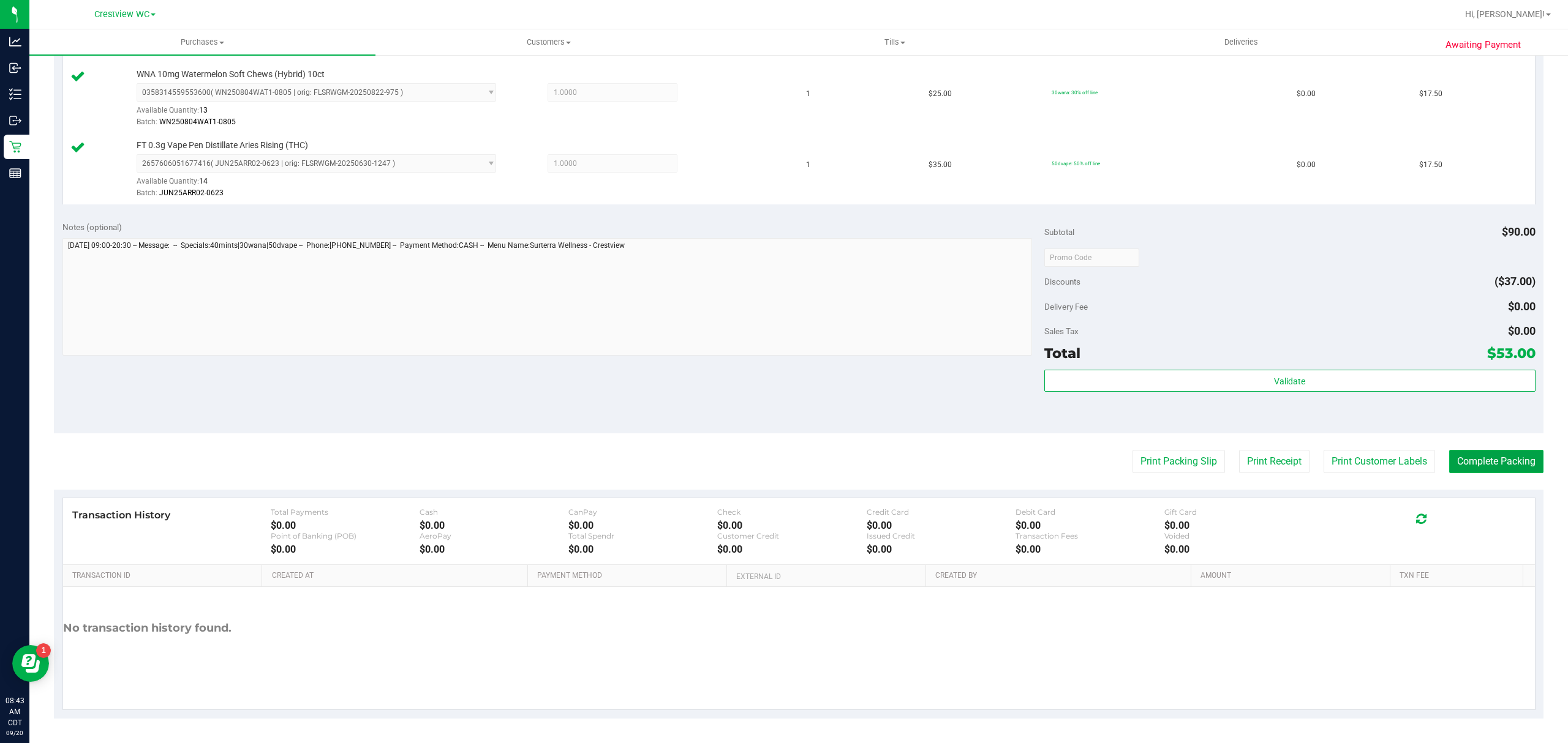
click at [1463, 466] on button "Complete Packing" at bounding box center [1496, 461] width 94 height 23
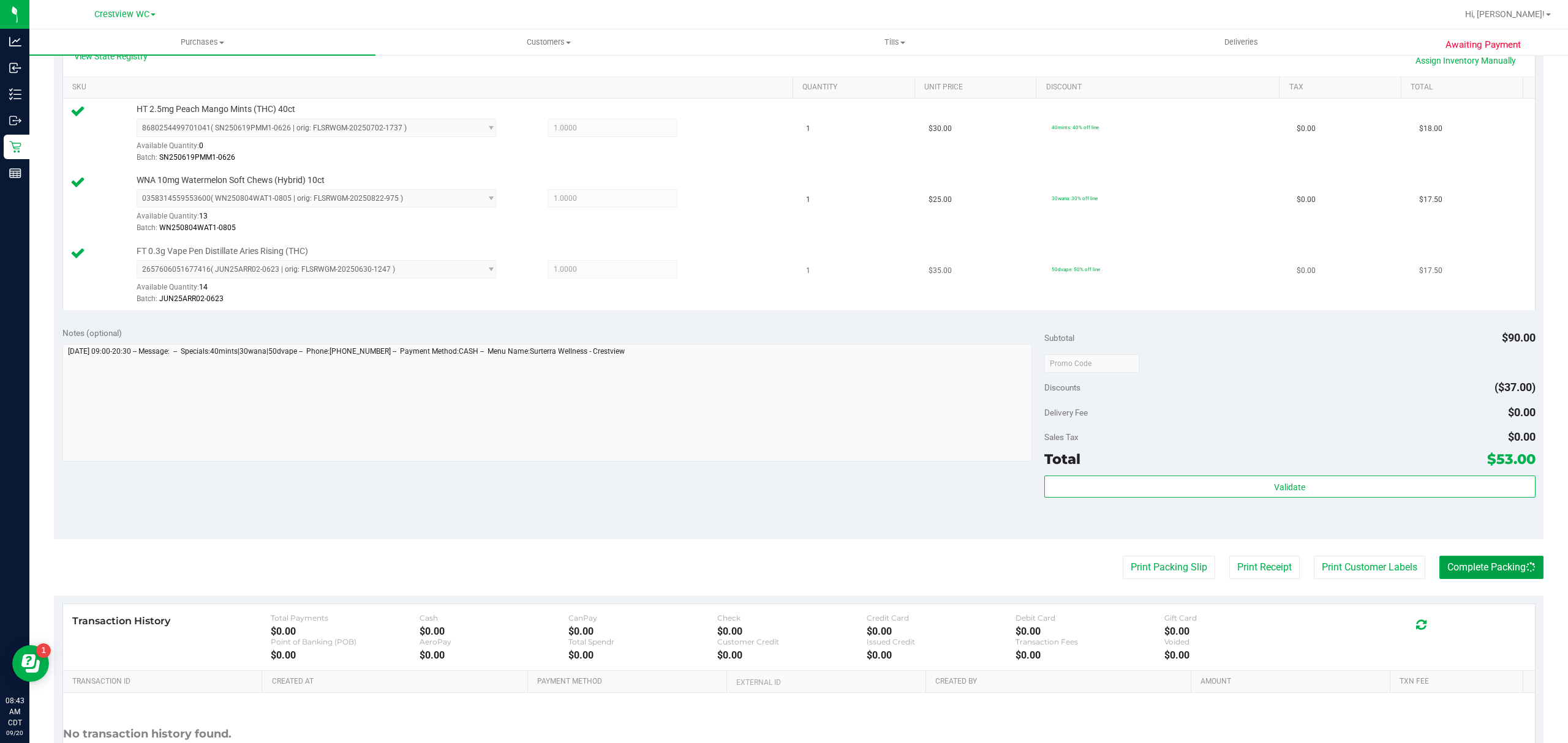
scroll to position [157, 0]
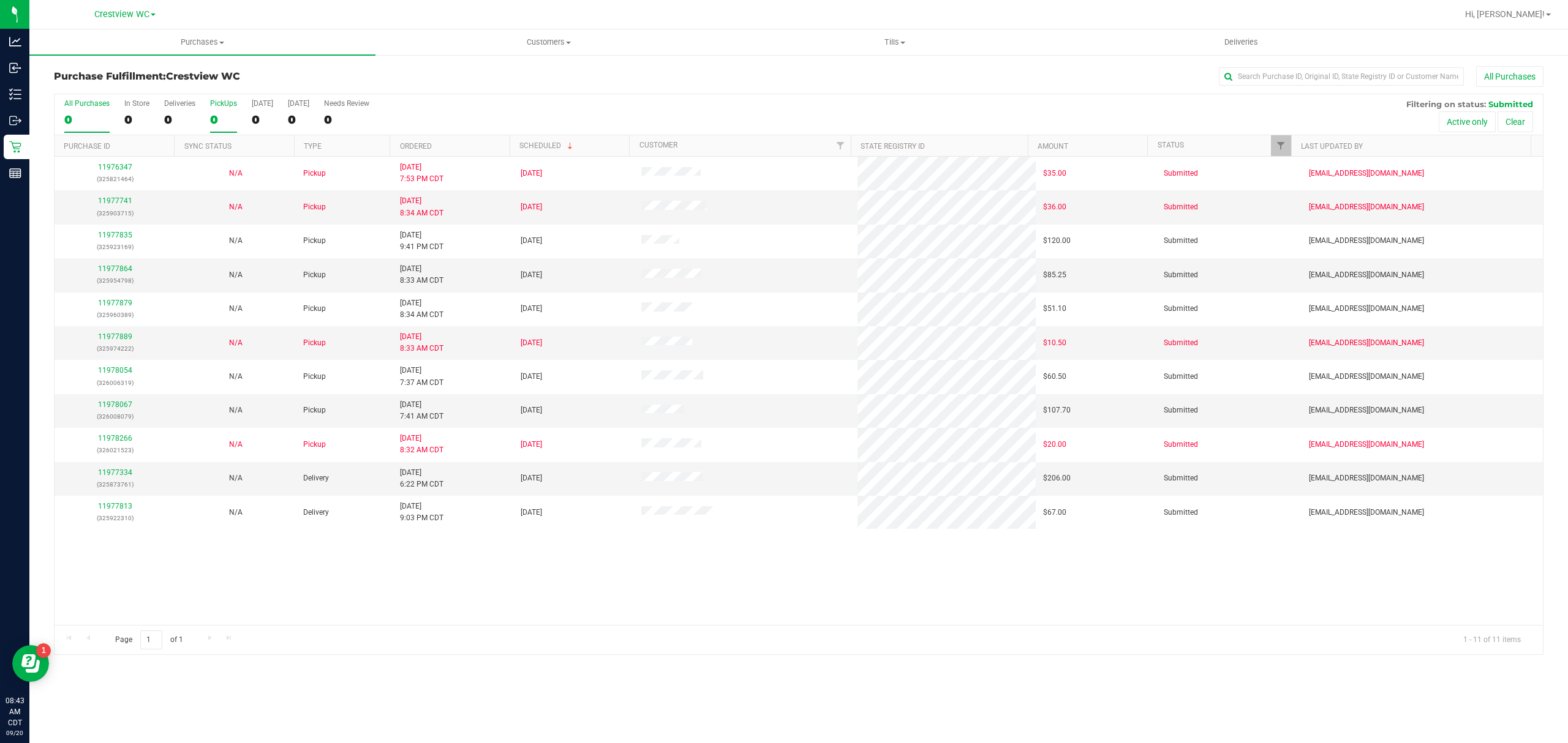
click at [220, 121] on div "0" at bounding box center [223, 119] width 27 height 14
click at [0, 0] on input "PickUps 0" at bounding box center [0, 0] width 0 height 0
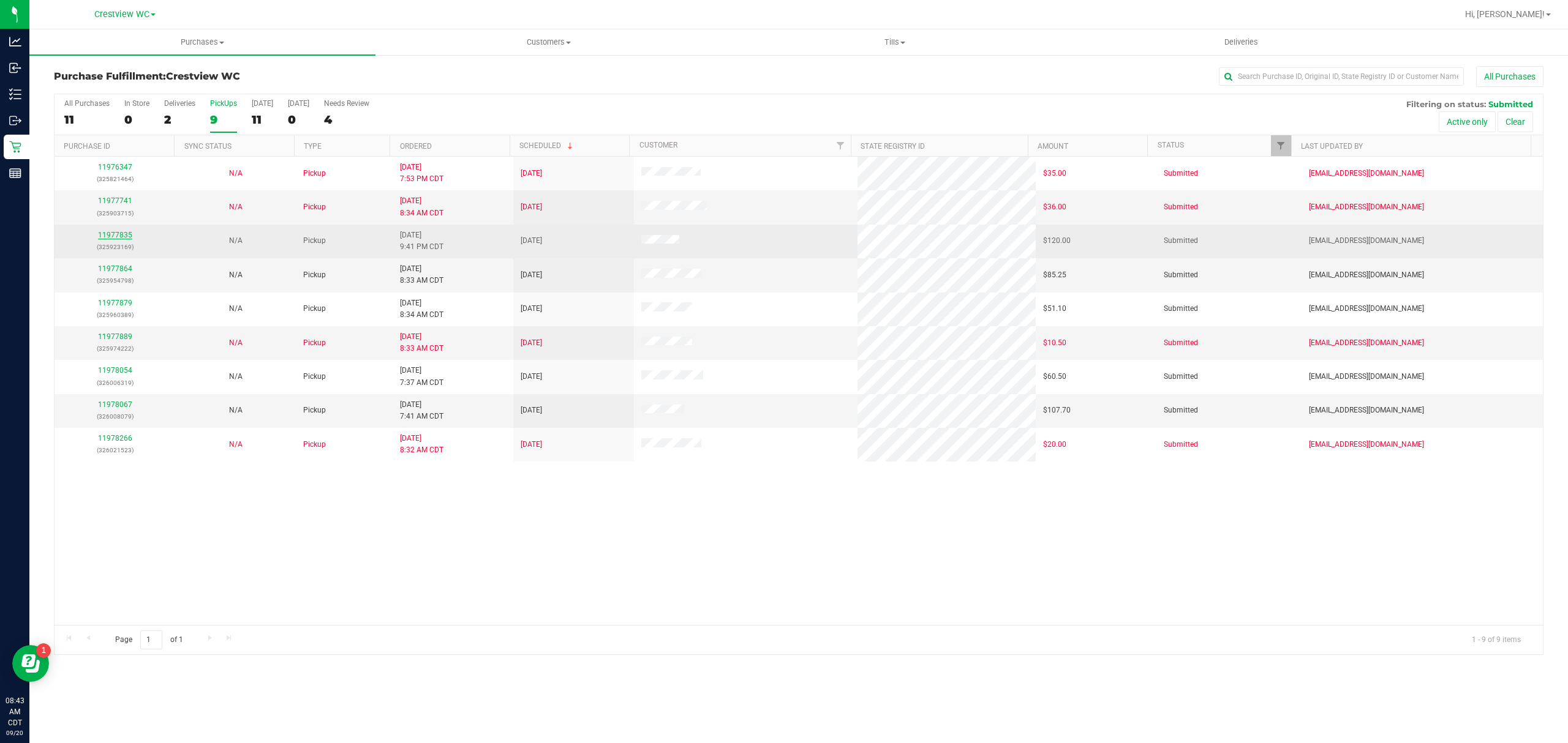
click at [111, 232] on link "11977835" at bounding box center [114, 235] width 34 height 9
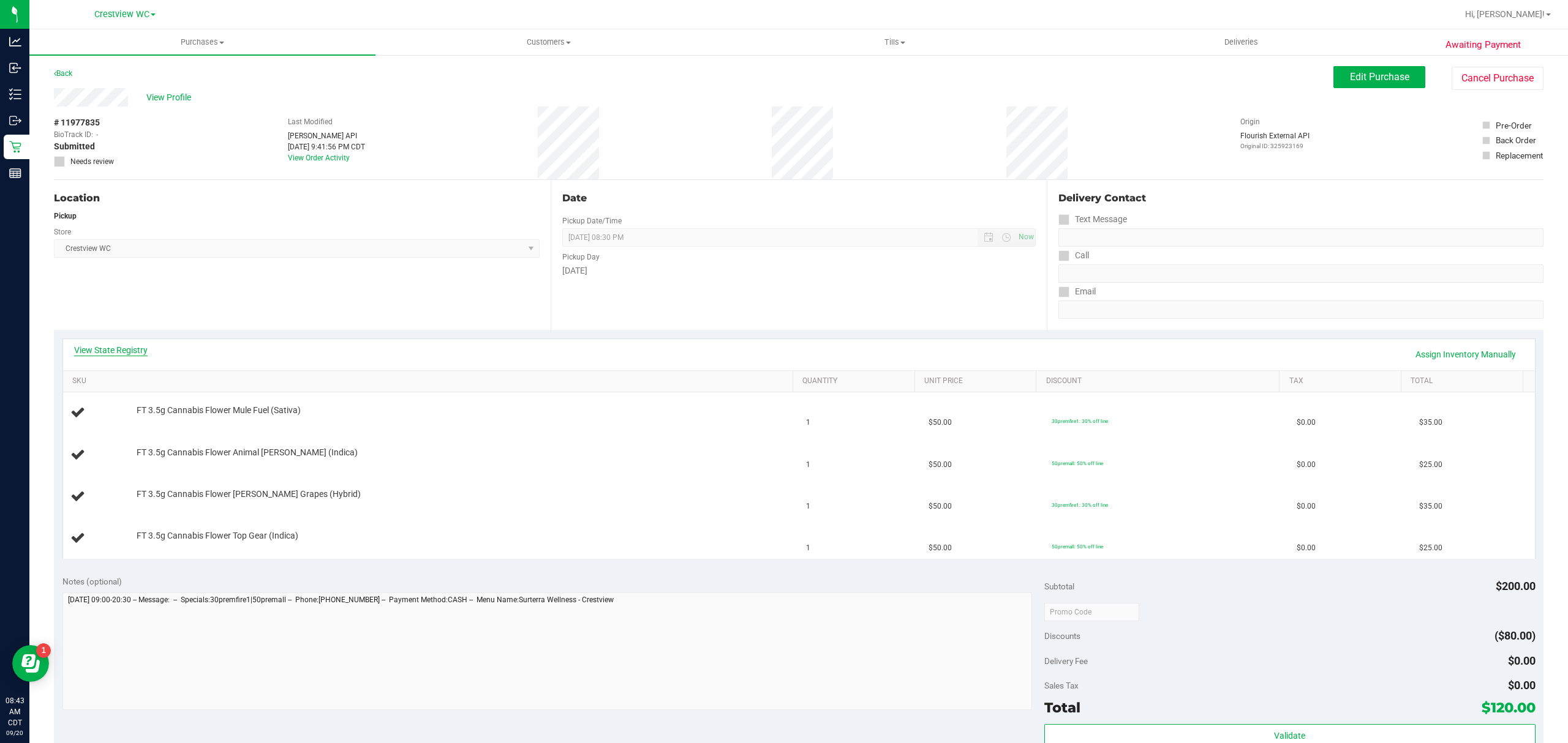
click at [125, 351] on link "View State Registry" at bounding box center [110, 350] width 73 height 12
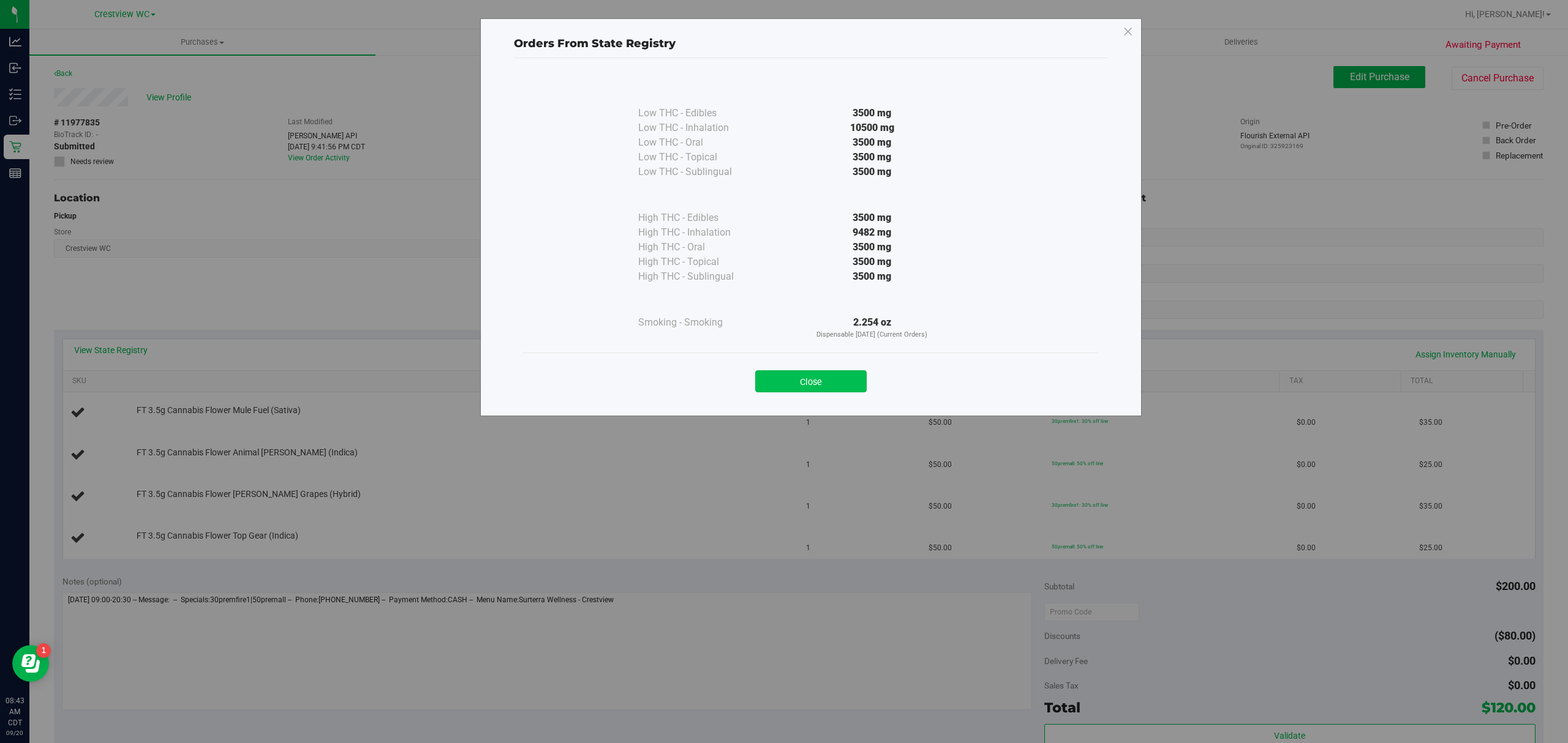
click at [806, 381] on button "Close" at bounding box center [811, 381] width 112 height 22
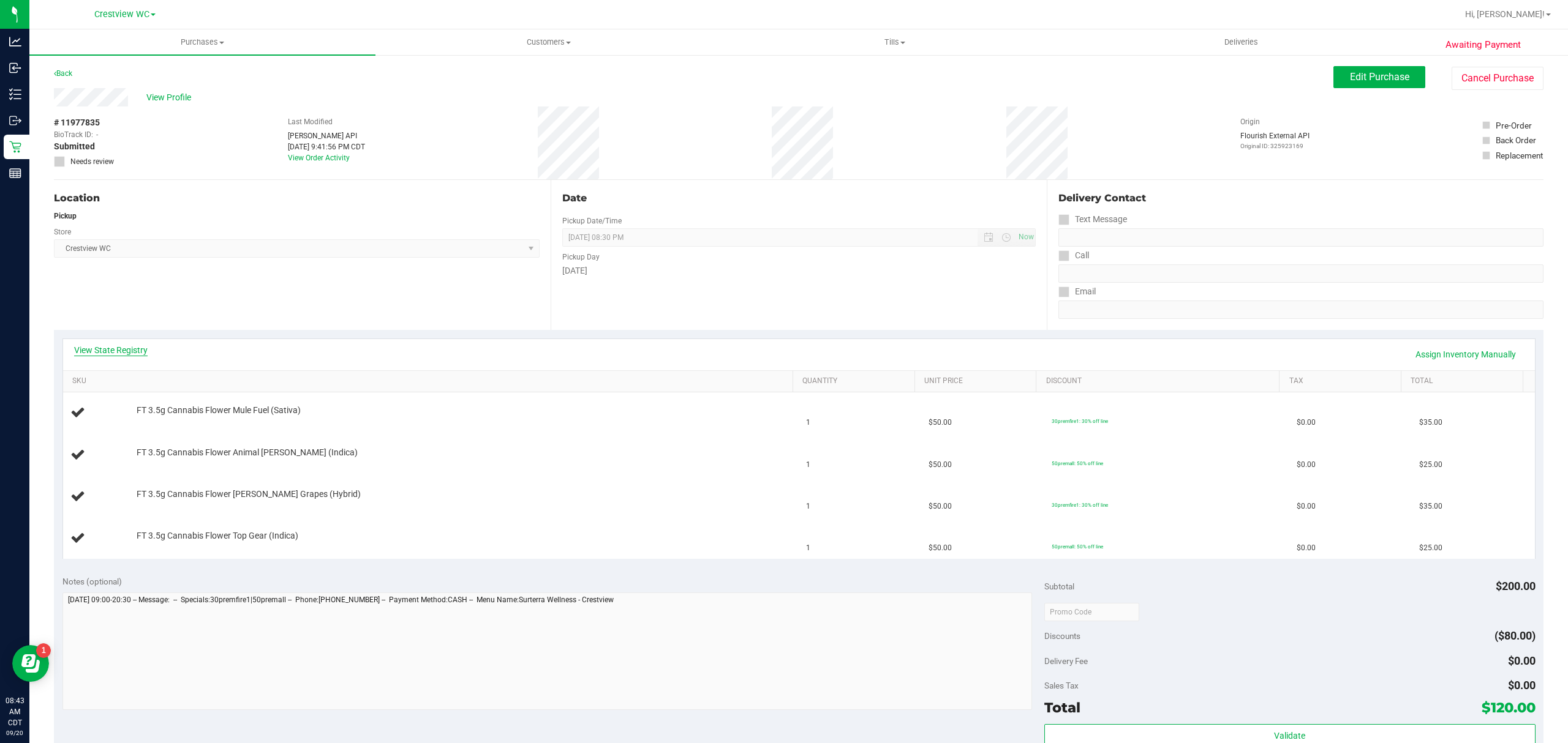
click at [135, 350] on link "View State Registry" at bounding box center [110, 350] width 73 height 12
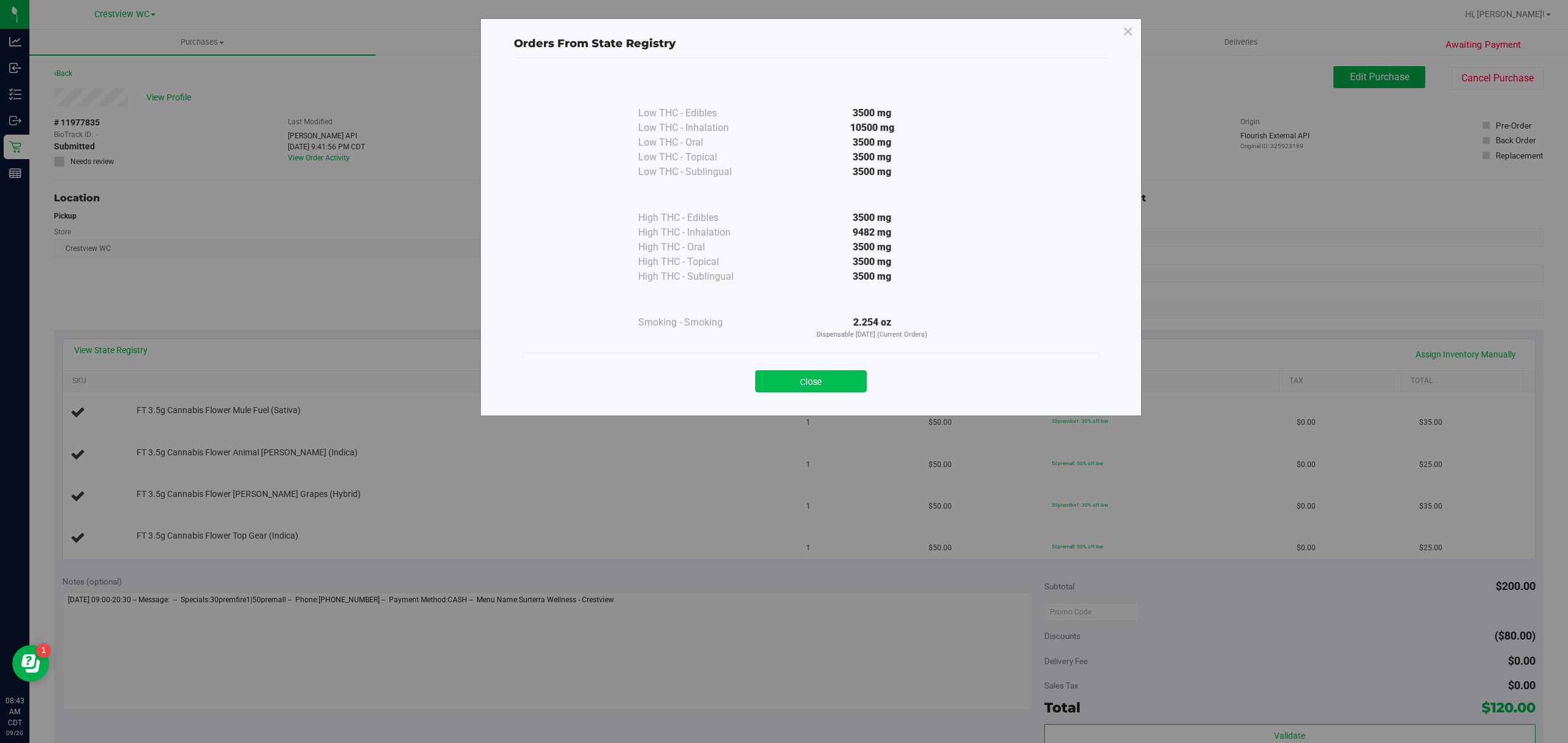
click at [818, 375] on button "Close" at bounding box center [811, 381] width 112 height 22
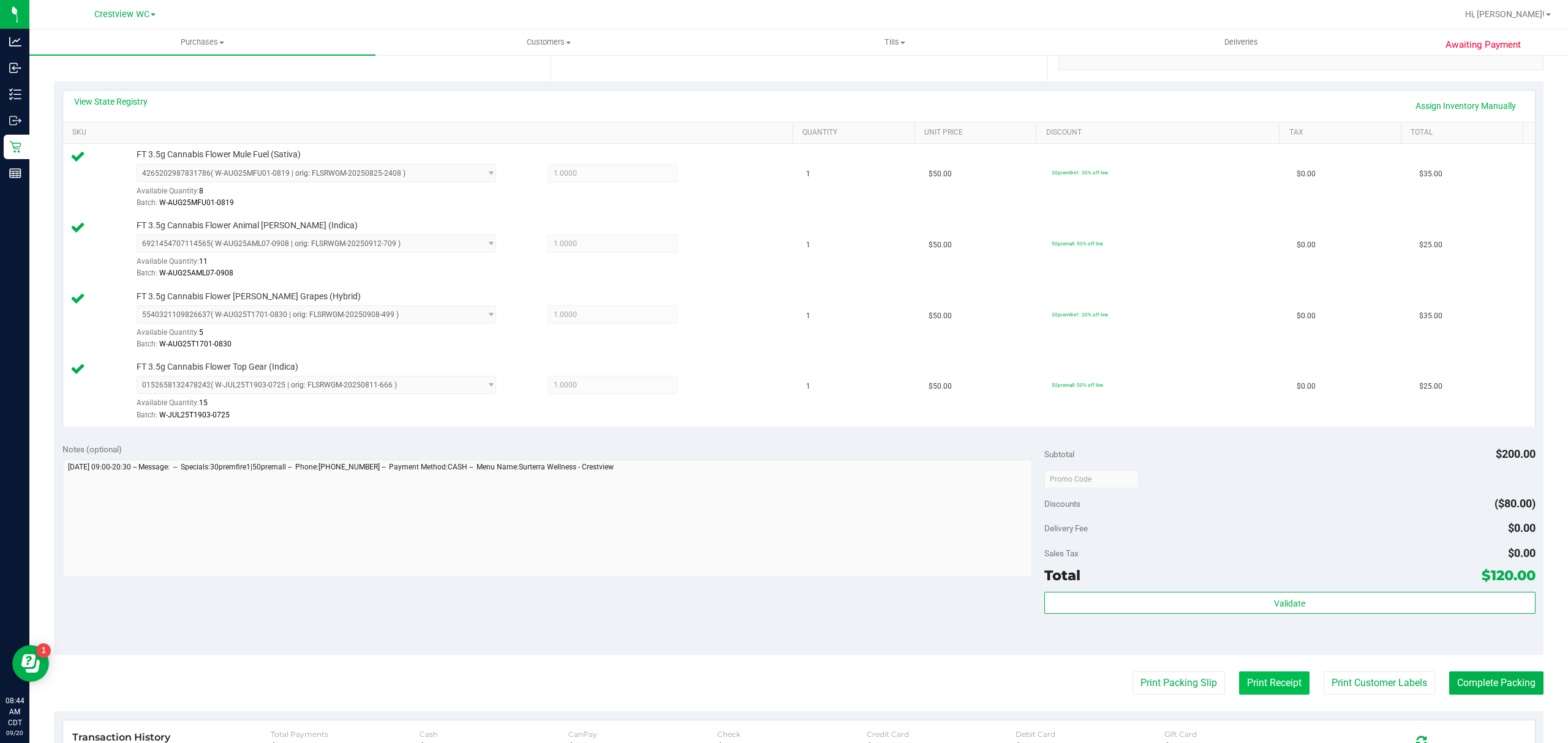
scroll to position [473, 0]
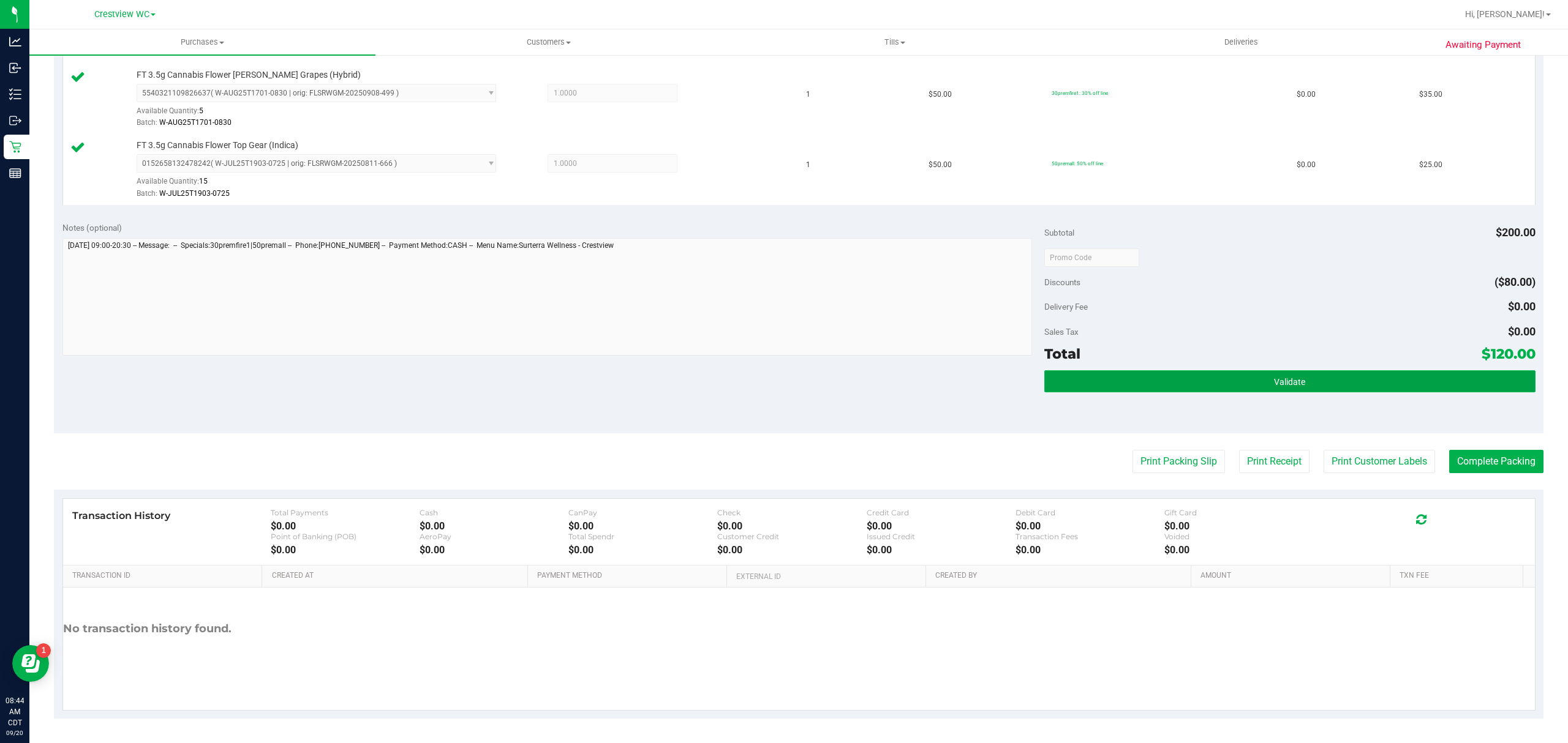
click at [1317, 390] on button "Validate" at bounding box center [1290, 381] width 491 height 22
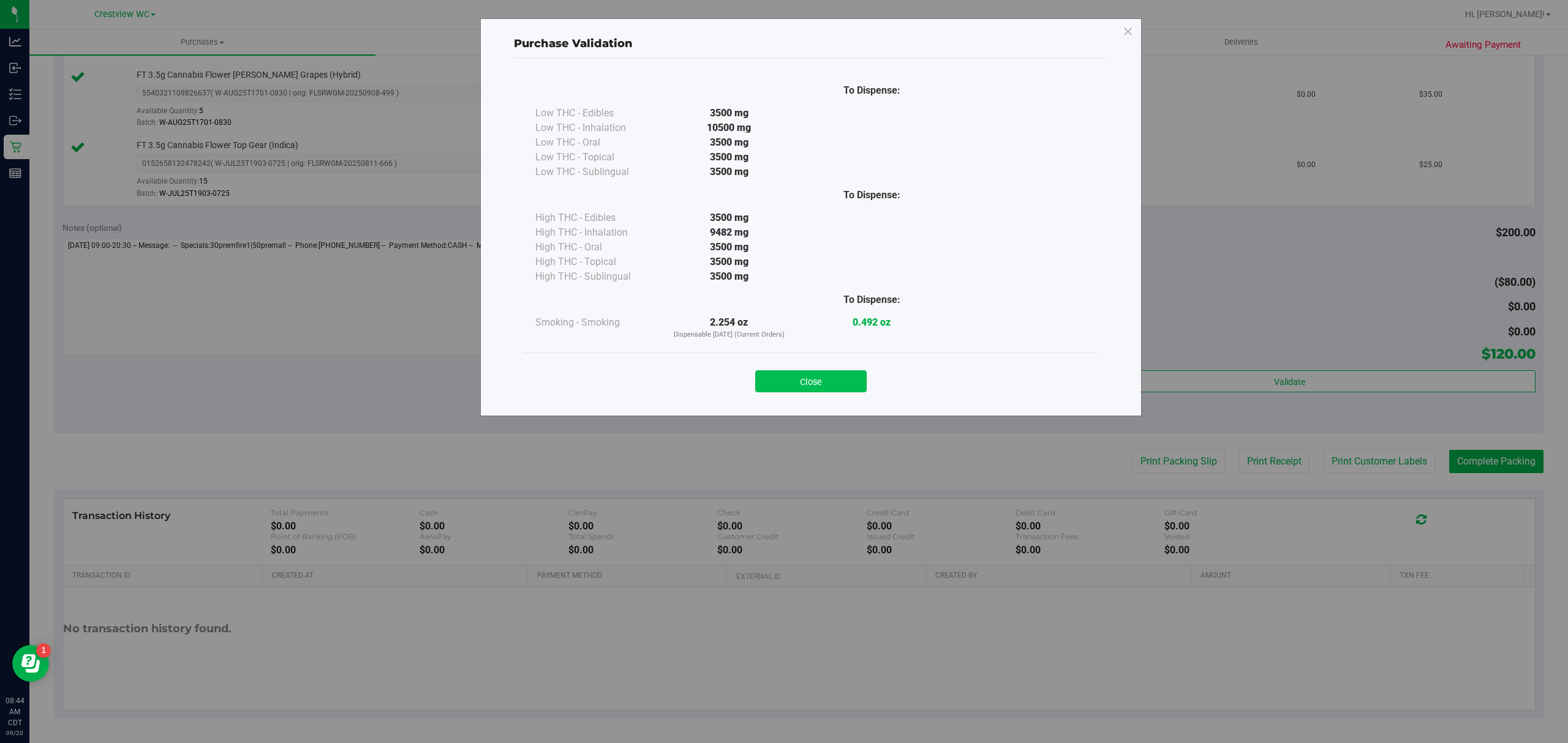
click at [841, 374] on button "Close" at bounding box center [811, 381] width 112 height 22
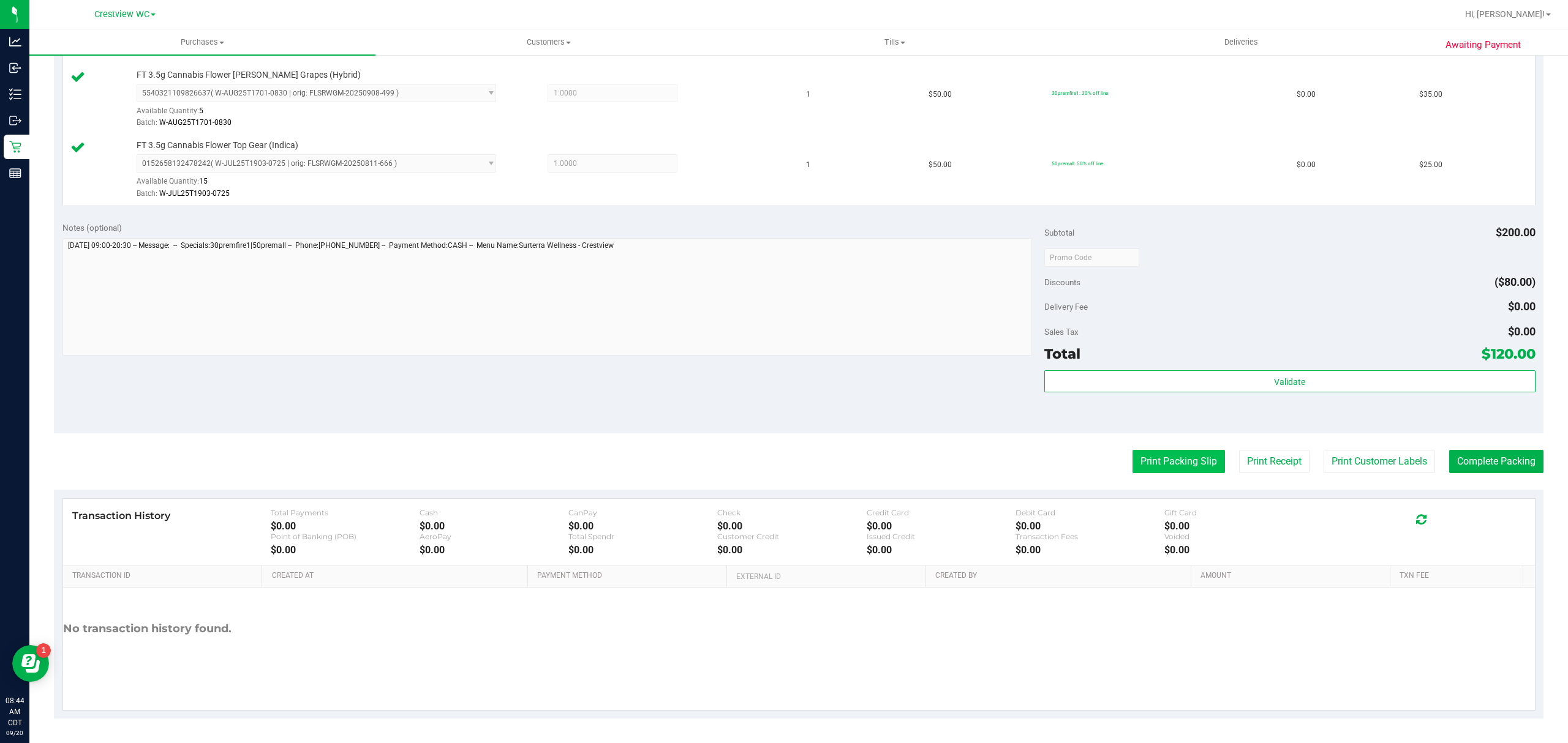
click at [1135, 456] on button "Print Packing Slip" at bounding box center [1179, 461] width 93 height 23
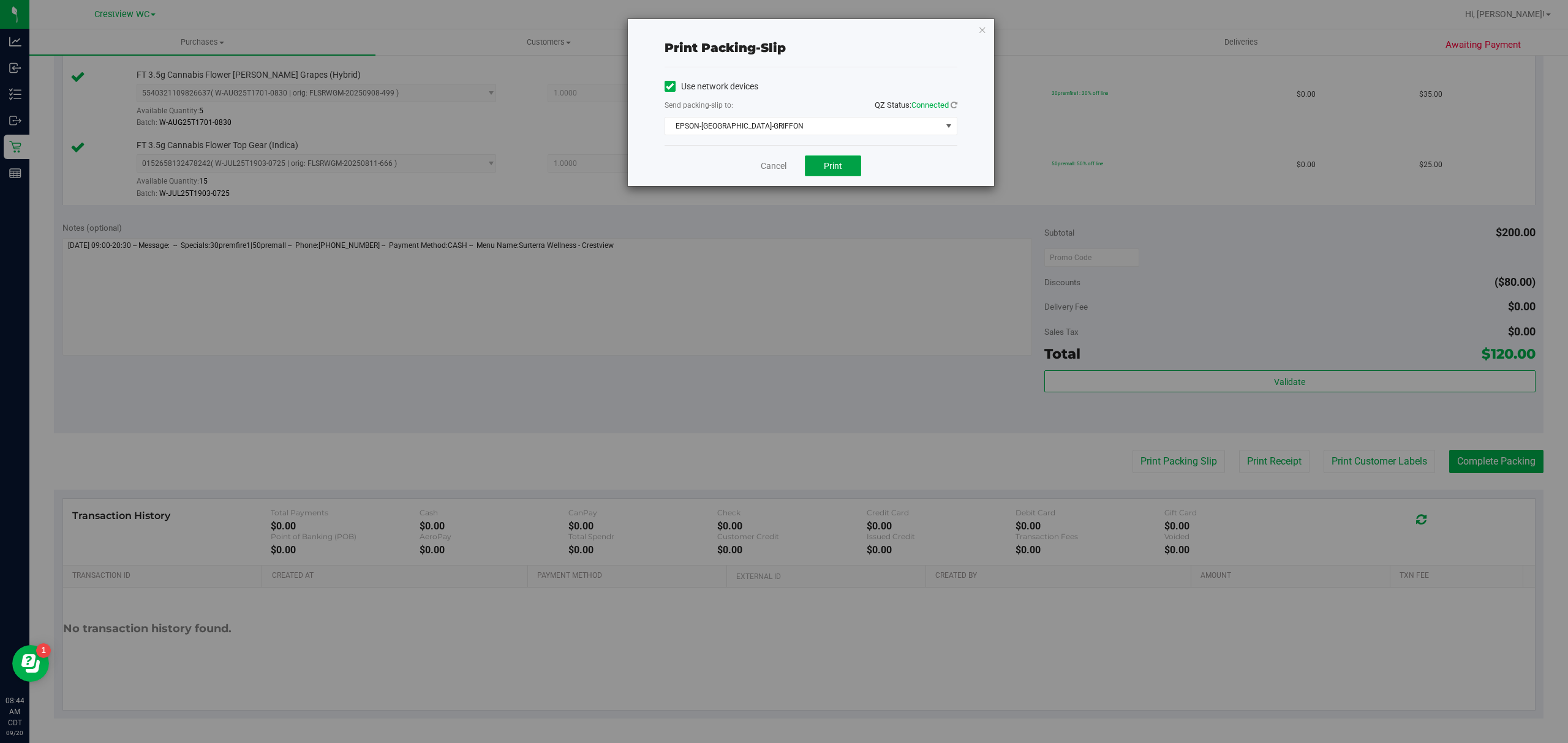
click at [832, 164] on span "Print" at bounding box center [833, 166] width 18 height 10
click at [775, 169] on link "Cancel" at bounding box center [774, 167] width 26 height 13
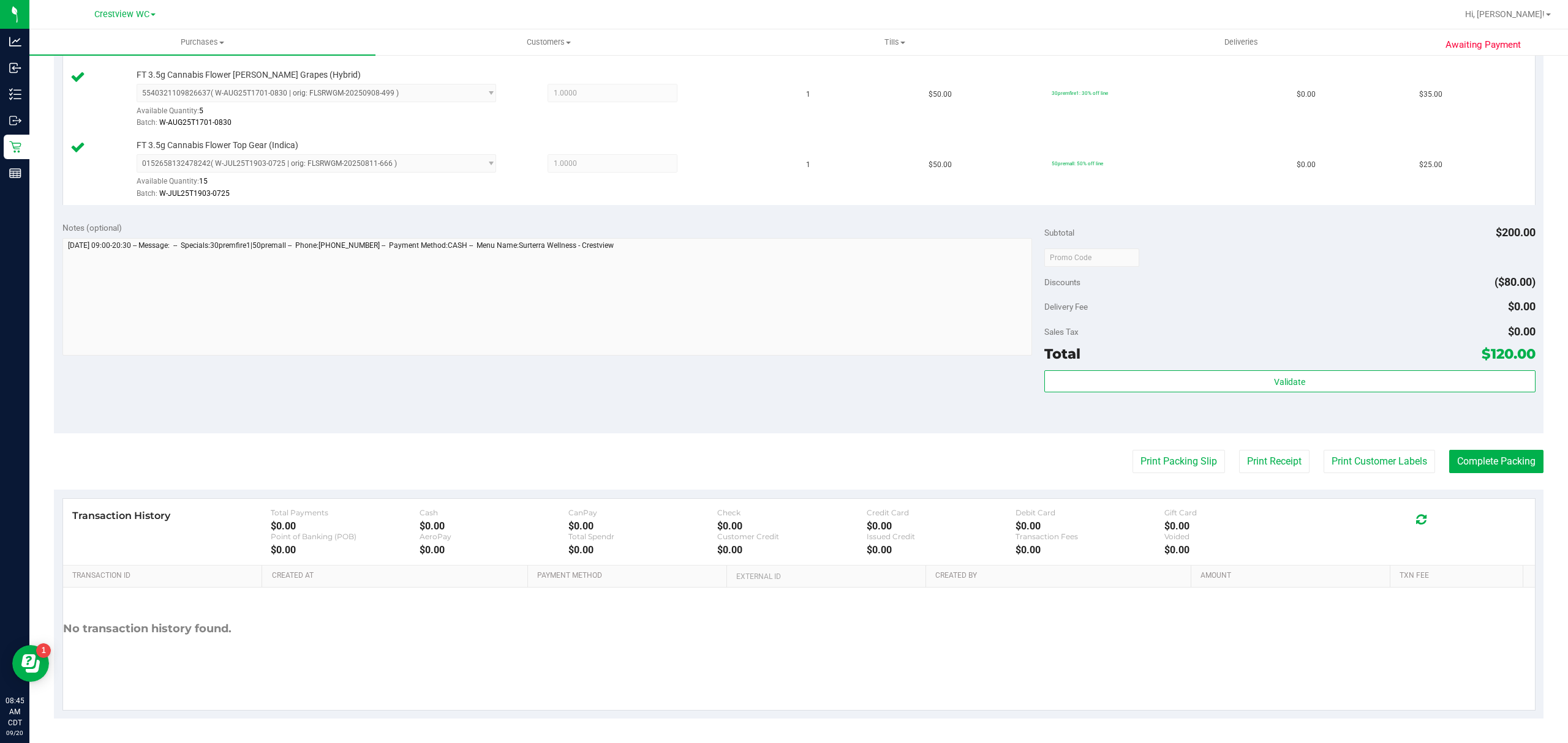
click at [1261, 393] on div "Validate" at bounding box center [1290, 382] width 491 height 23
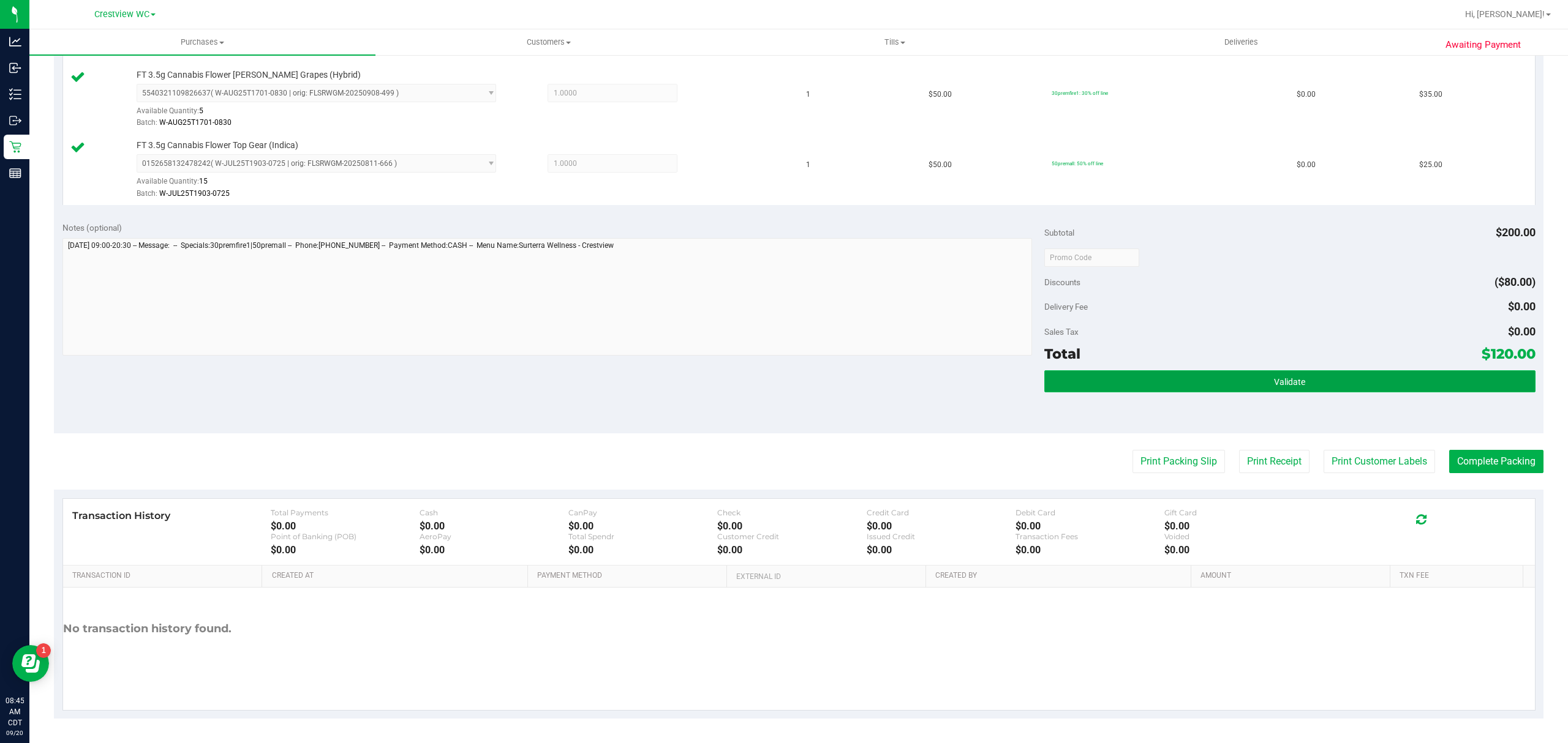
click at [1274, 386] on span "Validate" at bounding box center [1289, 382] width 31 height 10
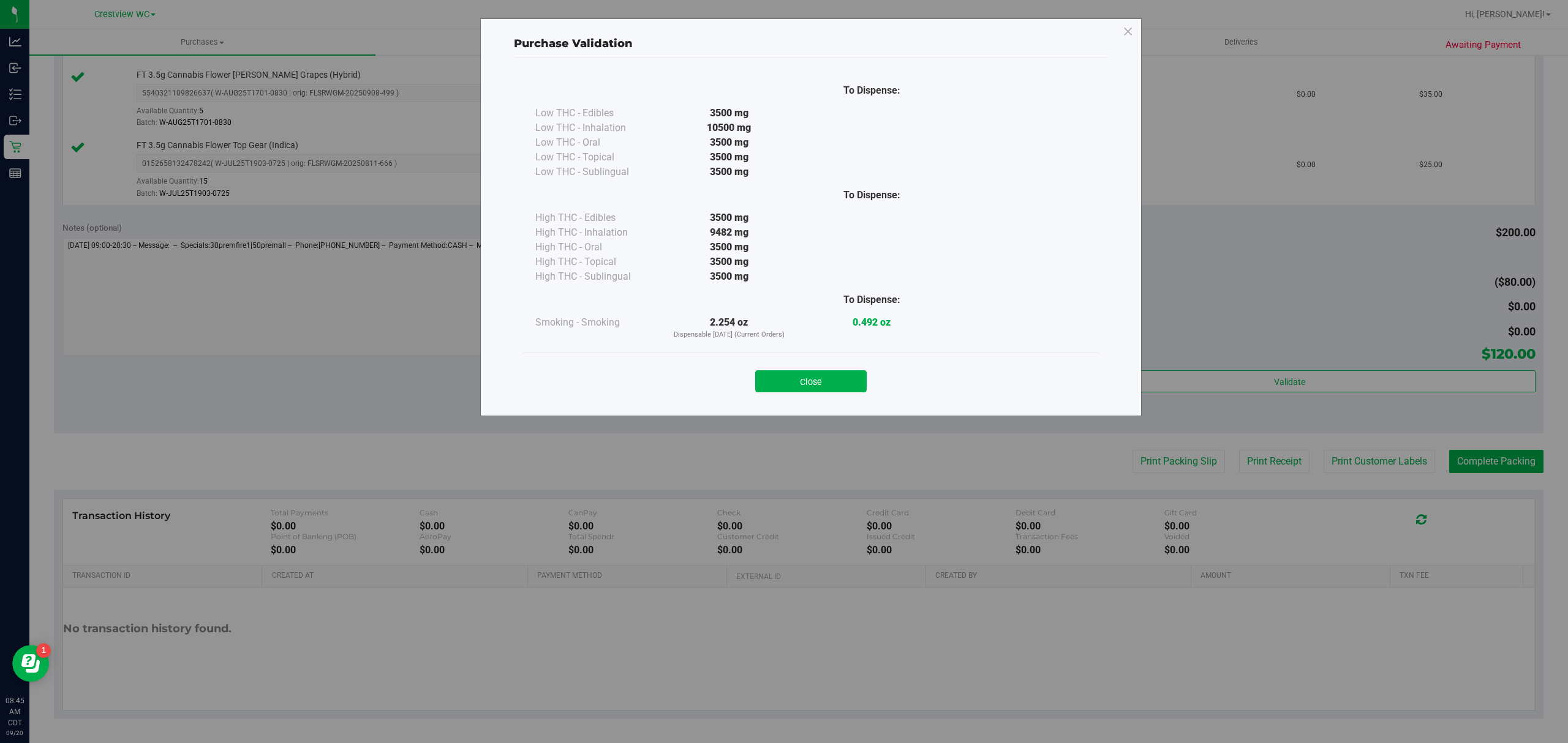
click at [837, 385] on button "Close" at bounding box center [811, 381] width 112 height 22
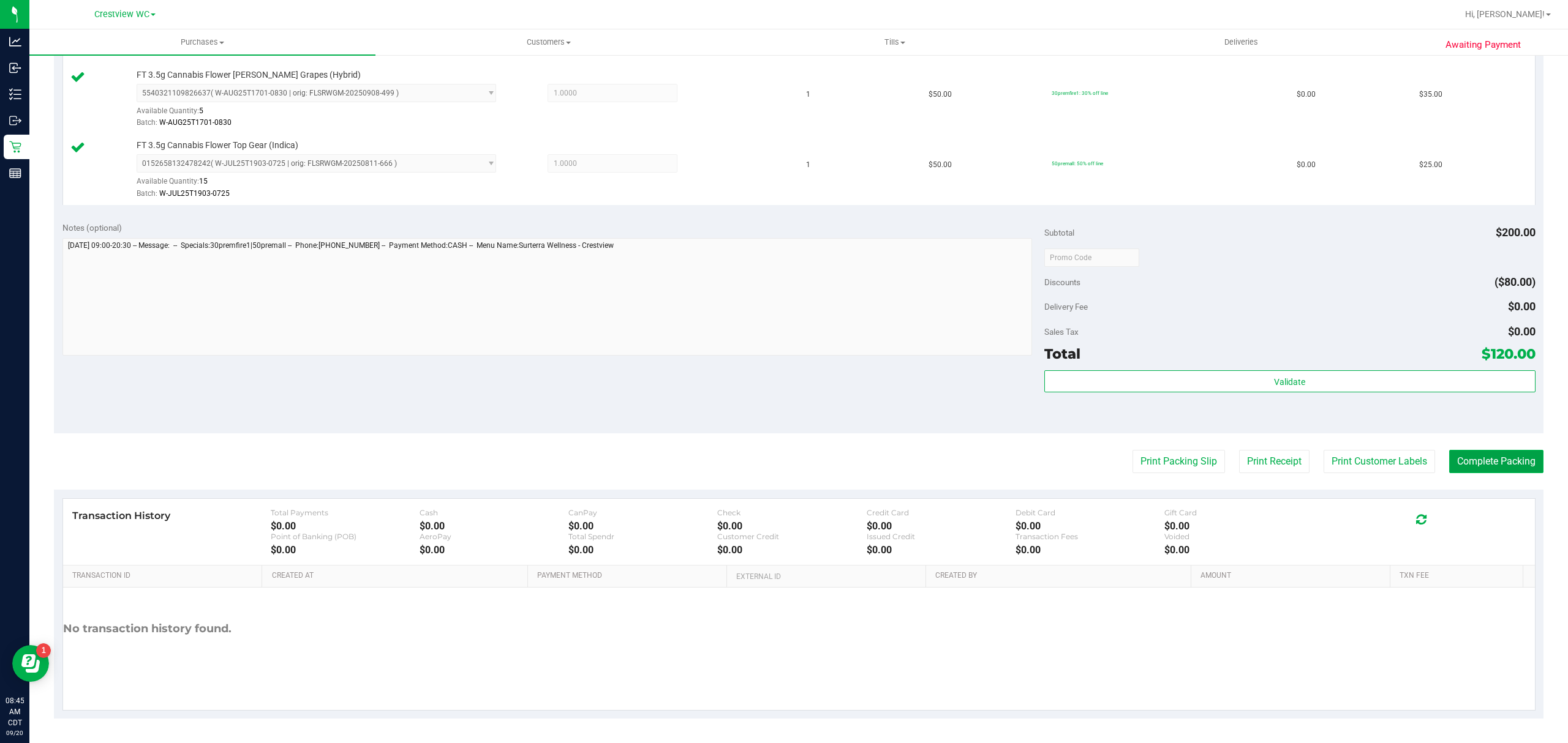
click at [1511, 469] on button "Complete Packing" at bounding box center [1496, 461] width 94 height 23
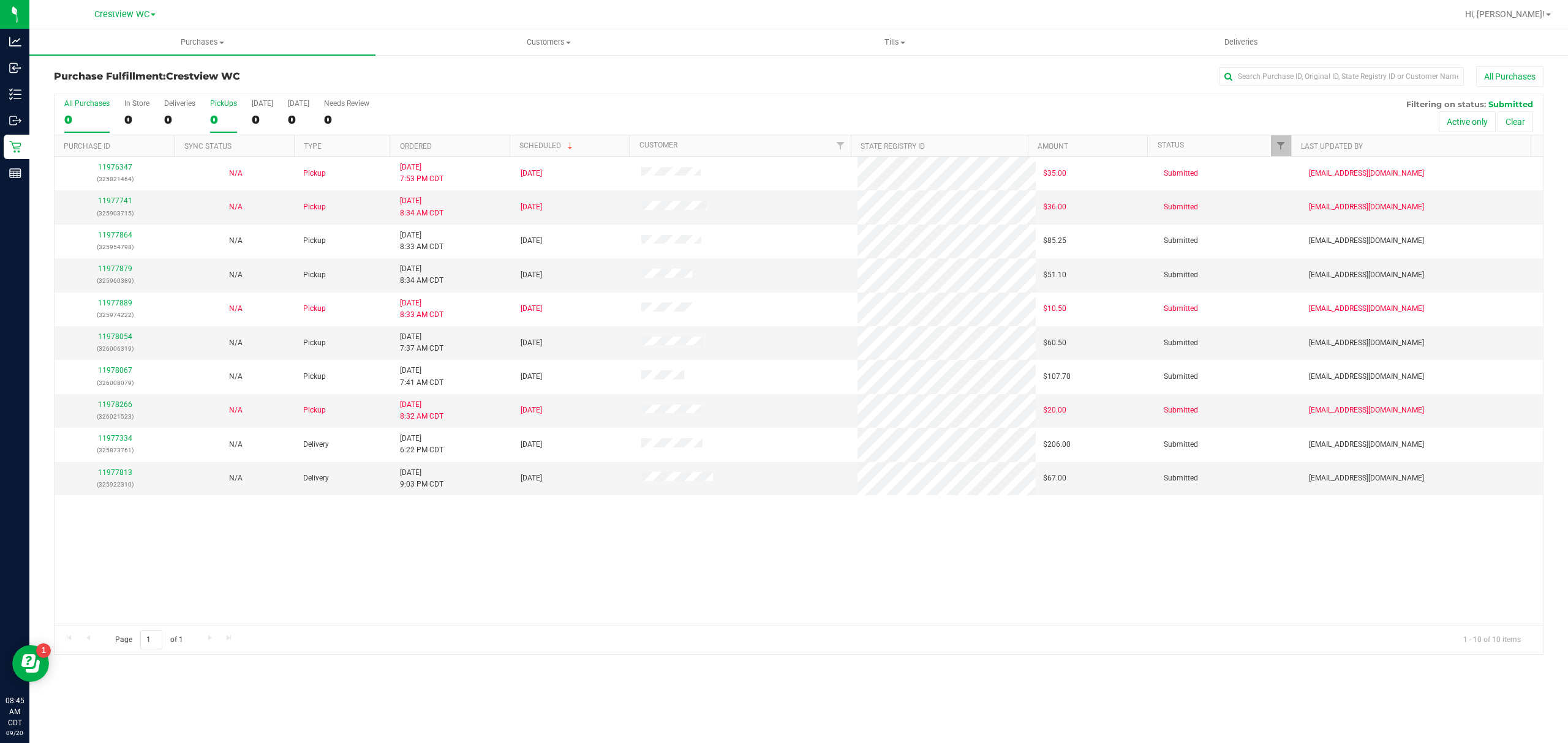
click at [226, 125] on div "0" at bounding box center [223, 119] width 27 height 14
click at [0, 0] on input "PickUps 0" at bounding box center [0, 0] width 0 height 0
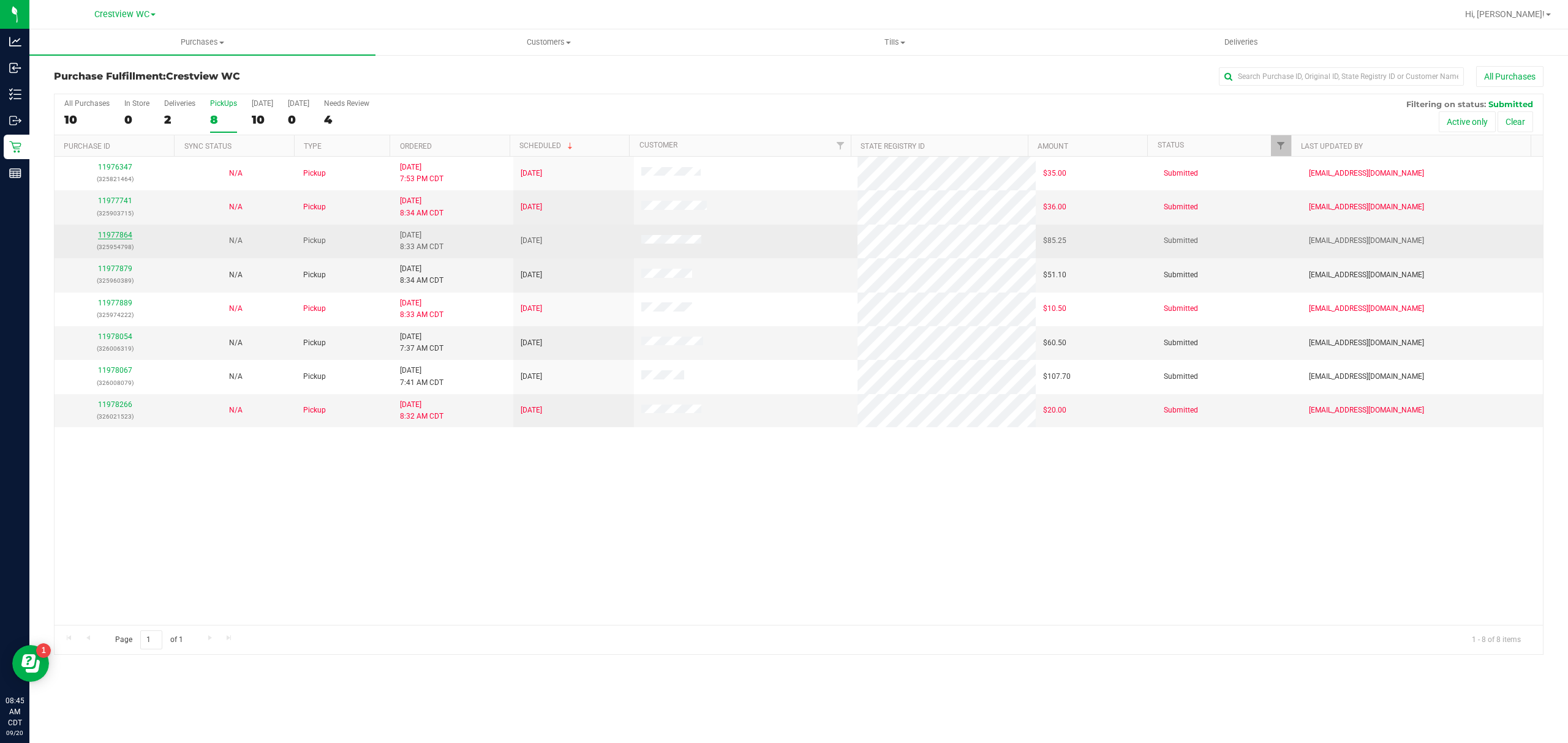
click at [124, 238] on link "11977864" at bounding box center [114, 235] width 34 height 9
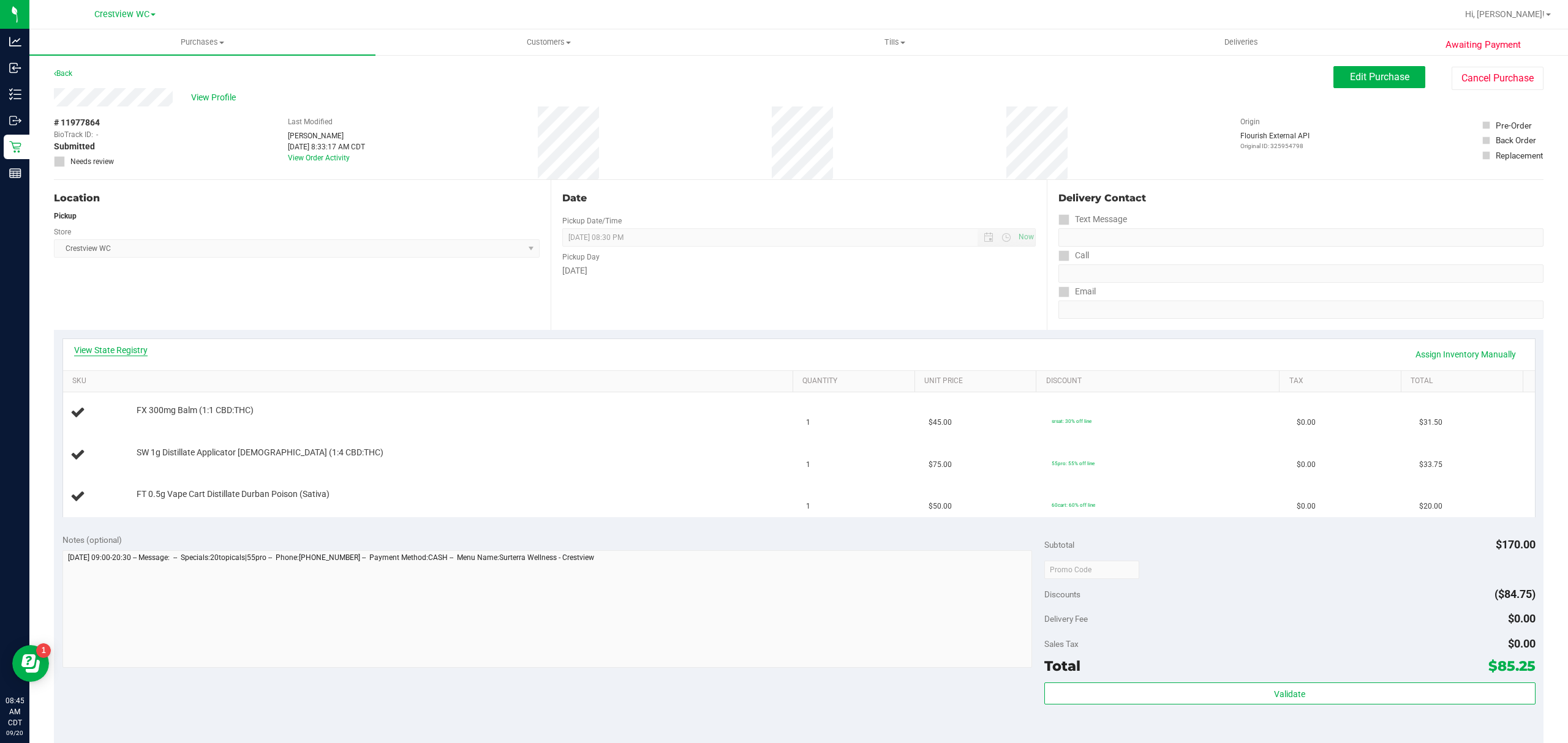
click at [124, 346] on link "View State Registry" at bounding box center [110, 350] width 73 height 12
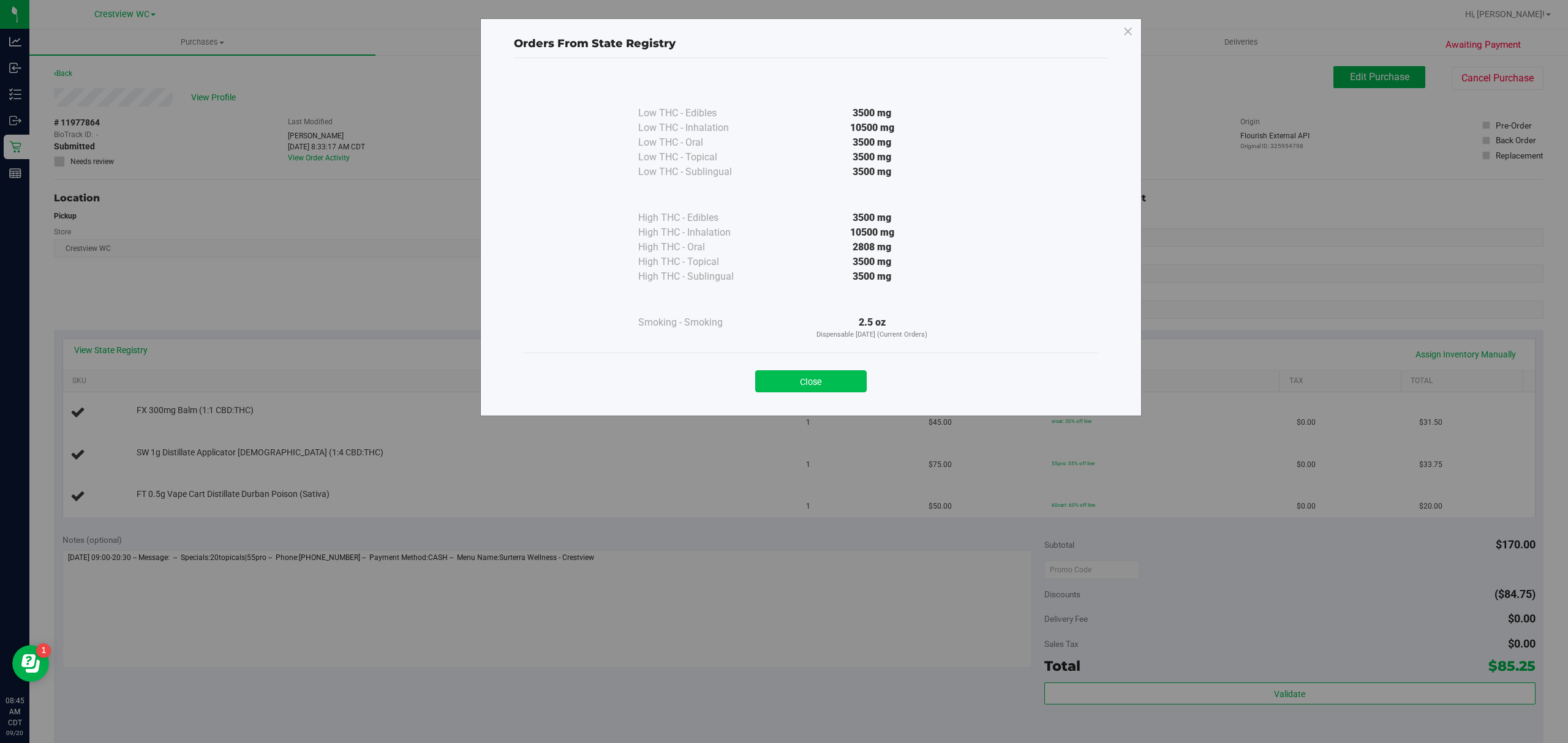
click at [816, 385] on button "Close" at bounding box center [811, 381] width 112 height 22
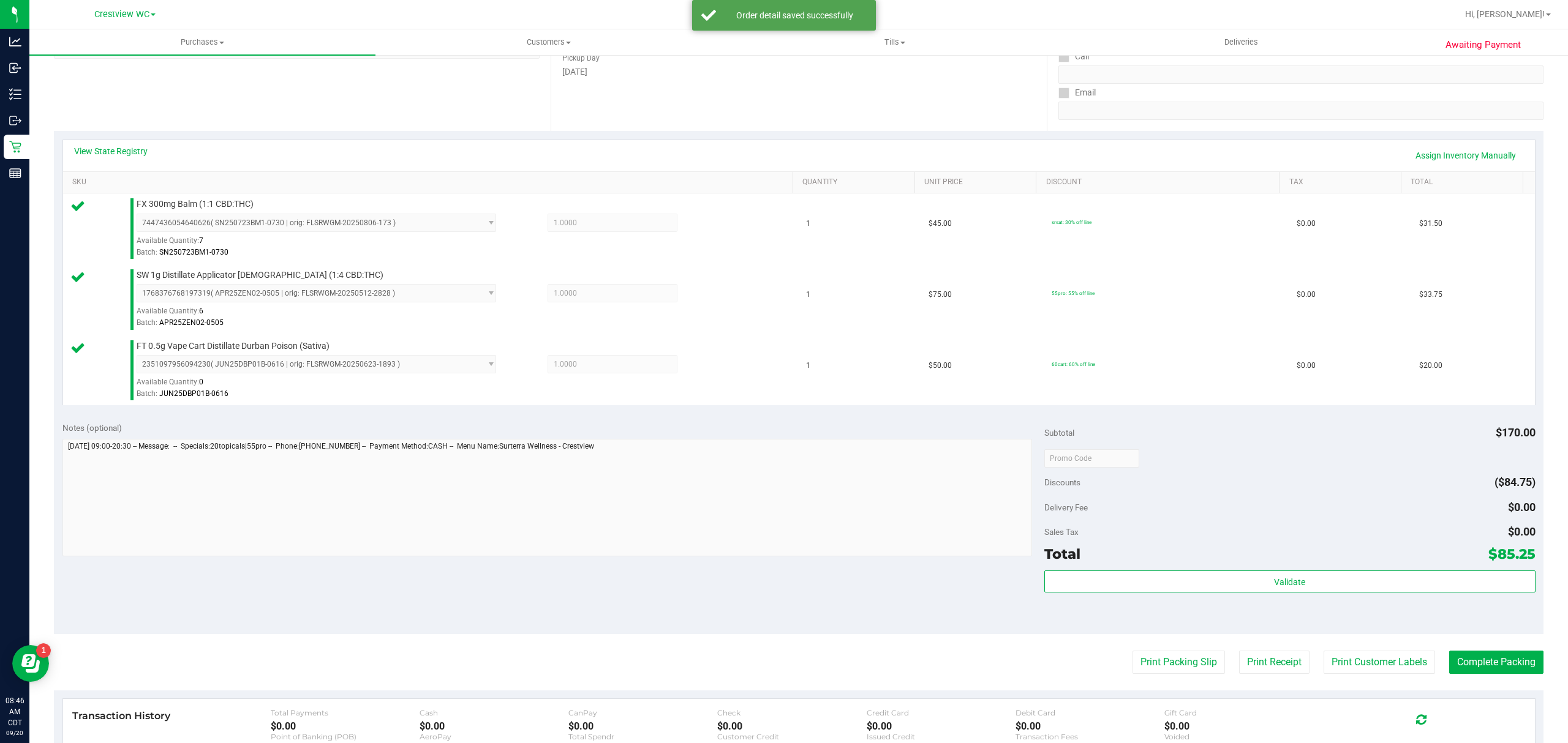
scroll to position [402, 0]
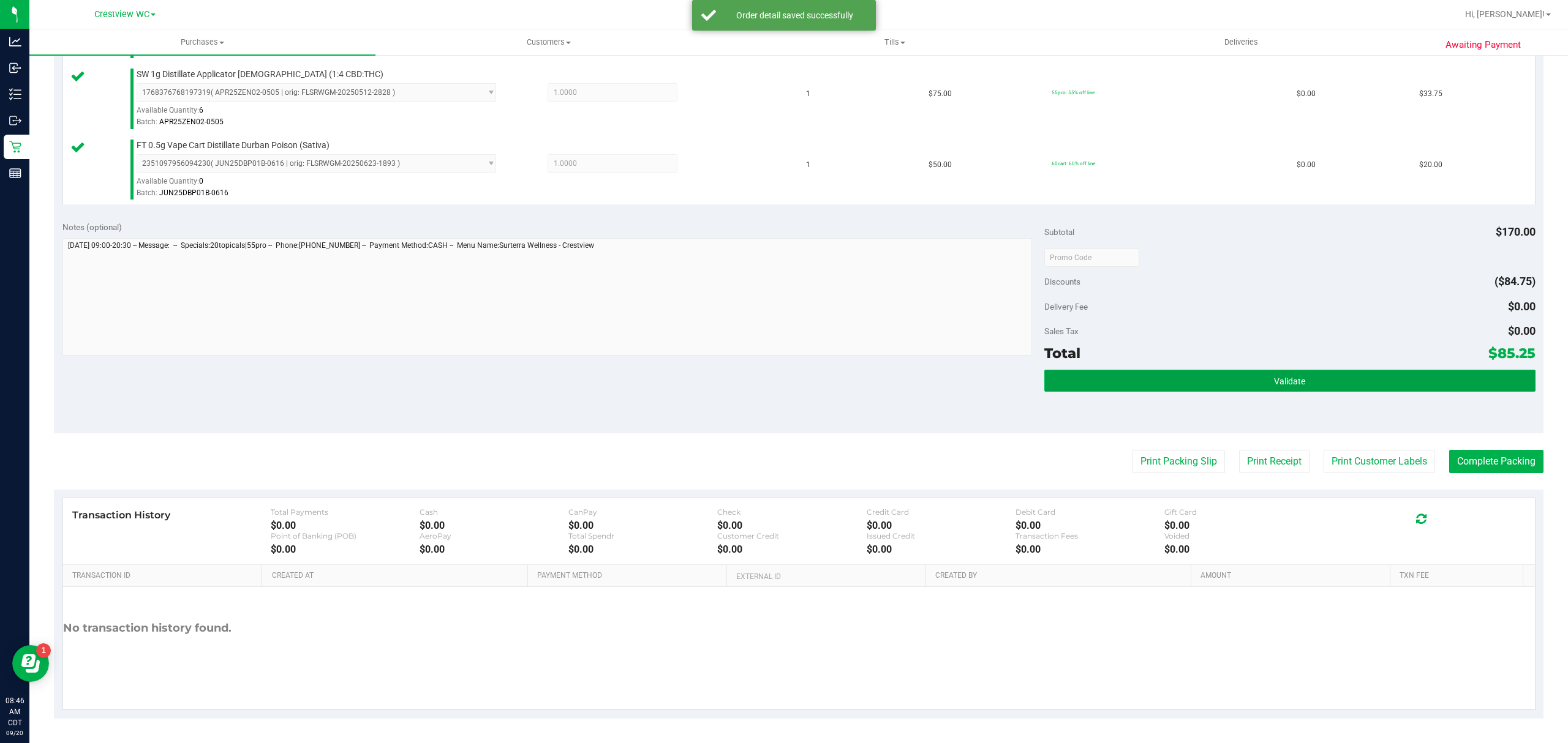
click at [1274, 382] on span "Validate" at bounding box center [1289, 382] width 31 height 10
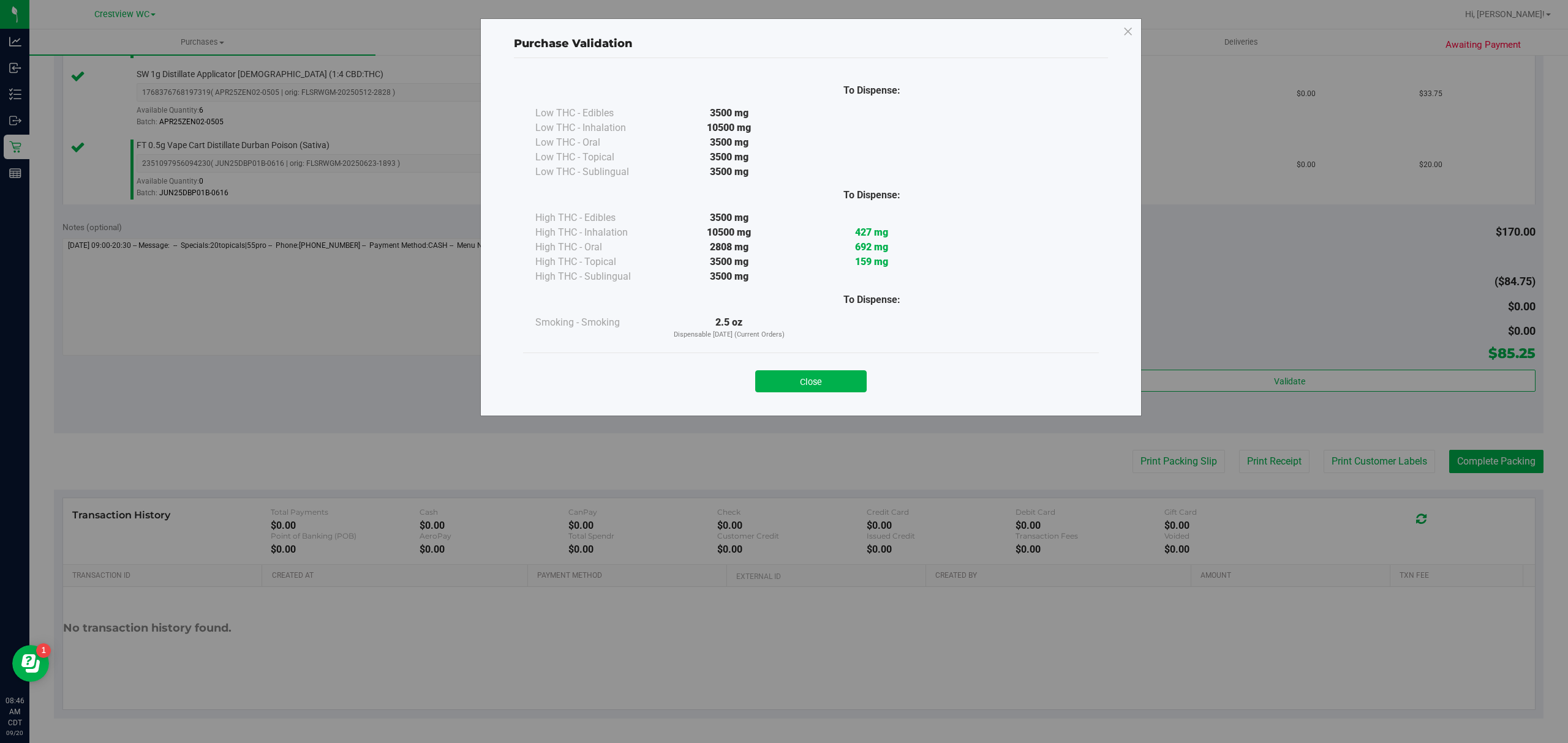
click at [846, 385] on button "Close" at bounding box center [811, 381] width 112 height 22
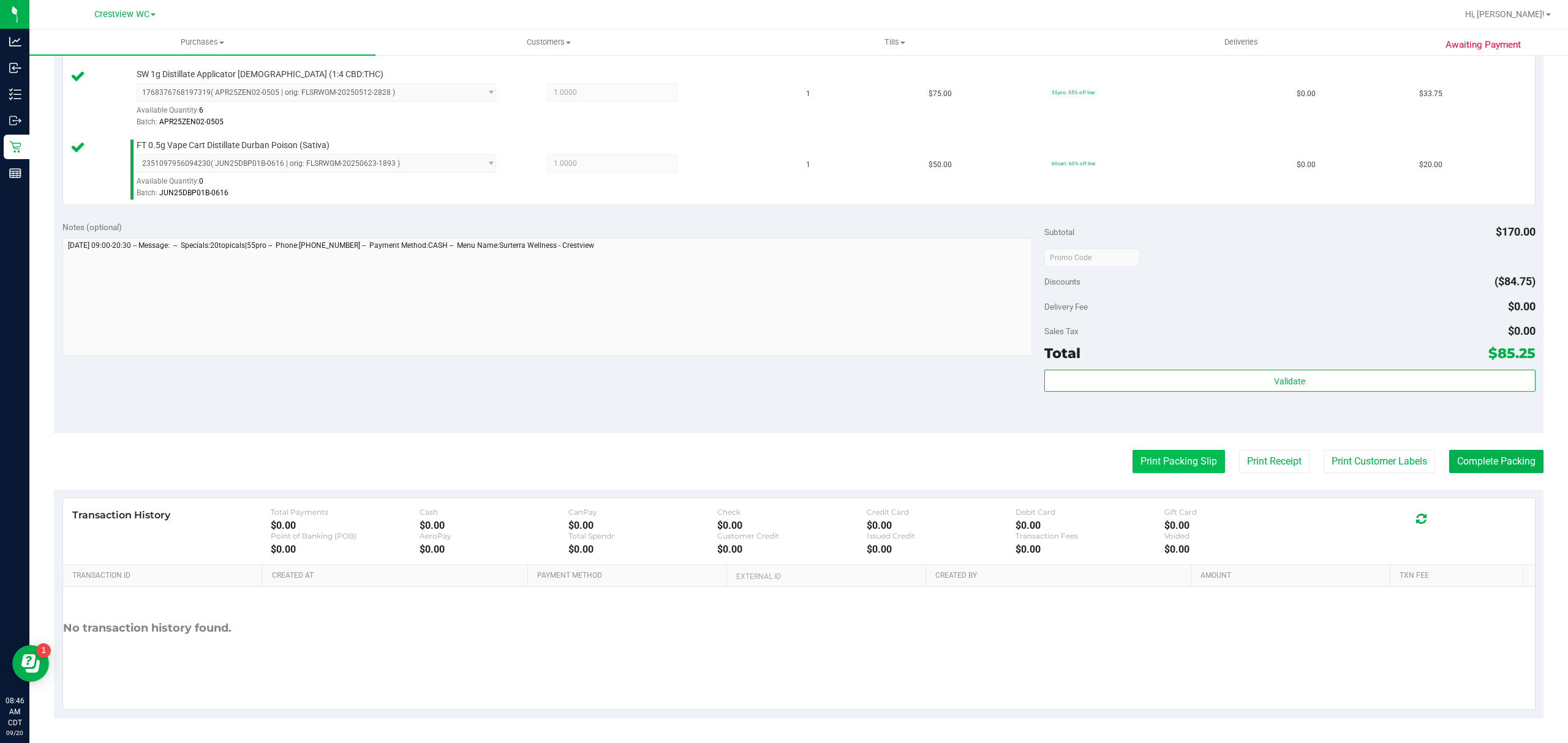
click at [1159, 459] on button "Print Packing Slip" at bounding box center [1179, 461] width 93 height 23
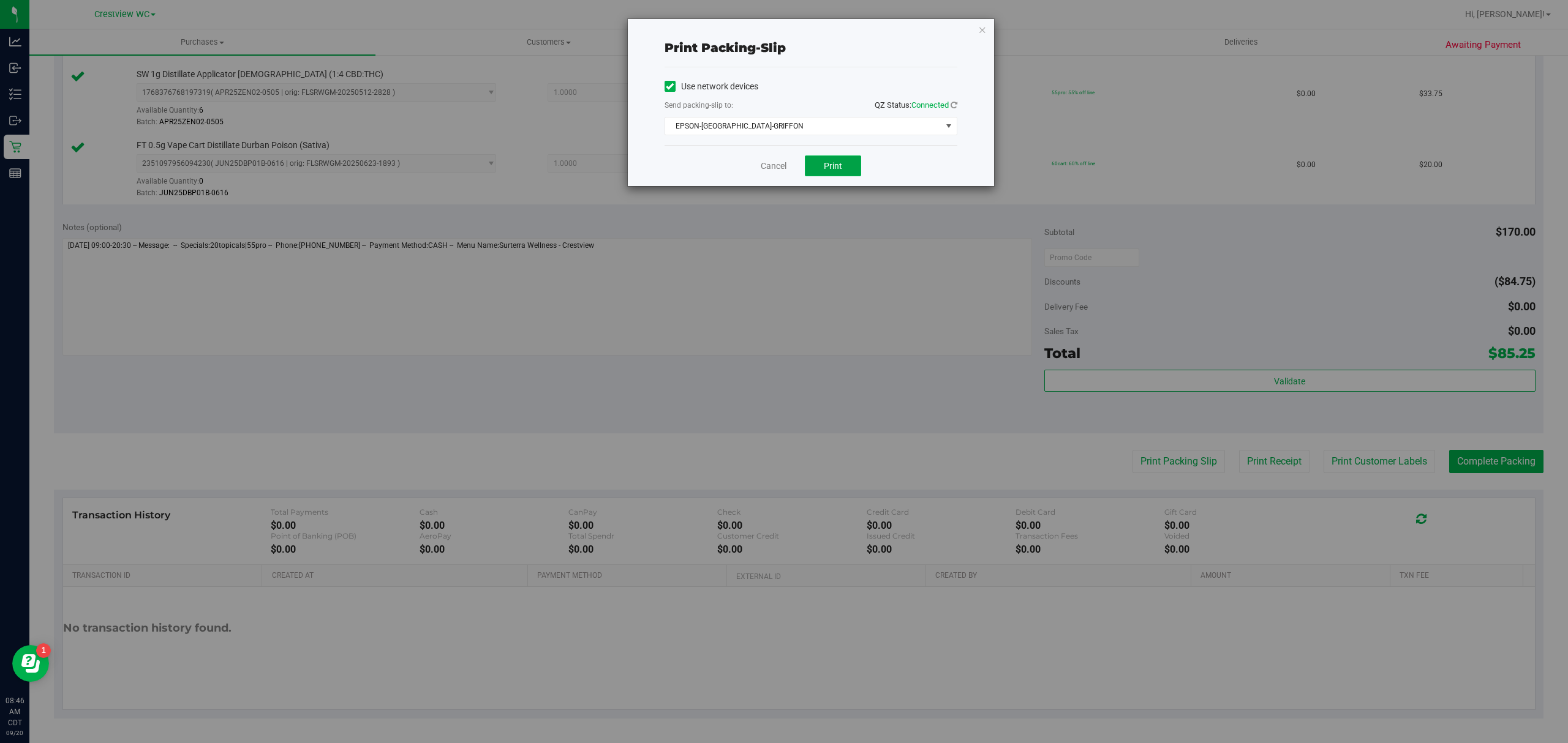
click at [843, 164] on button "Print" at bounding box center [833, 166] width 57 height 21
click at [782, 162] on link "Cancel" at bounding box center [774, 167] width 26 height 13
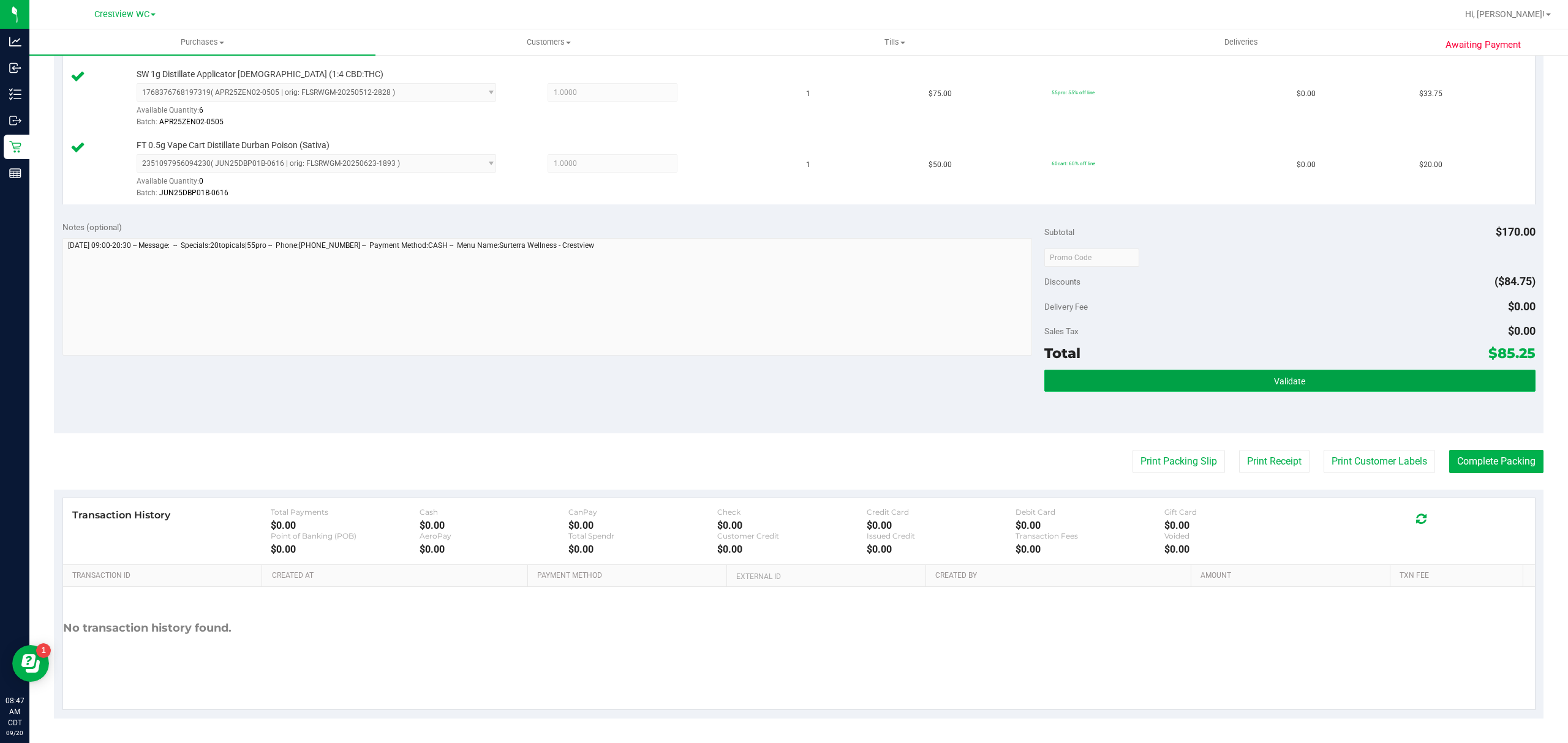
click at [1230, 373] on button "Validate" at bounding box center [1290, 381] width 491 height 22
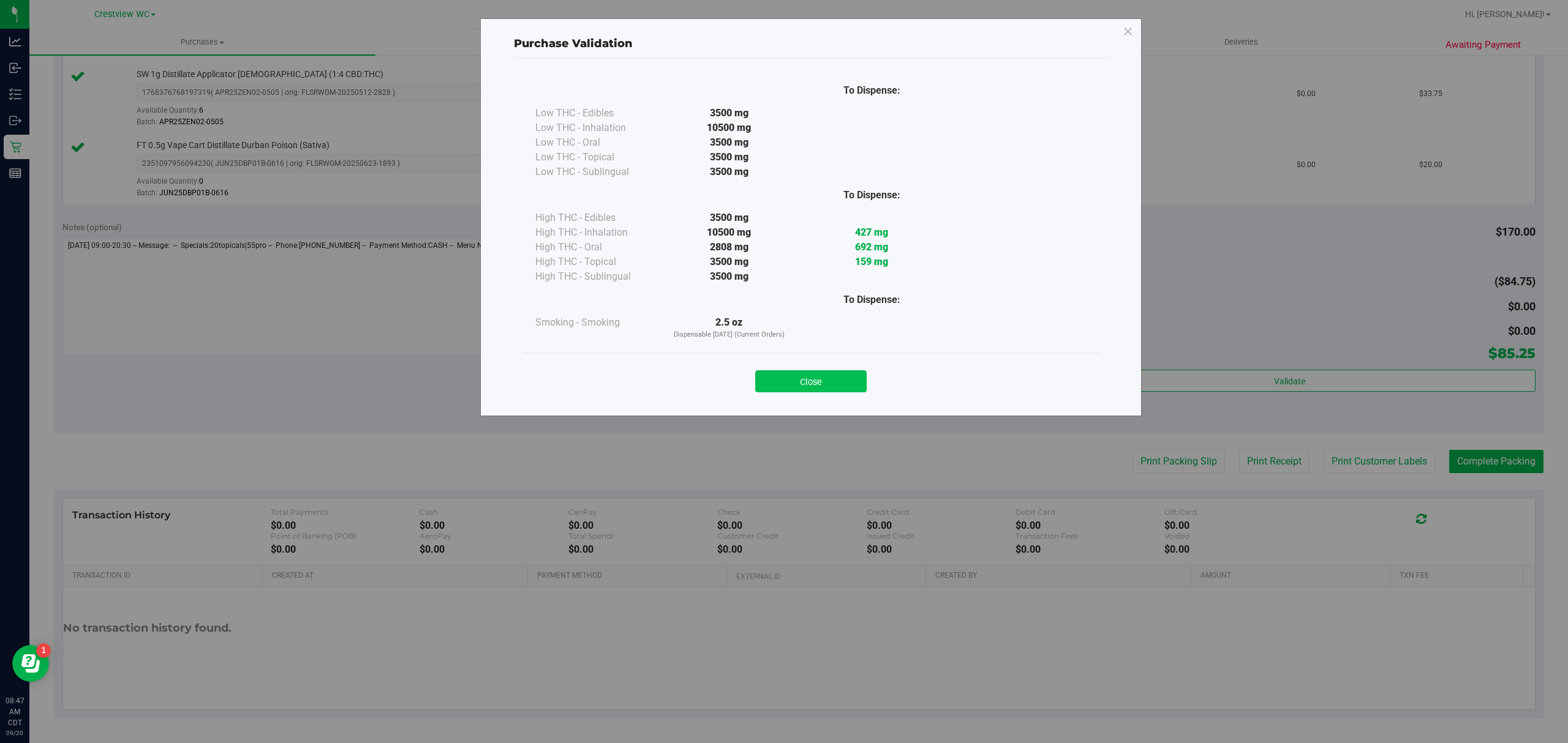
click at [770, 382] on button "Close" at bounding box center [811, 381] width 112 height 22
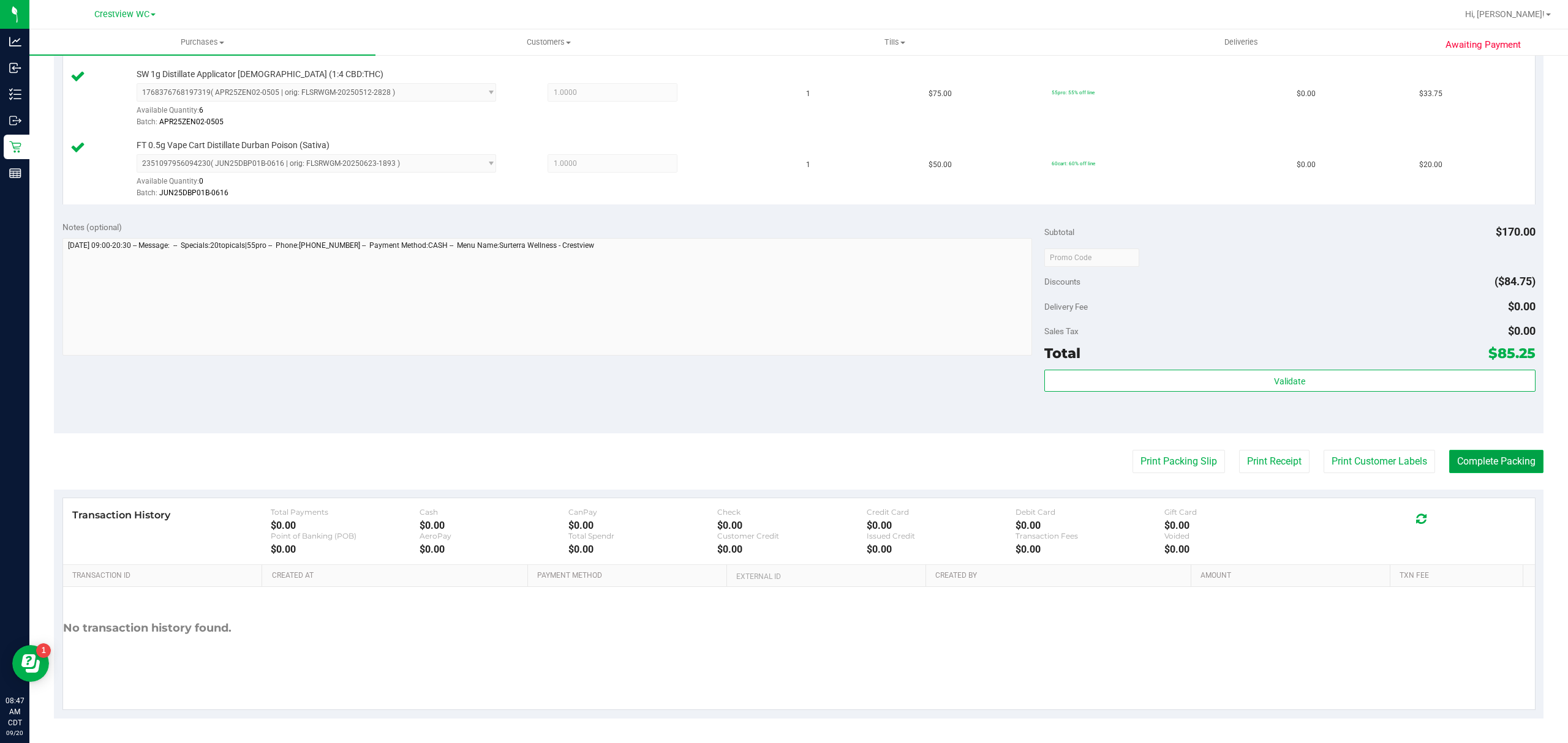
click at [1463, 463] on button "Complete Packing" at bounding box center [1496, 461] width 94 height 23
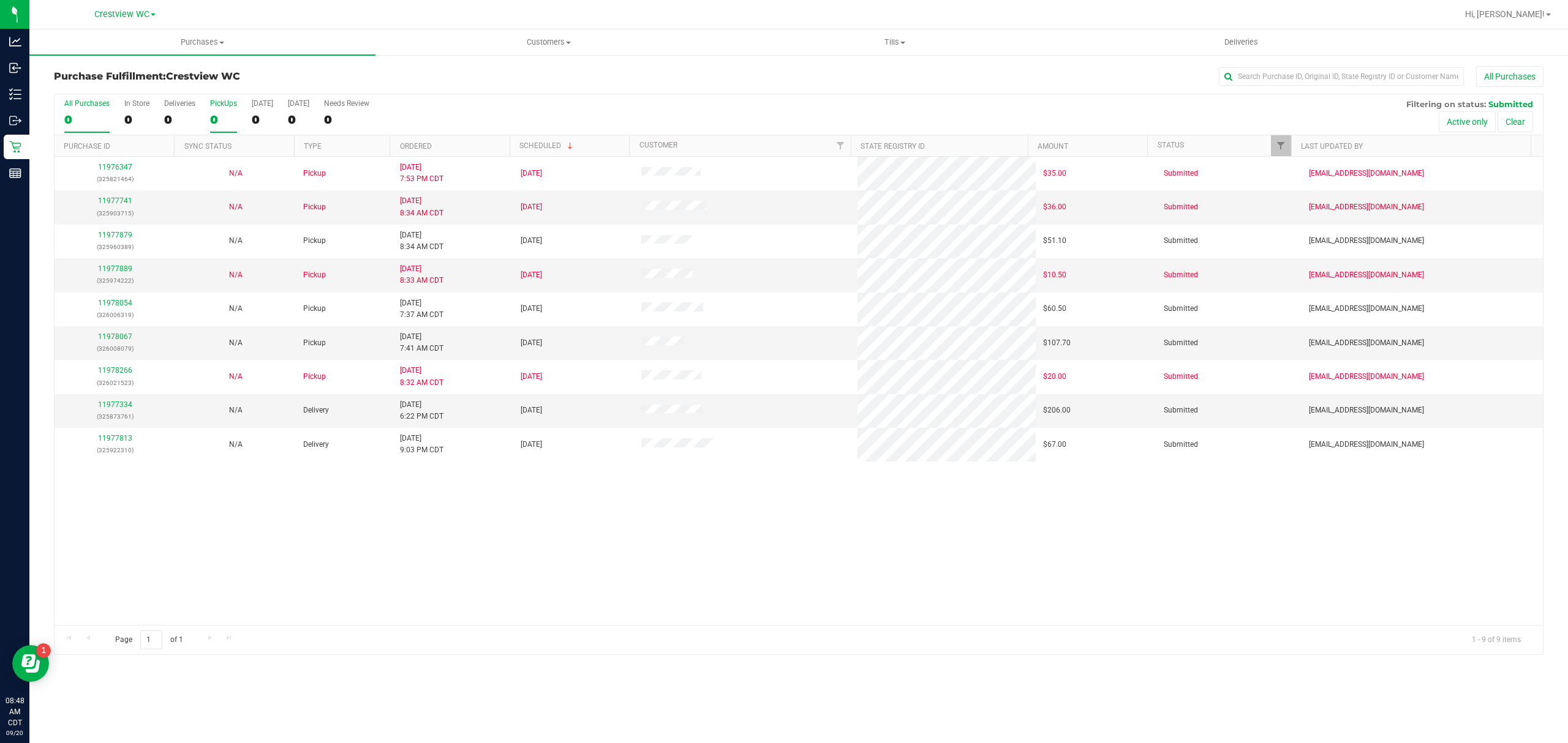
click at [225, 123] on div "0" at bounding box center [223, 119] width 27 height 14
click at [0, 0] on input "PickUps 0" at bounding box center [0, 0] width 0 height 0
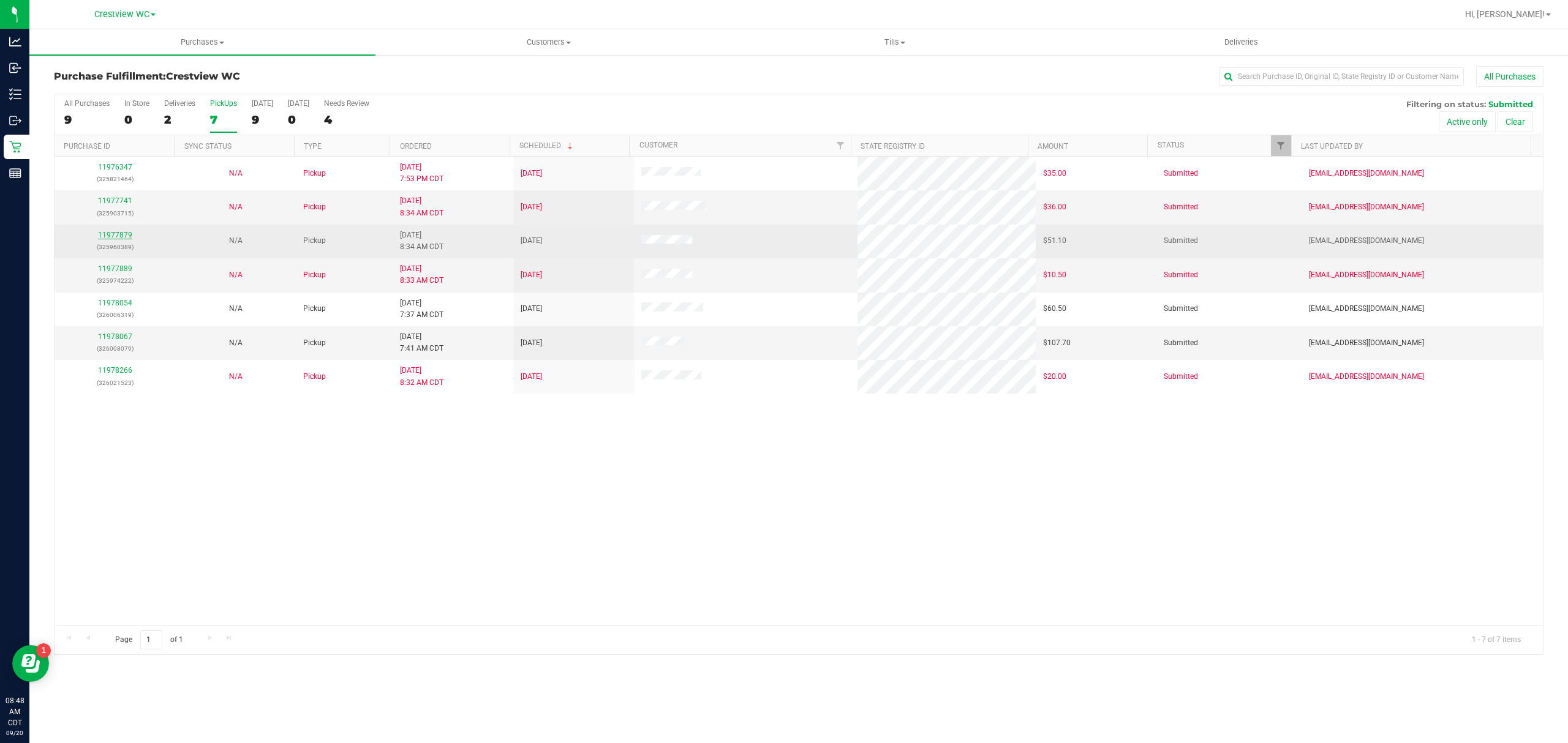
click at [122, 238] on link "11977879" at bounding box center [114, 235] width 34 height 9
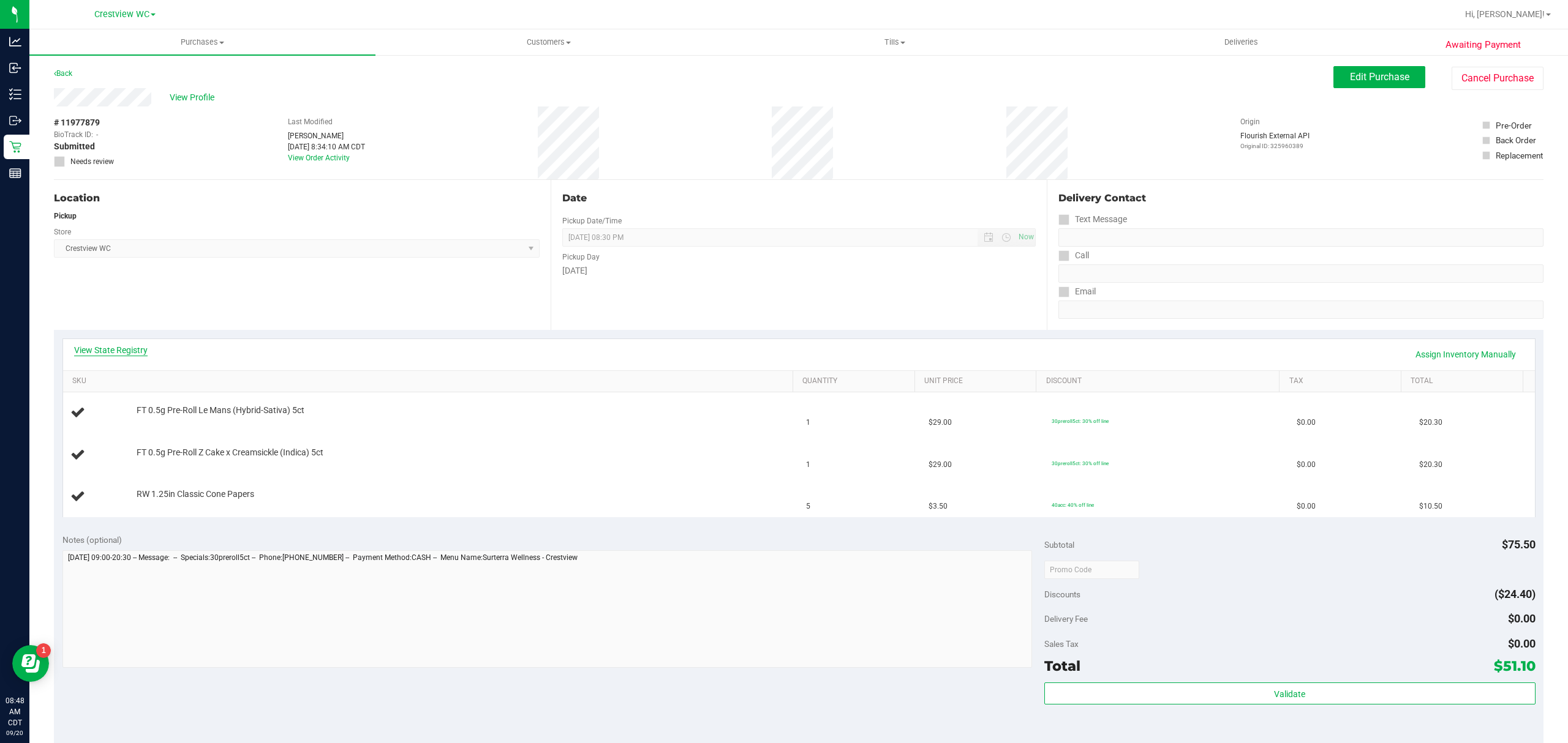
click at [136, 346] on link "View State Registry" at bounding box center [110, 350] width 73 height 12
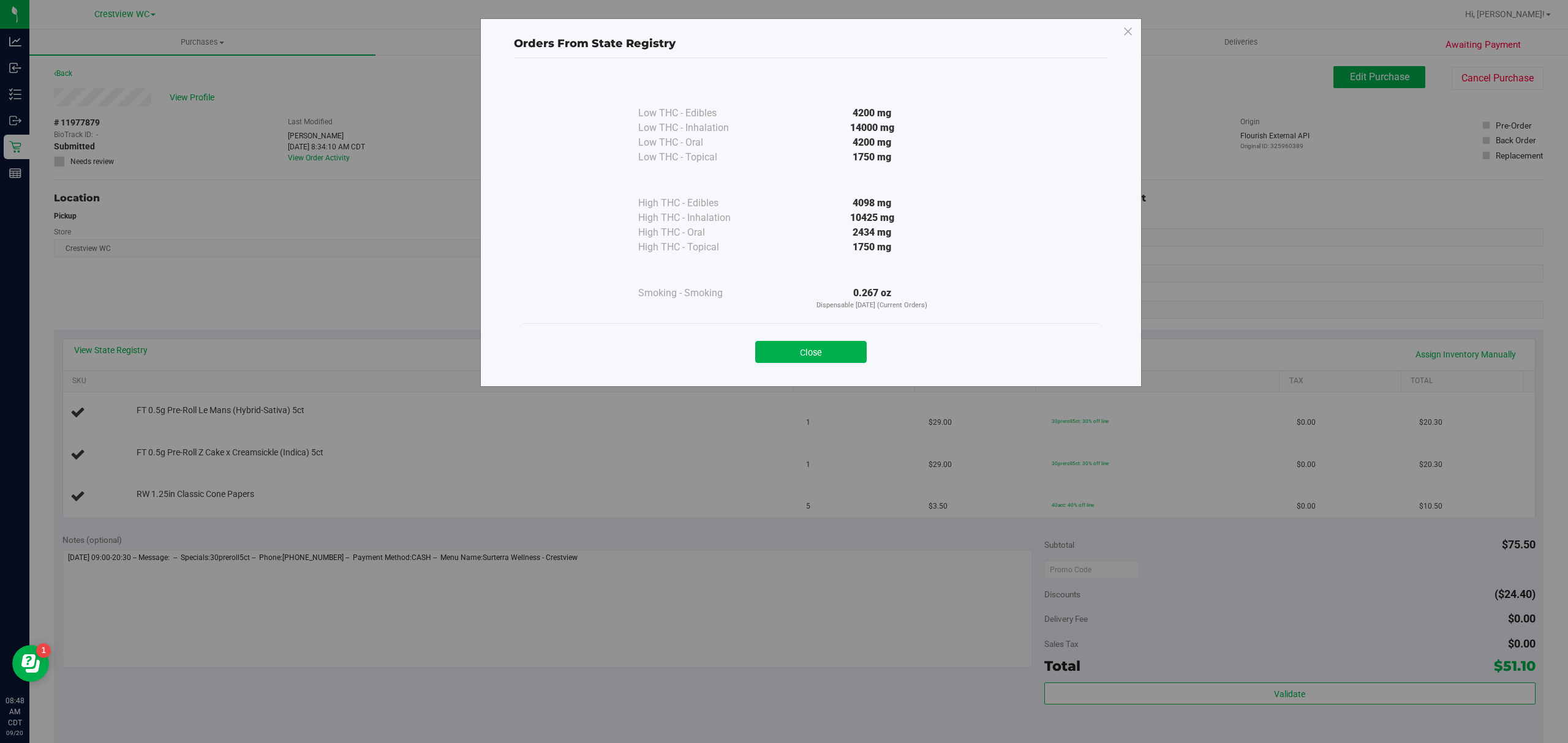
click at [797, 350] on button "Close" at bounding box center [811, 352] width 112 height 22
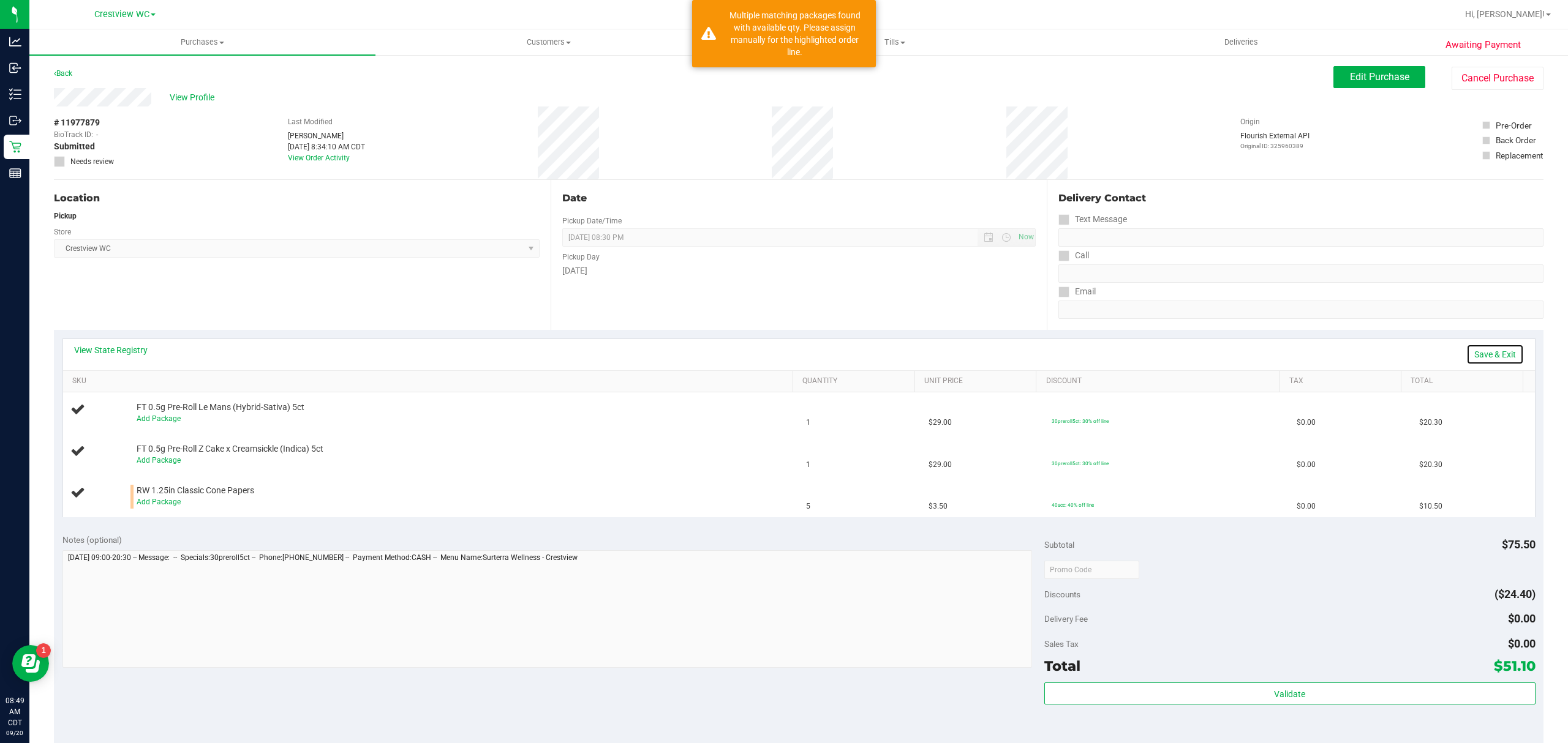
click at [1492, 358] on link "Save & Exit" at bounding box center [1495, 354] width 57 height 21
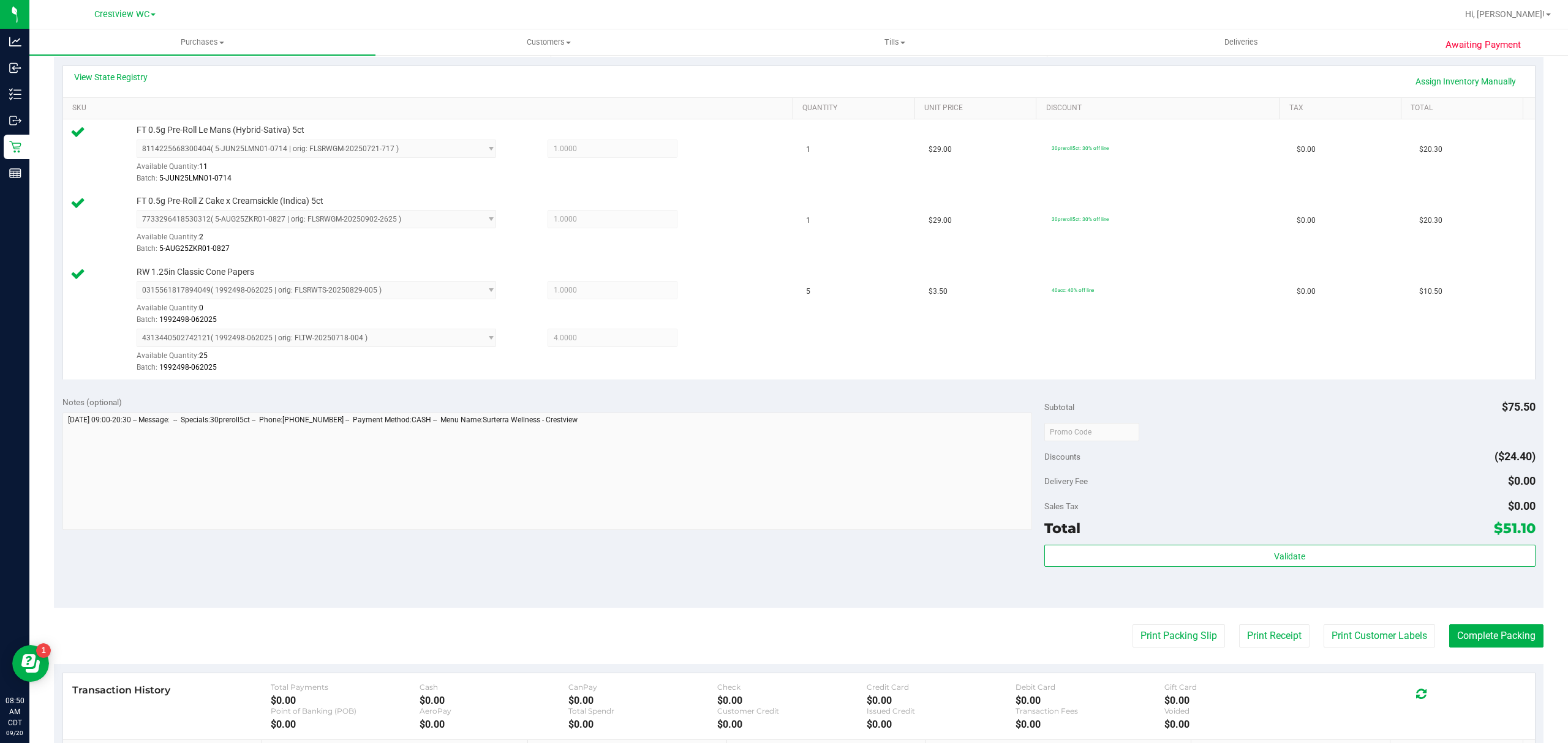
scroll to position [327, 0]
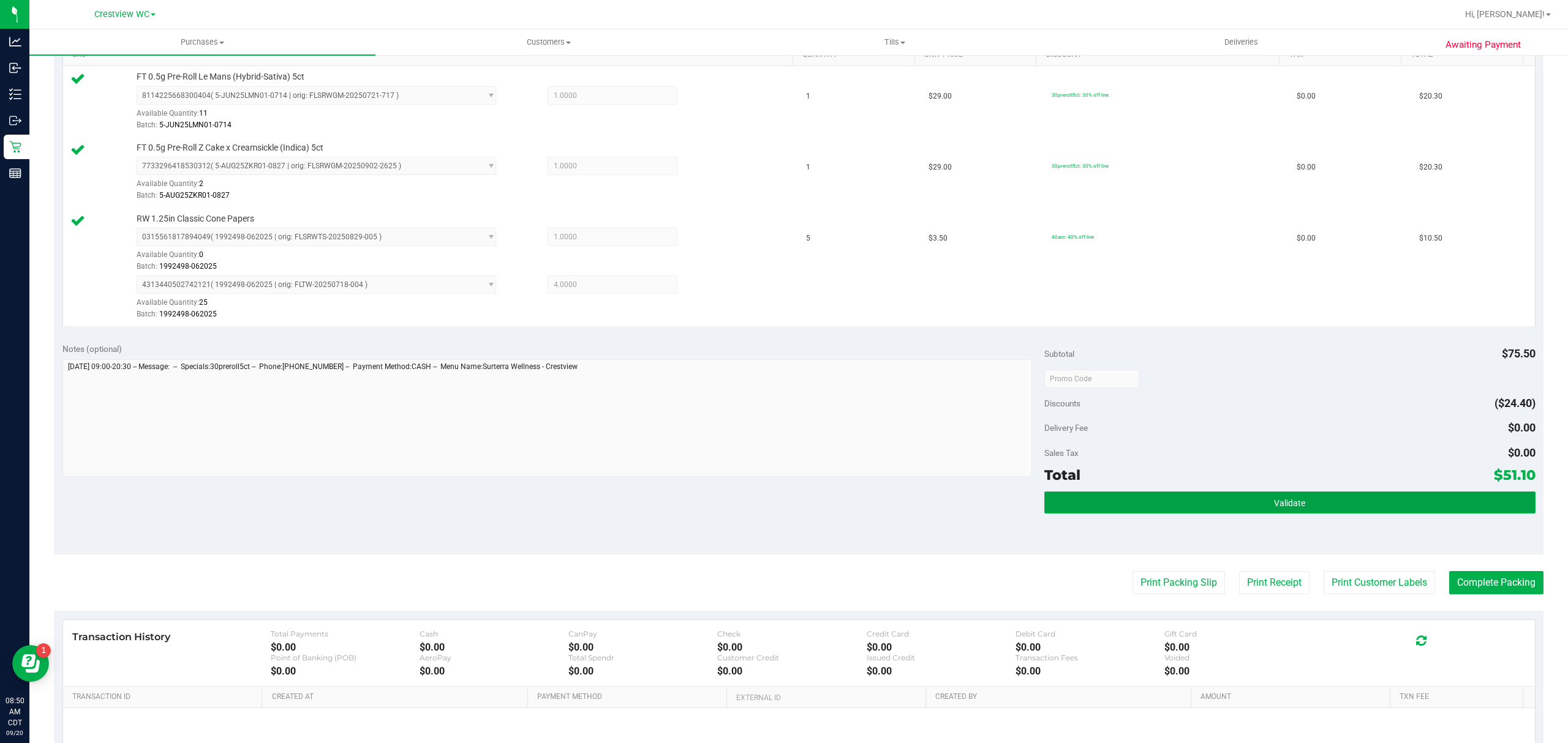
click at [1297, 505] on button "Validate" at bounding box center [1290, 503] width 491 height 22
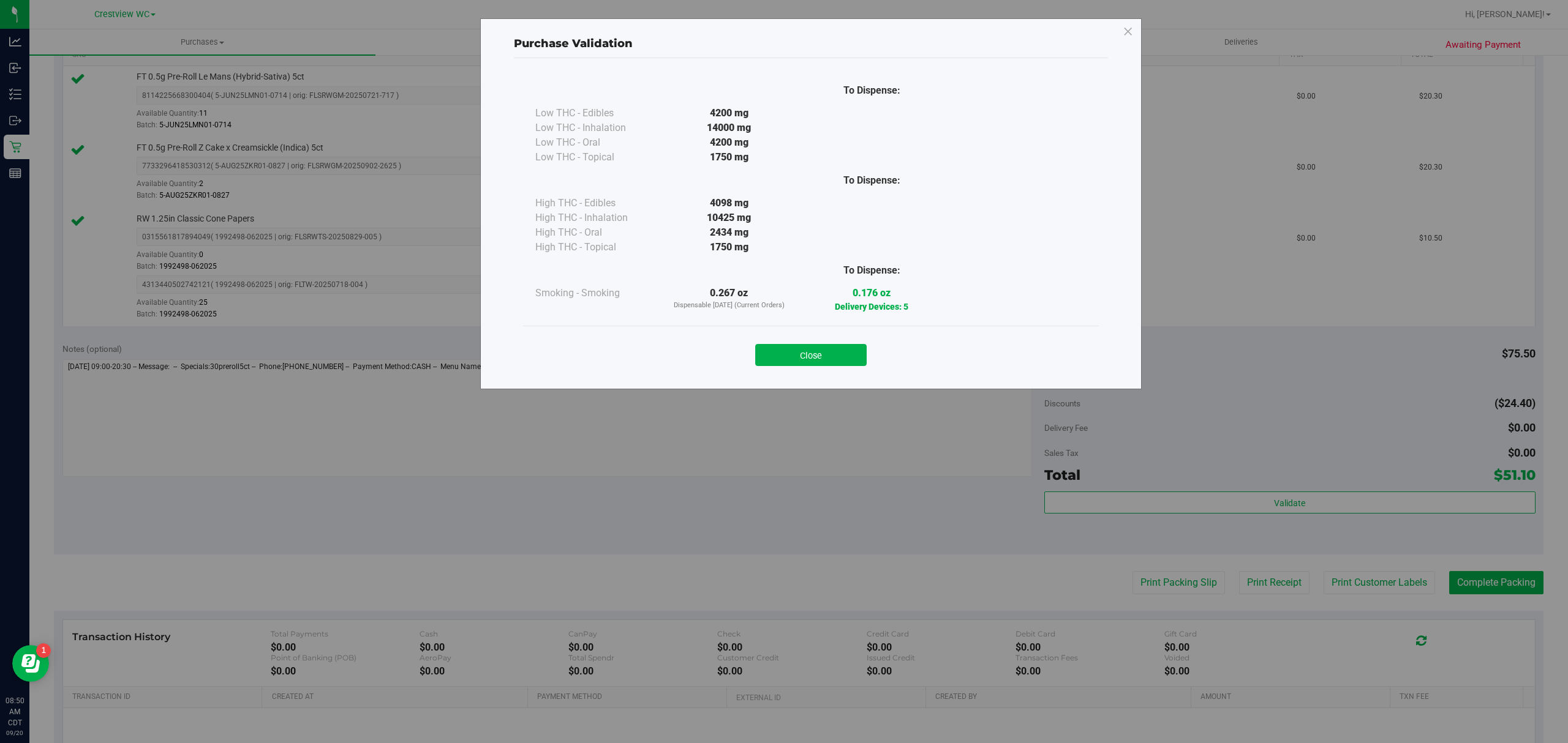
click at [830, 356] on button "Close" at bounding box center [811, 355] width 112 height 22
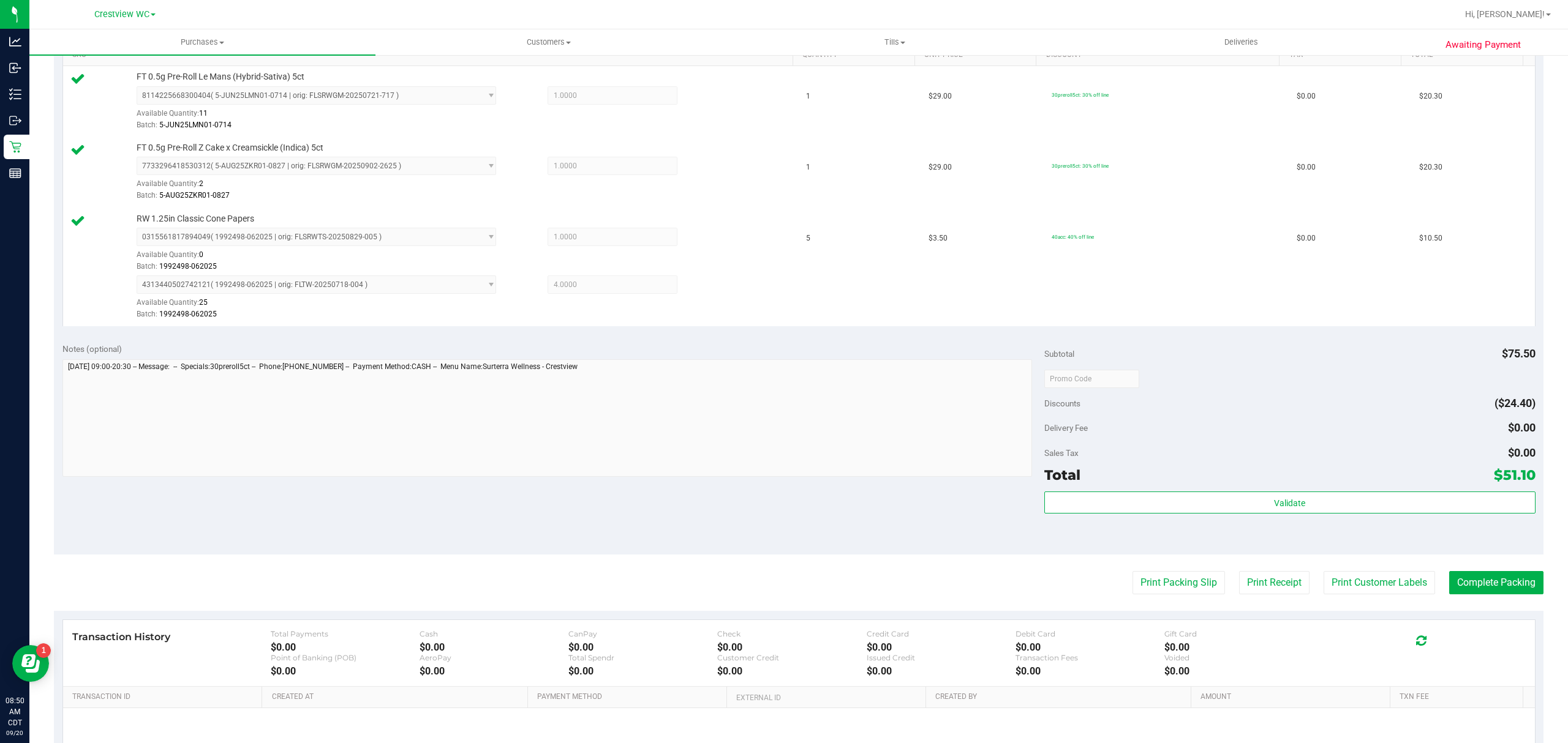
click at [1125, 572] on purchase-details "Back Edit Purchase Cancel Purchase View Profile # 11977879 BioTrack ID: - Submi…" at bounding box center [798, 290] width 1490 height 1100
click at [1135, 581] on button "Print Packing Slip" at bounding box center [1179, 583] width 93 height 23
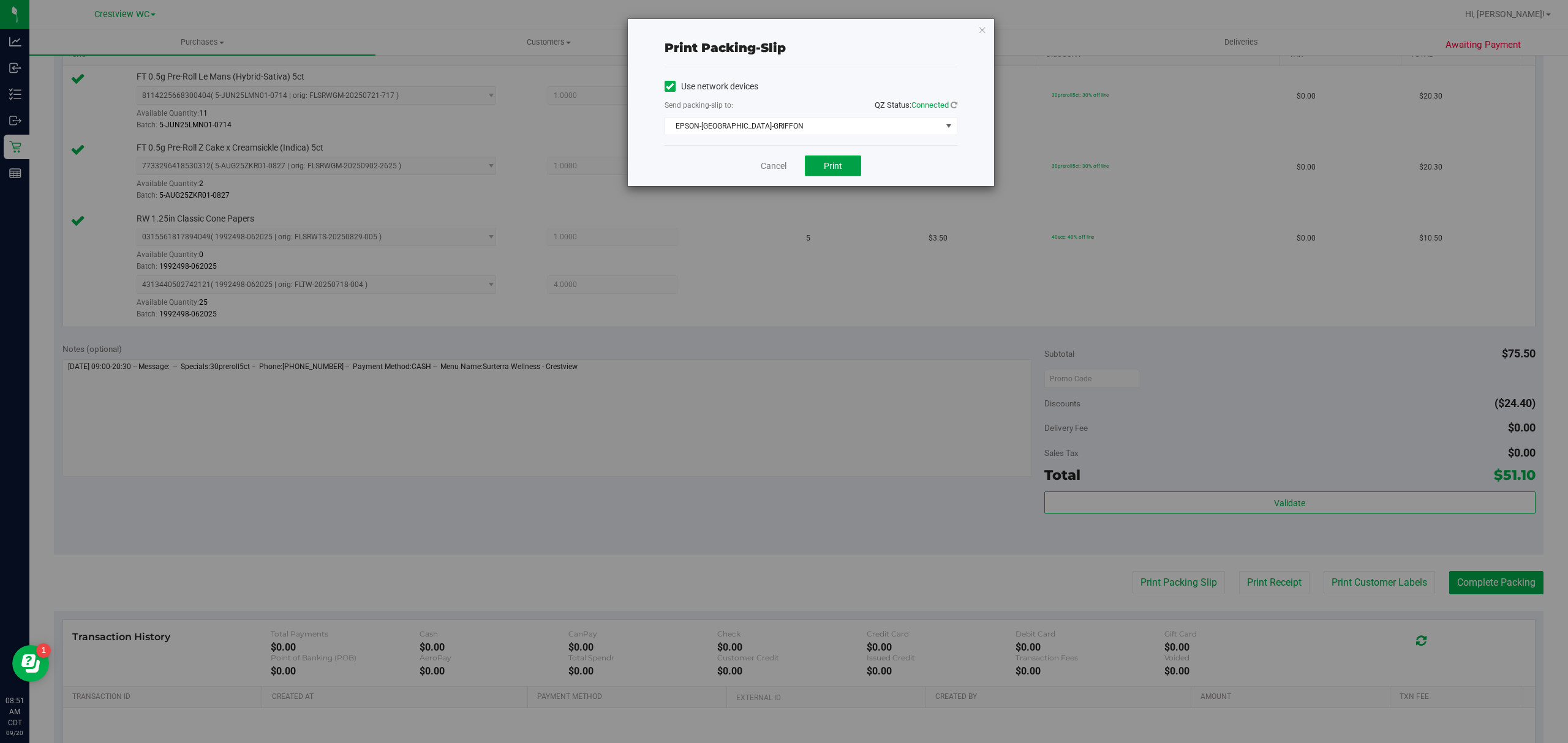
click at [832, 175] on button "Print" at bounding box center [833, 166] width 57 height 21
drag, startPoint x: 770, startPoint y: 169, endPoint x: 807, endPoint y: 189, distance: 42.1
click at [770, 169] on link "Cancel" at bounding box center [774, 167] width 26 height 13
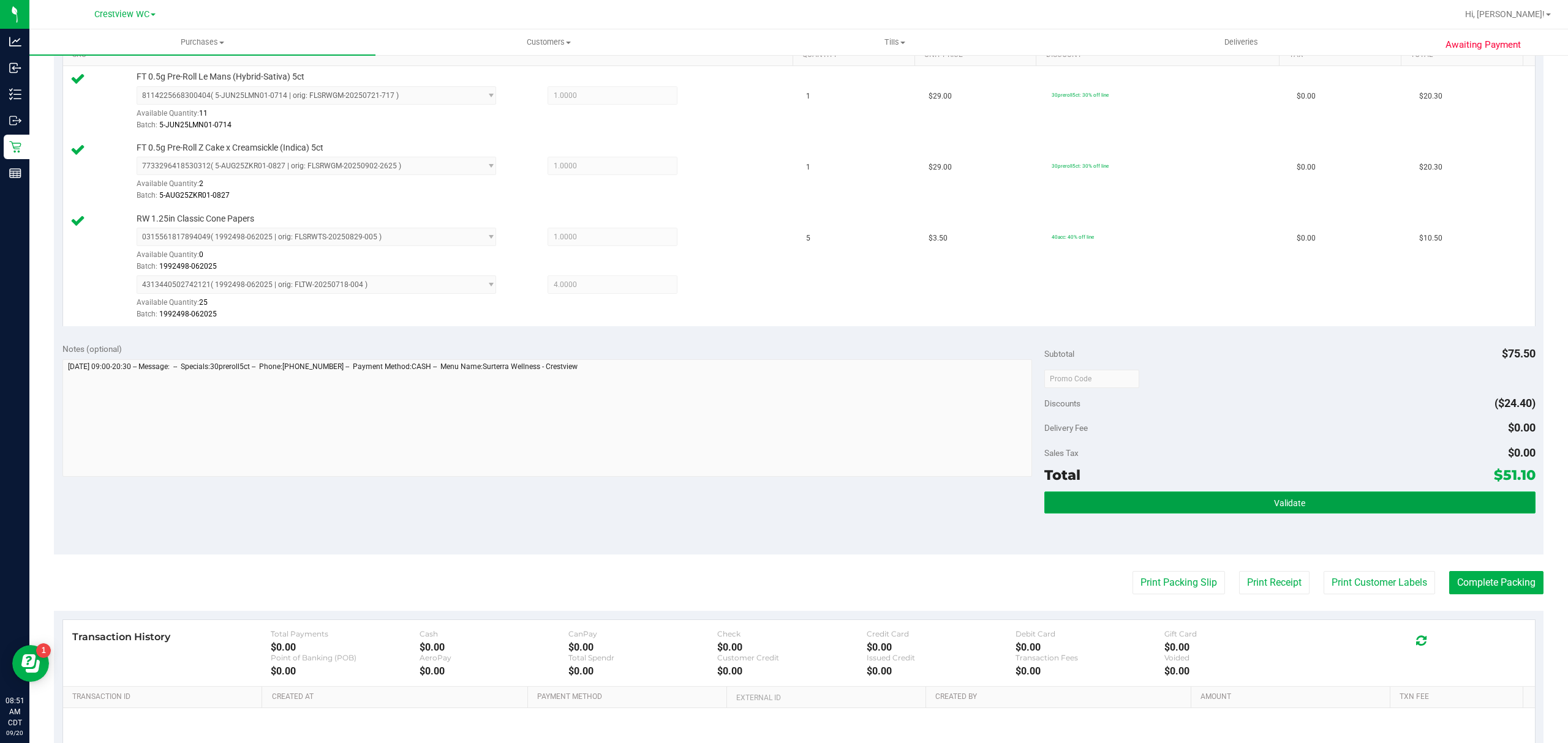
click at [1292, 508] on span "Validate" at bounding box center [1289, 503] width 31 height 10
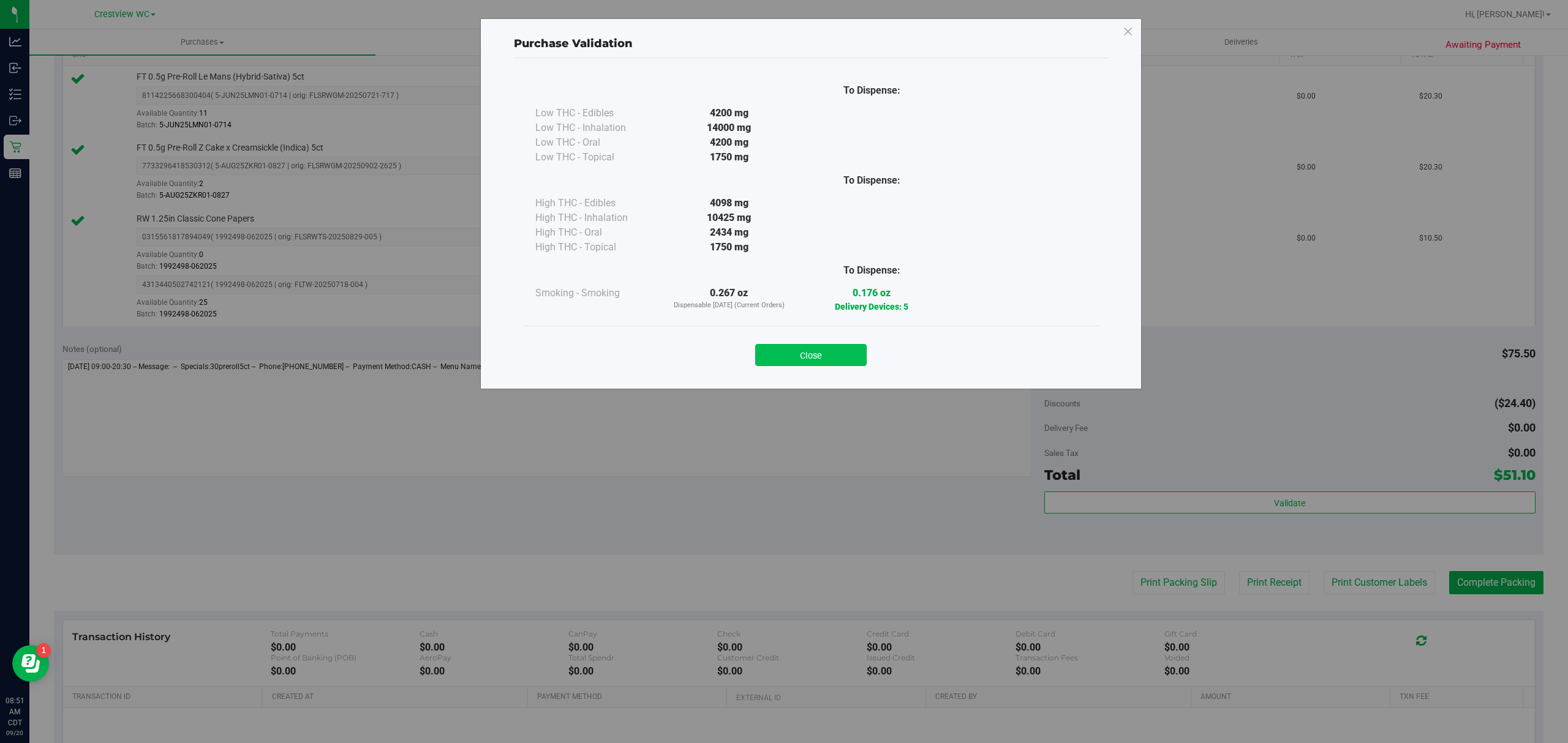
click at [826, 358] on button "Close" at bounding box center [811, 355] width 112 height 22
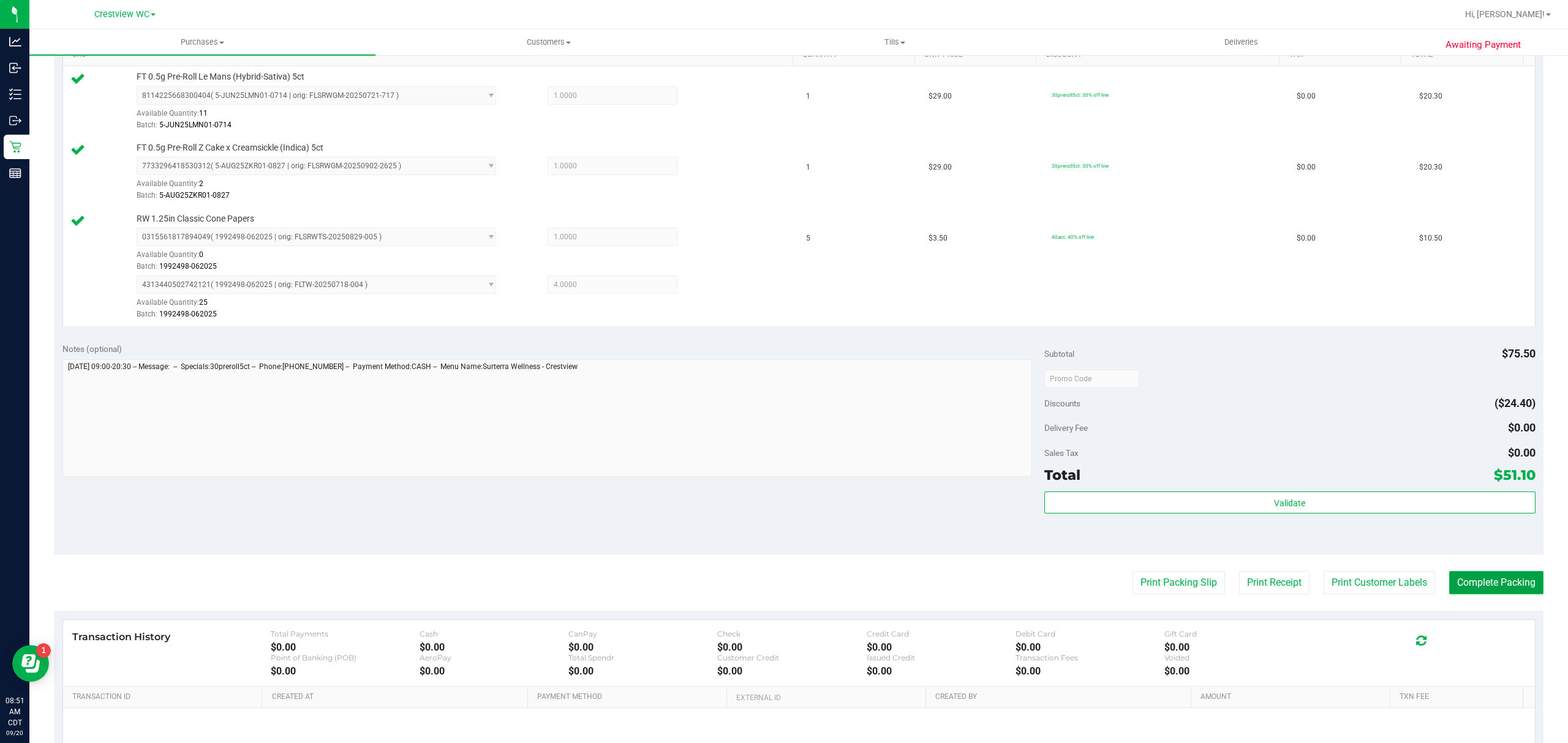
click at [1511, 579] on button "Complete Packing" at bounding box center [1496, 583] width 94 height 23
